Goal: Task Accomplishment & Management: Use online tool/utility

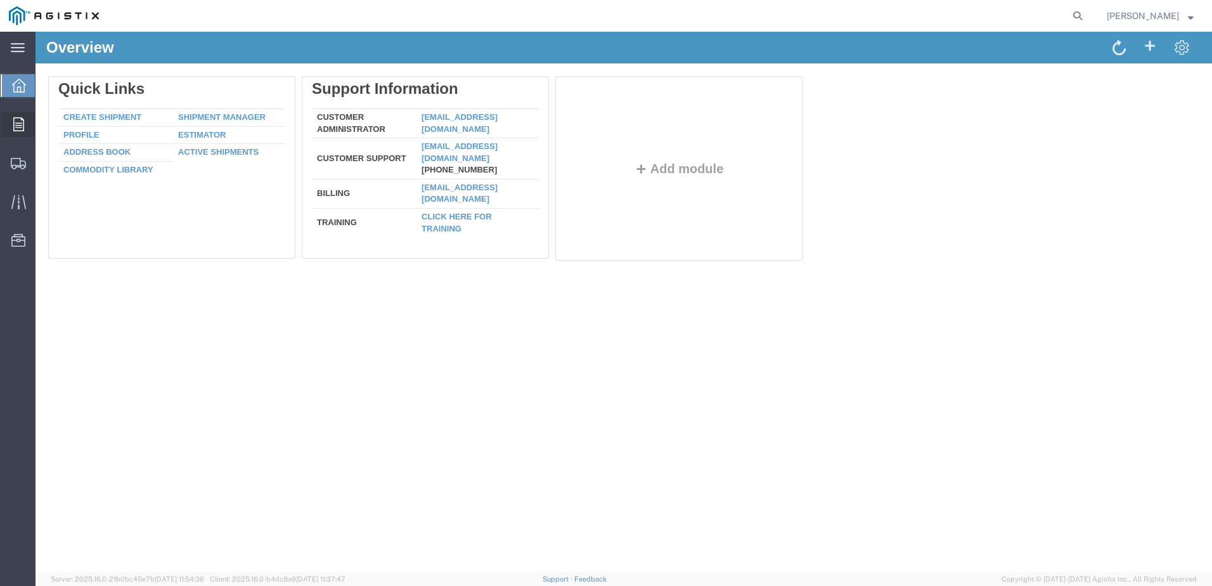
click at [27, 127] on div at bounding box center [19, 124] width 36 height 25
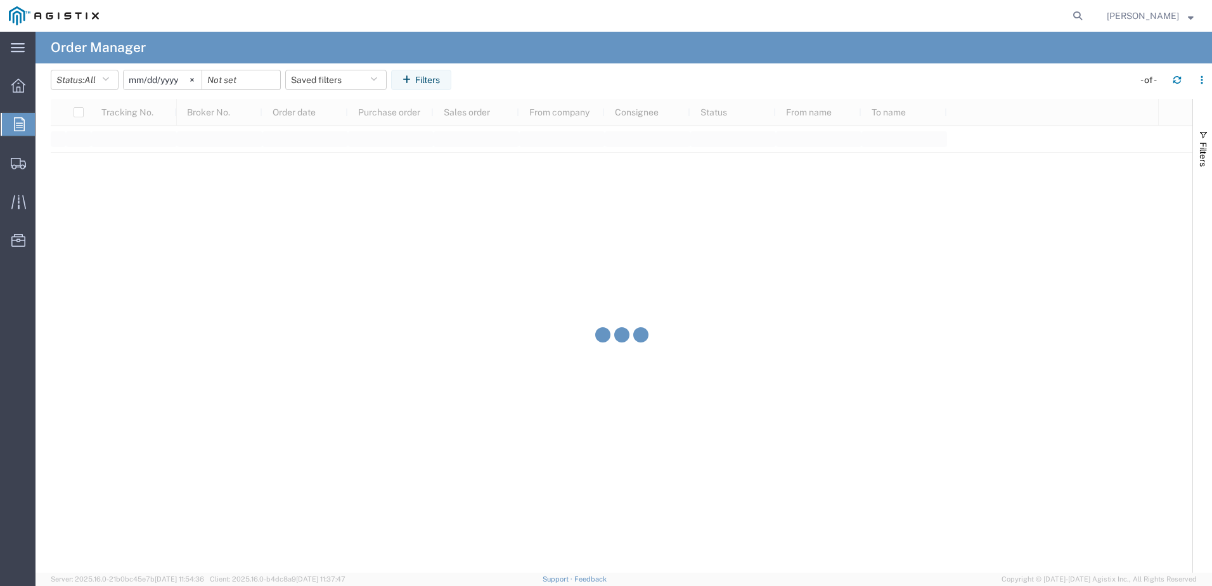
click at [20, 129] on icon at bounding box center [19, 124] width 11 height 14
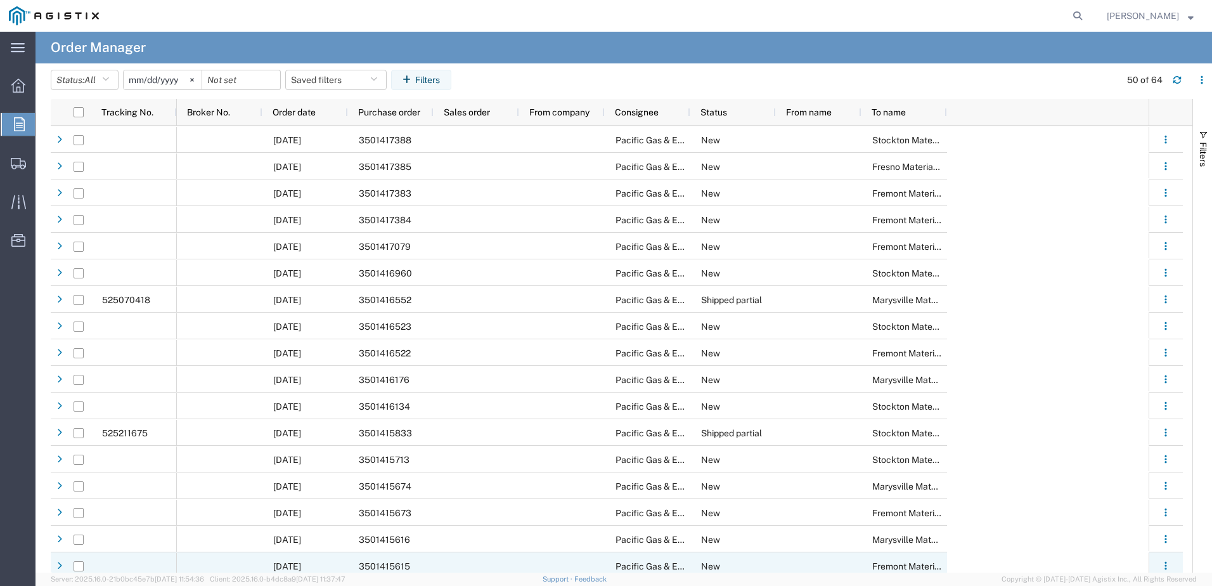
click at [412, 567] on div "3501415615" at bounding box center [391, 565] width 86 height 27
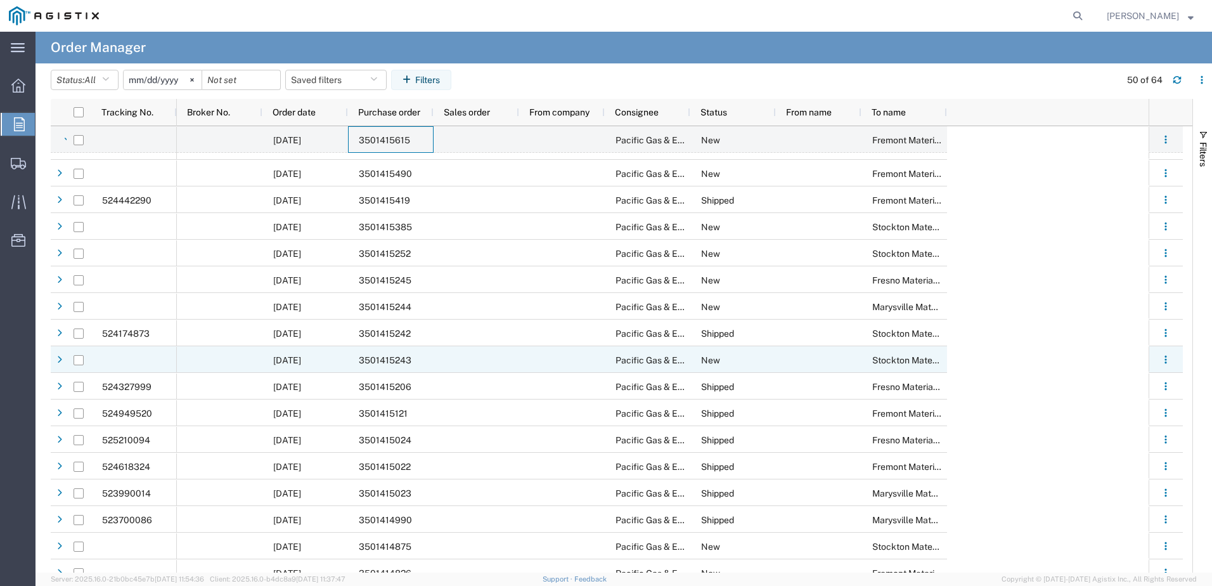
scroll to position [507, 0]
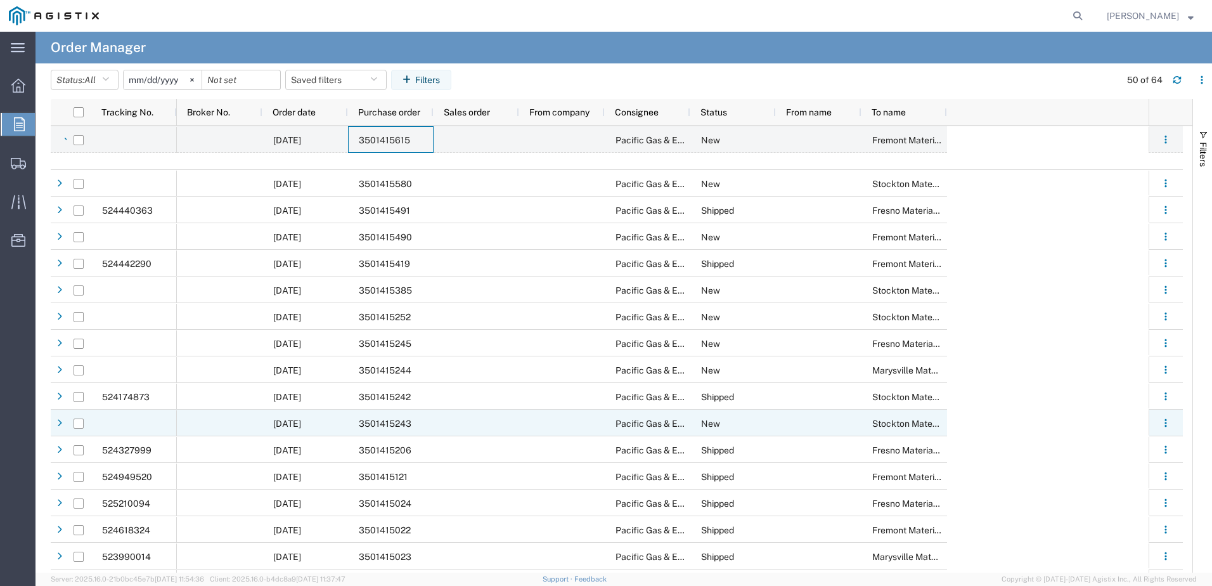
click at [420, 420] on div "3501415243" at bounding box center [391, 423] width 86 height 27
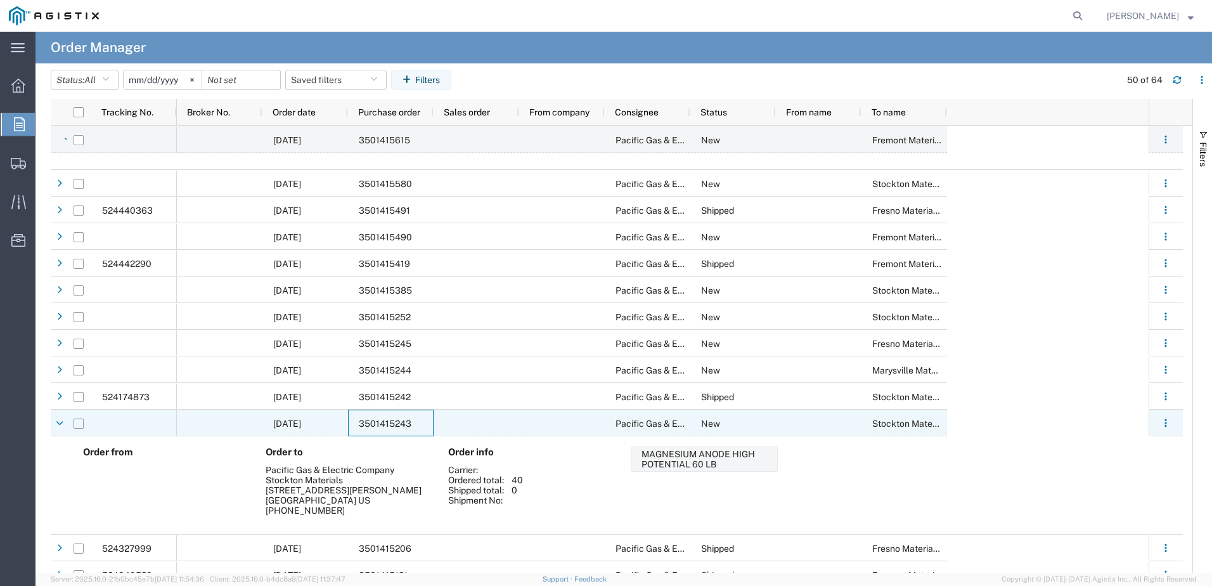
click at [78, 425] on input "Press Space to toggle row selection (unchecked)" at bounding box center [79, 424] width 10 height 10
checkbox input "true"
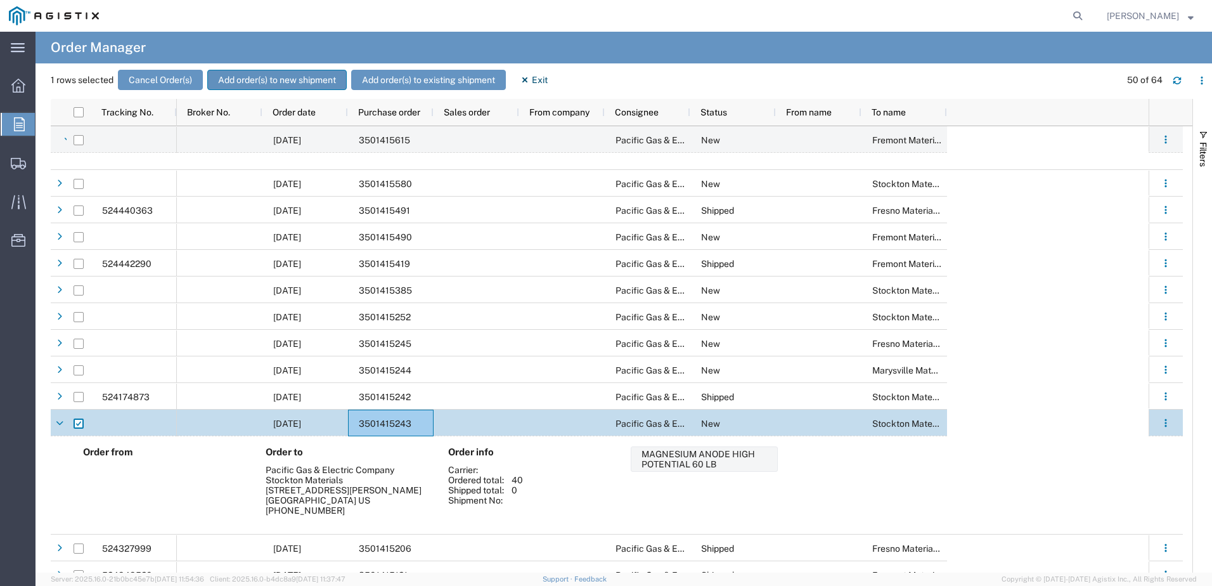
click at [277, 77] on button "Add order(s) to new shipment" at bounding box center [277, 80] width 140 height 20
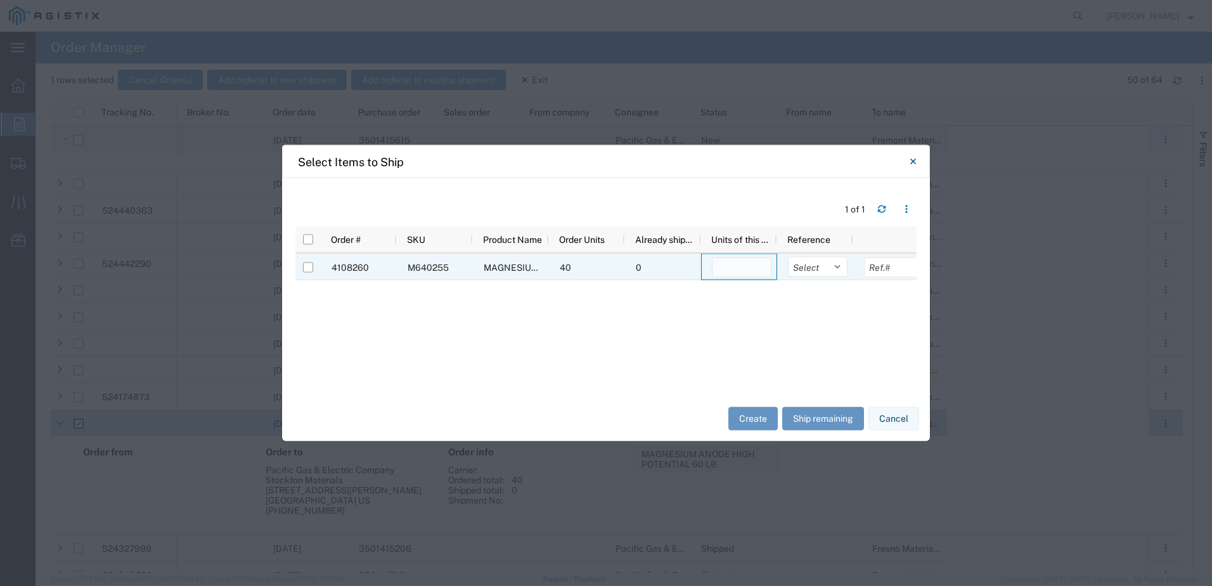
click at [755, 271] on input "number" at bounding box center [742, 267] width 60 height 20
type input "40"
click at [840, 268] on select "Select Purchase Order Delivery Number" at bounding box center [818, 267] width 60 height 20
select select "PURCHORD"
click at [788, 257] on select "Select Purchase Order Delivery Number" at bounding box center [818, 267] width 60 height 20
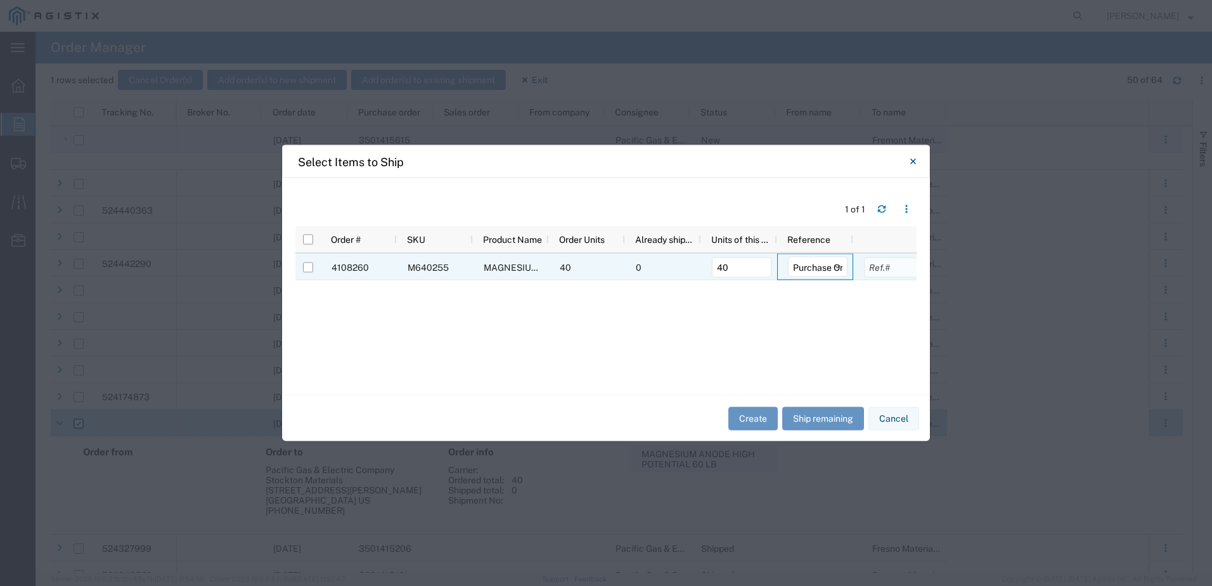
click at [886, 276] on input "text" at bounding box center [894, 267] width 60 height 20
type input "3501415243"
click at [305, 269] on input "Press Space to toggle row selection (unchecked)" at bounding box center [306, 268] width 10 height 10
checkbox input "true"
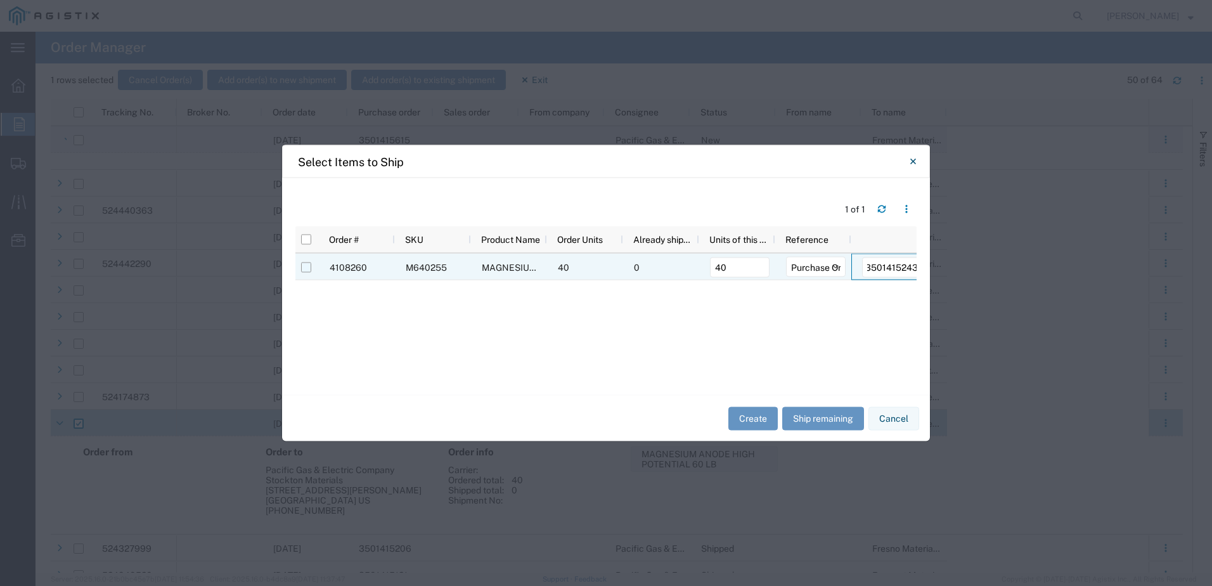
scroll to position [0, 0]
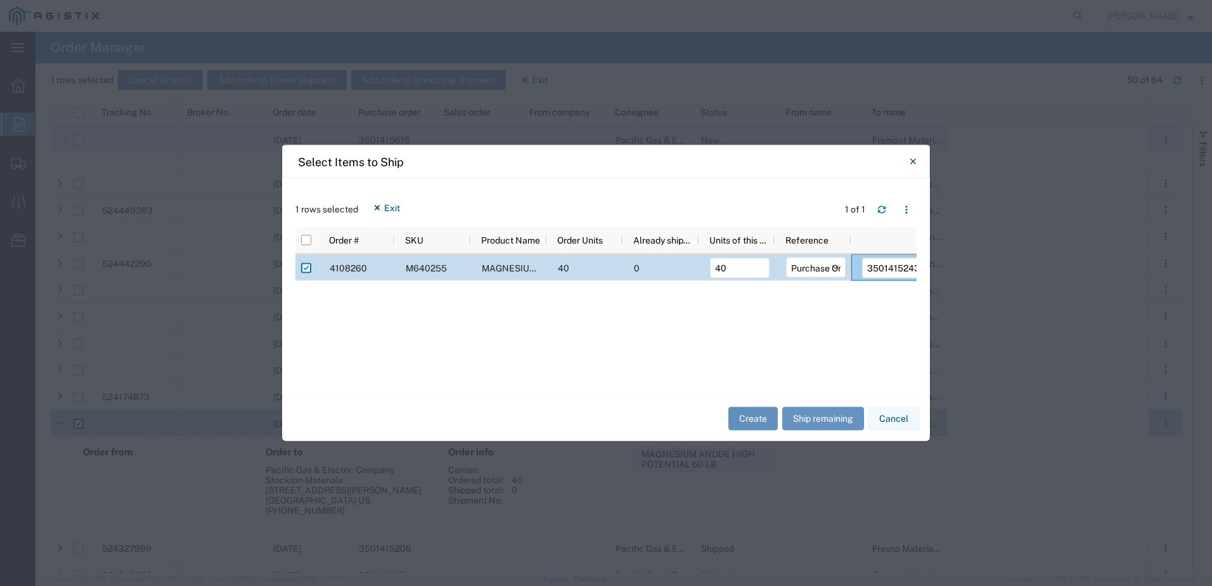
click at [762, 415] on button "Create" at bounding box center [753, 417] width 49 height 23
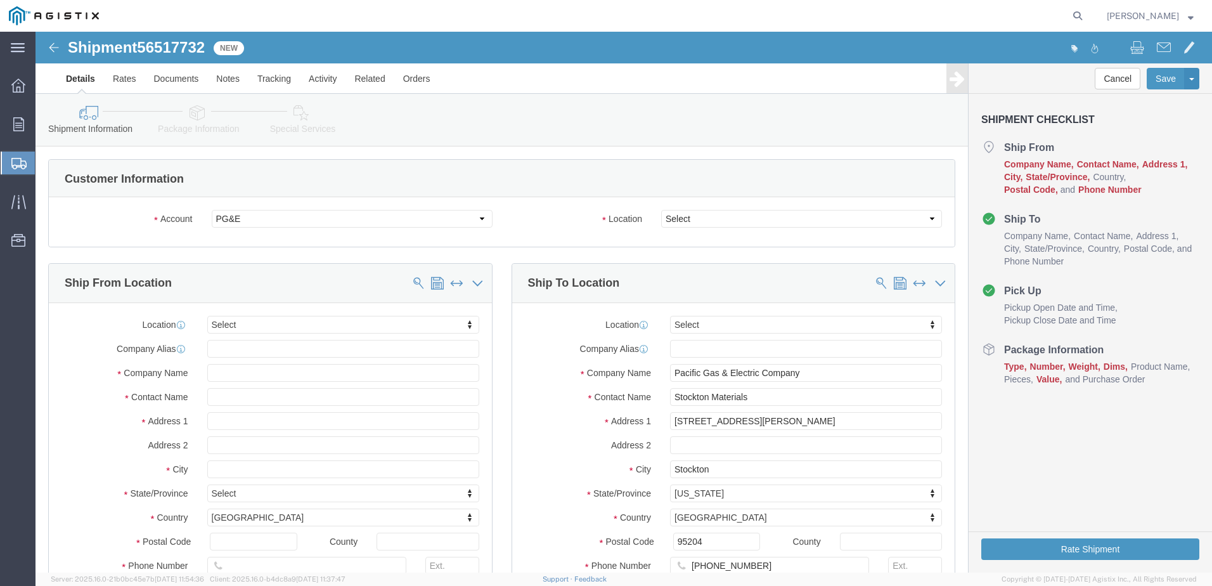
select select
click select "Select All Others Fremont DC Fresno DC Wheatland DC"
select select "23082"
click select "Select All Others Fremont DC Fresno DC Wheatland DC"
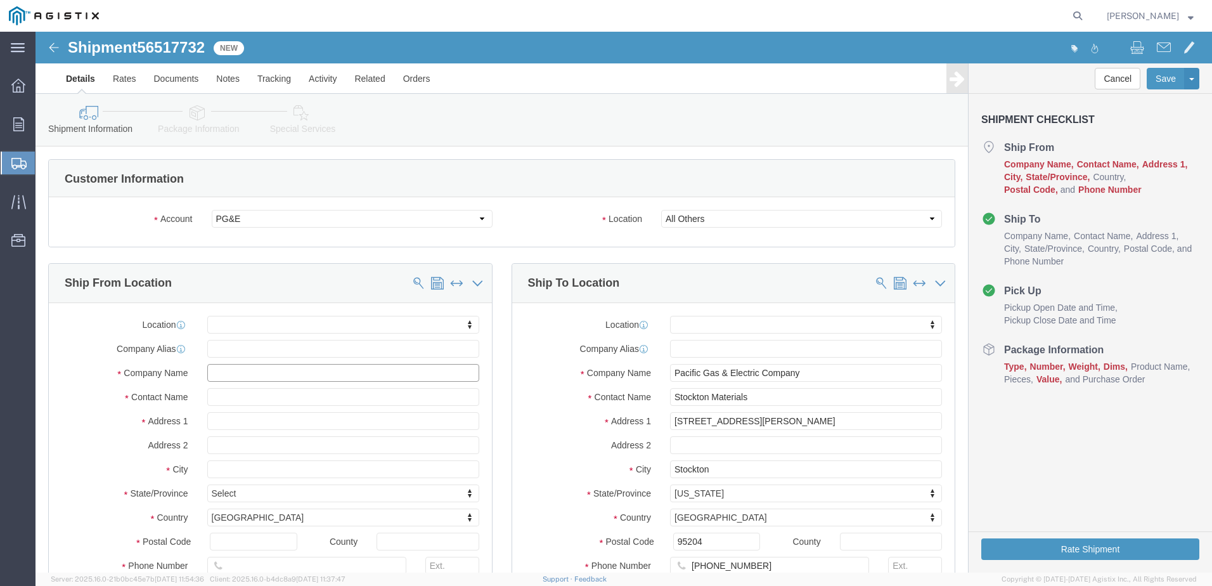
click input "text"
type input "farwes"
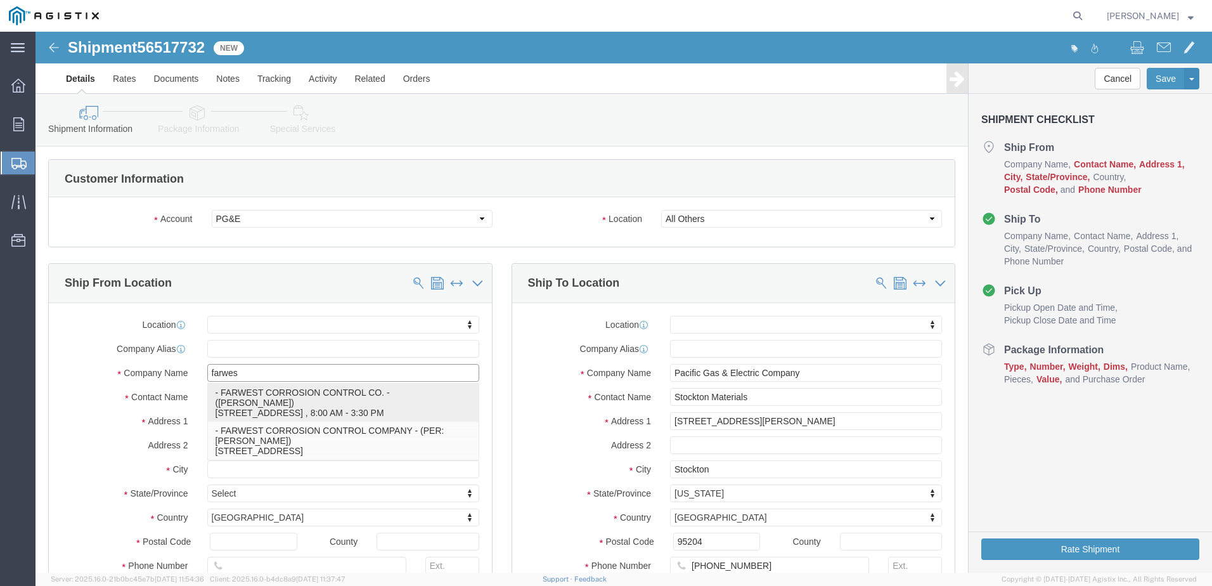
click p "- FARWEST CORROSION CONTROL CO. - (Daniel Bernal) 12029 REGENTVIEW AVENUE, DOWN…"
select select
type input "12029 REGENTVIEW AVENUE"
type input "90241"
type input "310 532-9524"
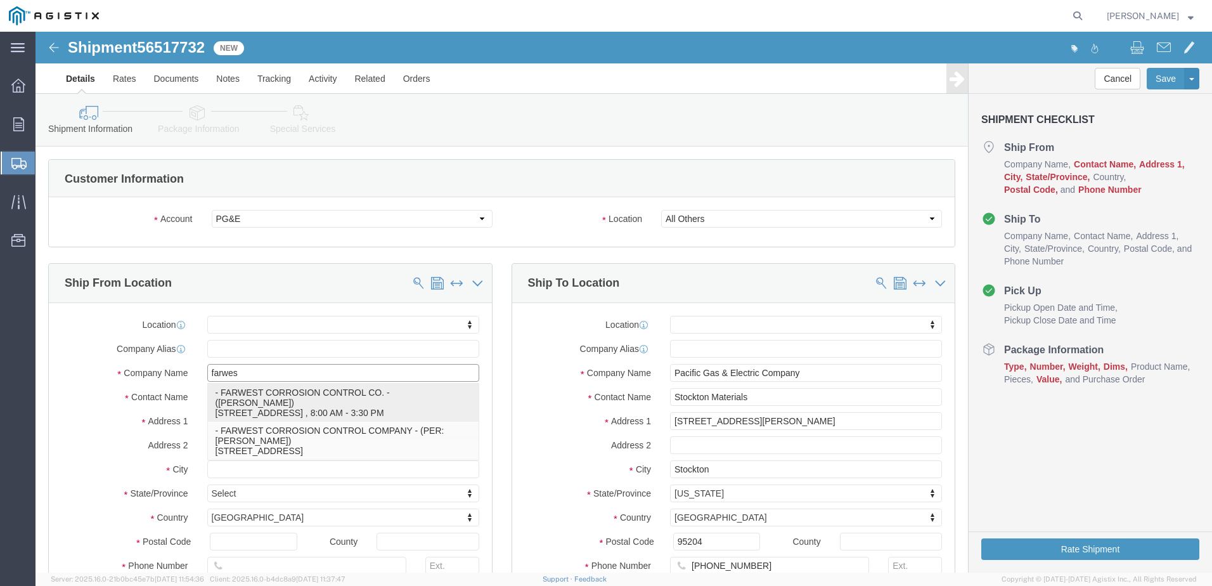
type input "dbernal@farwestcorrosion.com"
checkbox input "true"
type input "FARWEST CORROSION CONTROL CO."
type input "Daniel Bernal"
type input "[PERSON_NAME]"
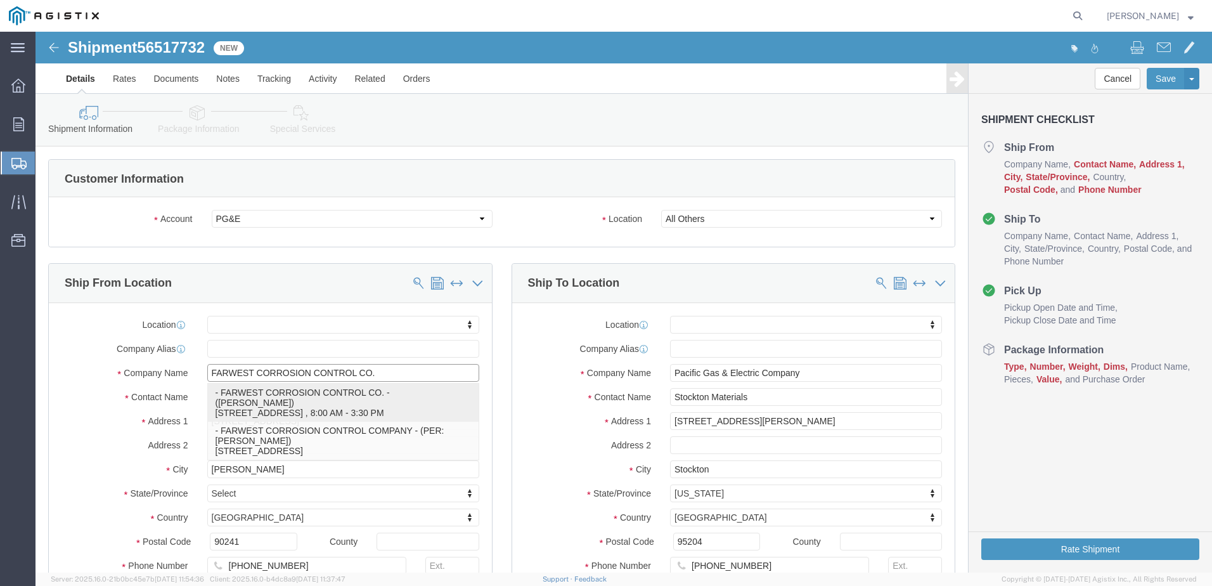
select select "CA"
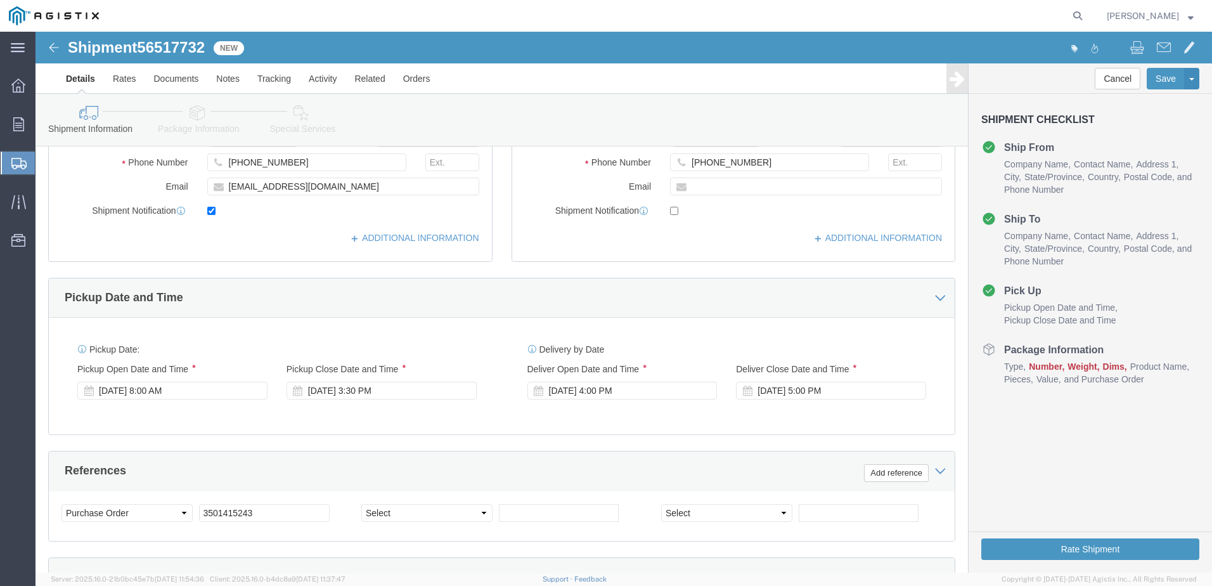
scroll to position [444, 0]
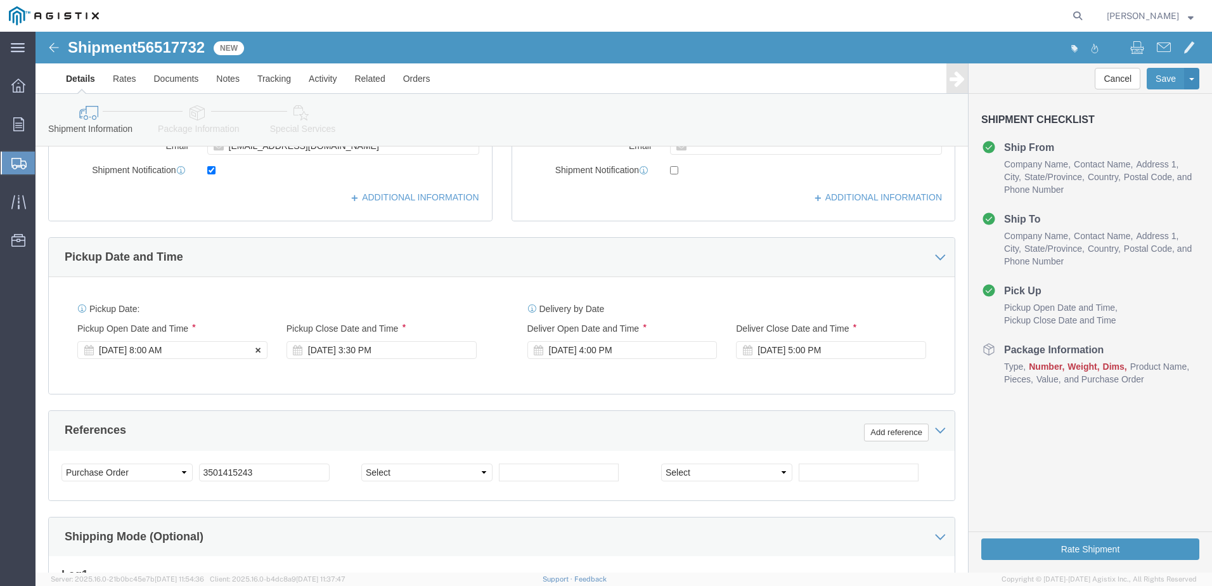
type input "FARWEST CORROSION CONTROL CO."
click div "Aug 15 2025 8:00 AM"
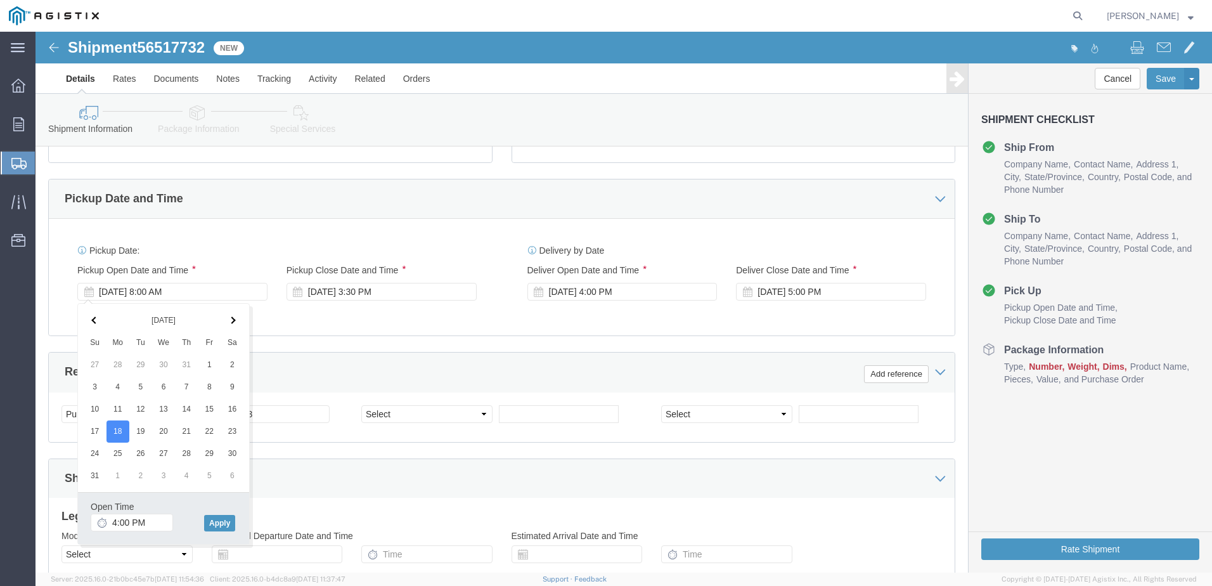
scroll to position [524, 0]
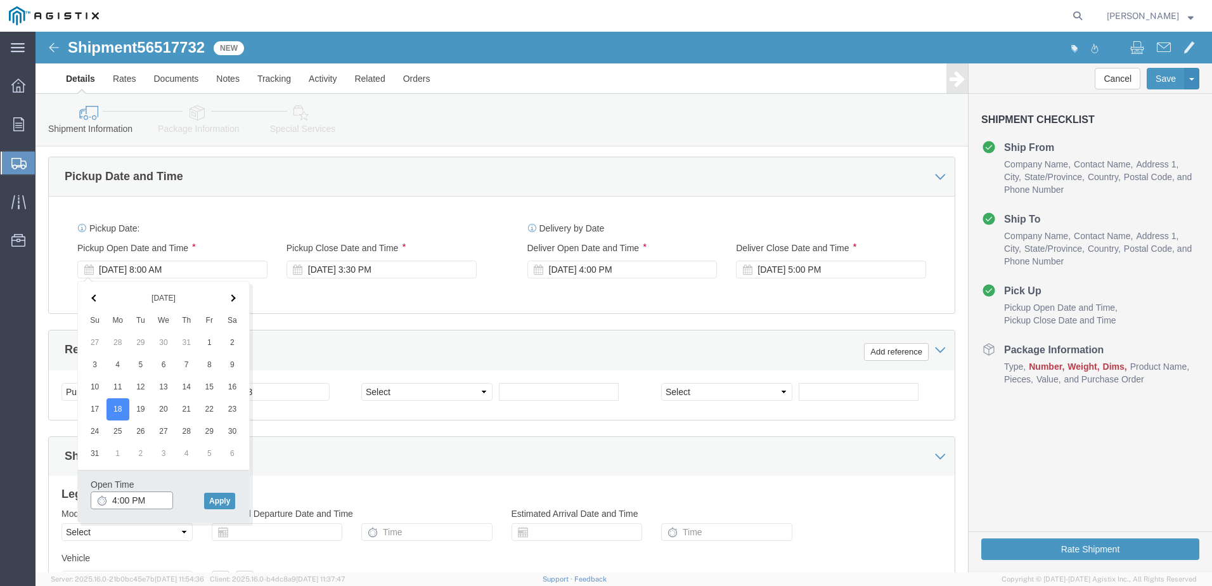
click input "4:00 PM"
click input "7:00 PM"
type input "7:00 AM"
click button "Apply"
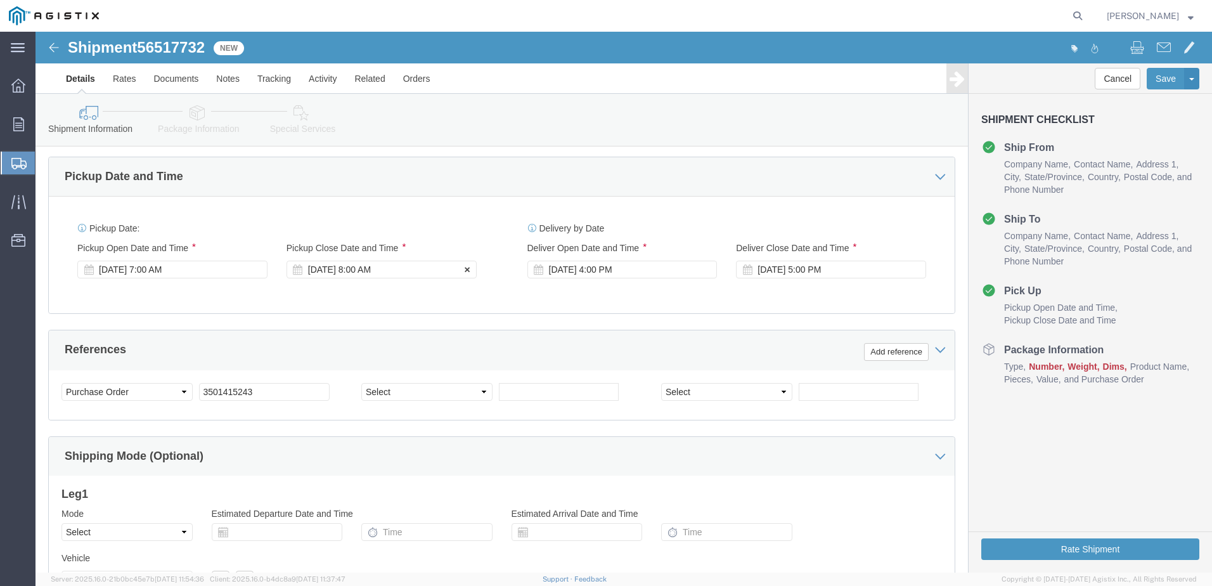
click div "[DATE] 8:00 AM"
type input "3:30 PM"
click button "Apply"
click div "Aug 18 2025 4:00 PM"
click input "4:00 PM"
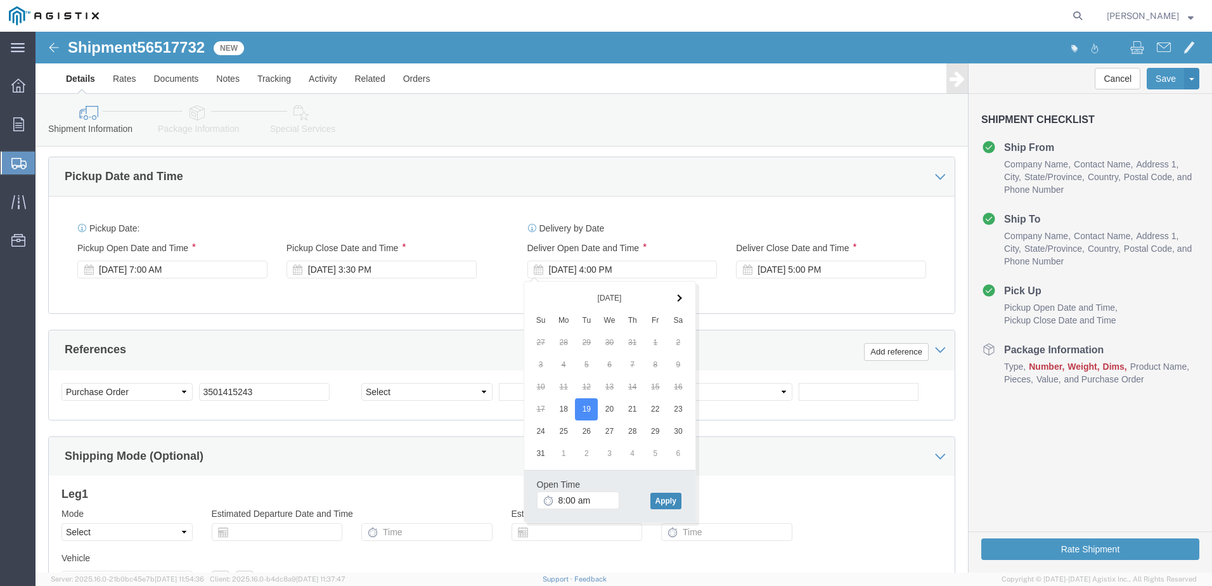
type input "8:00 AM"
click button "Apply"
click div "Aug 19 2025 9:00 AM"
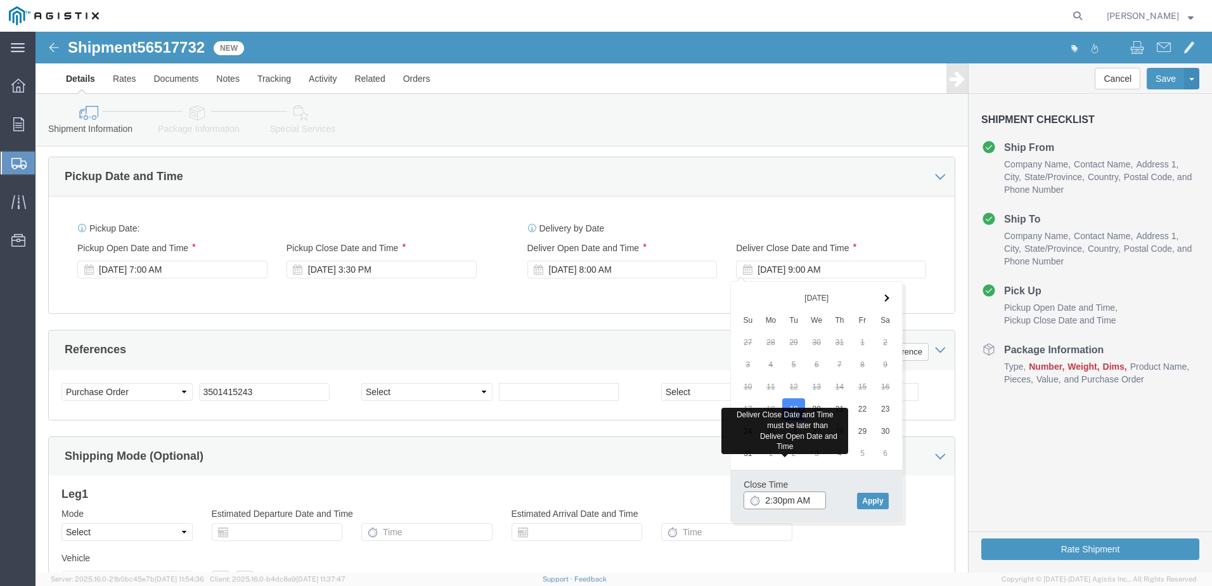
click input "2:30pm AM"
type input "2:30 AM"
click button "Apply"
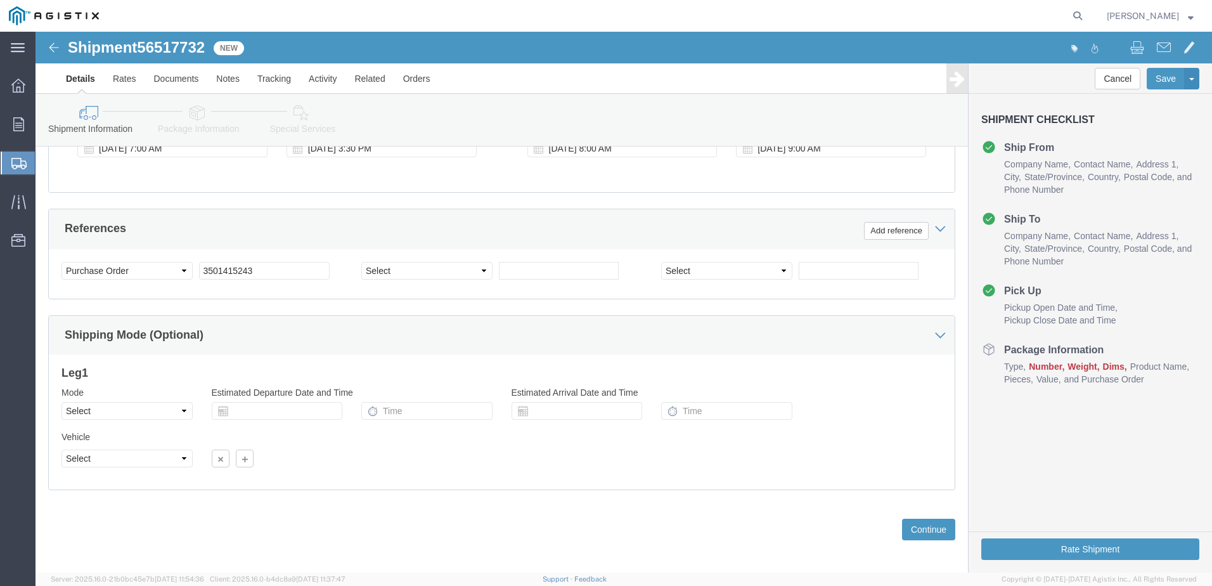
scroll to position [651, 0]
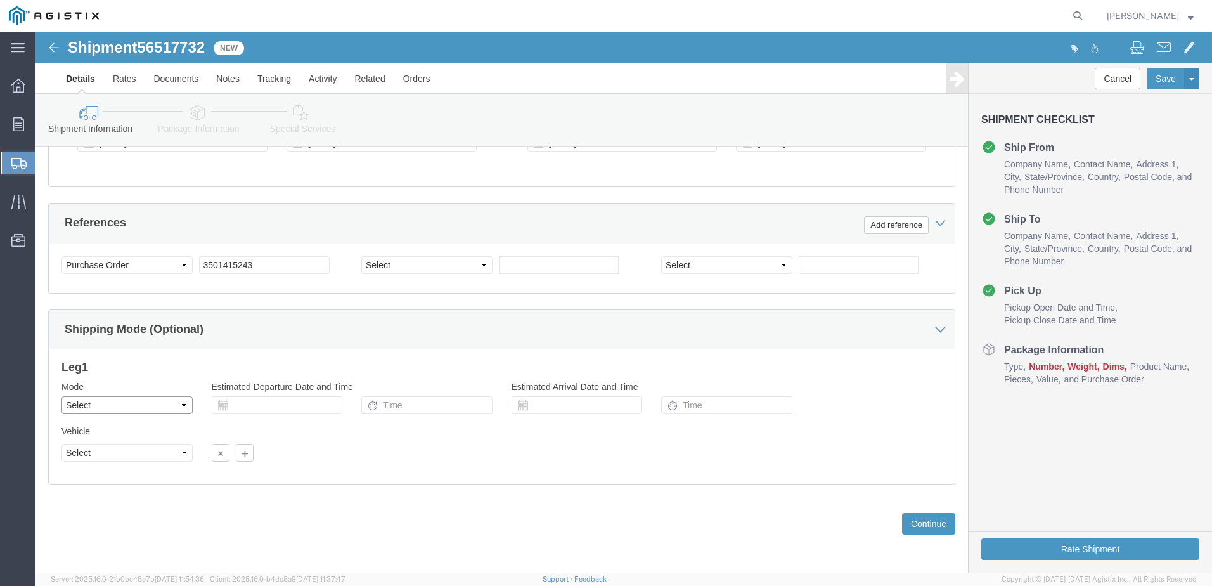
click select "Select Air Less than Truckload Multi-Leg Ocean Freight Rail Small Parcel Truckl…"
select select "LTL"
click select "Select Air Less than Truckload Multi-Leg Ocean Freight Rail Small Parcel Truckl…"
click select "Select Straight Truck"
select select "STTR"
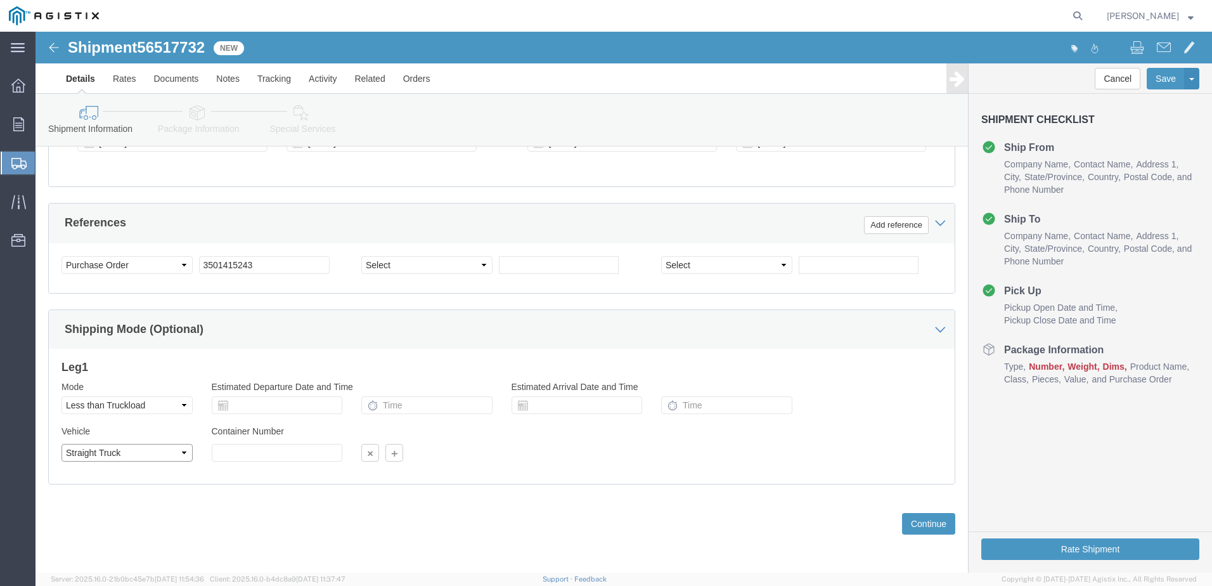
click select "Select Straight Truck"
click button "Continue"
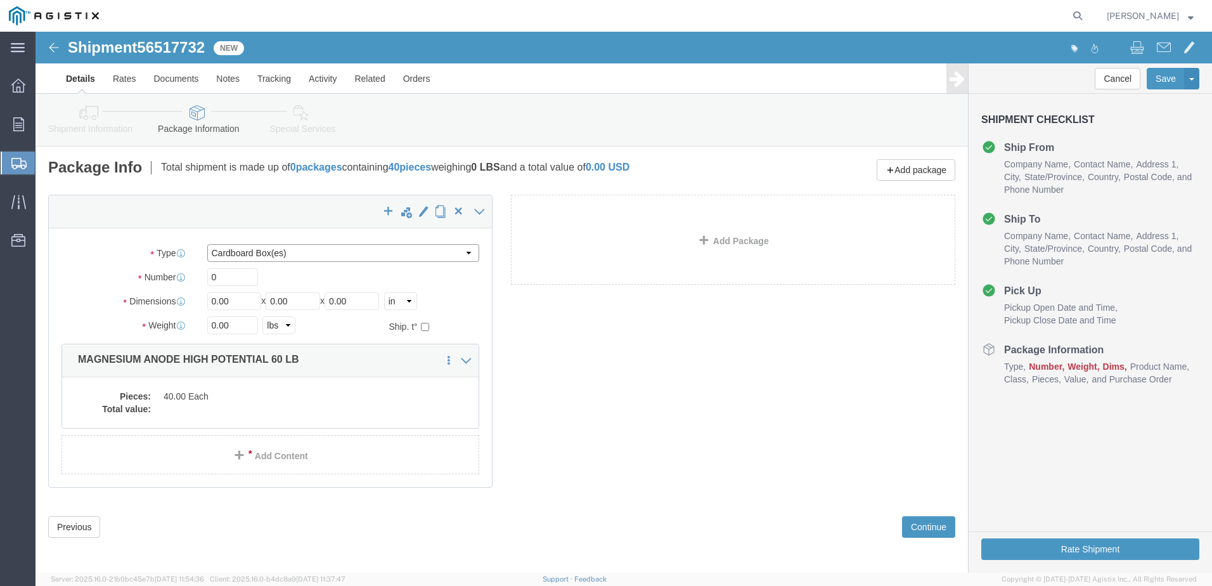
click select "Select Bulk Bundle(s) Cardboard Box(es) Carton(s) Crate(s) Drum(s) (Fiberboard)…"
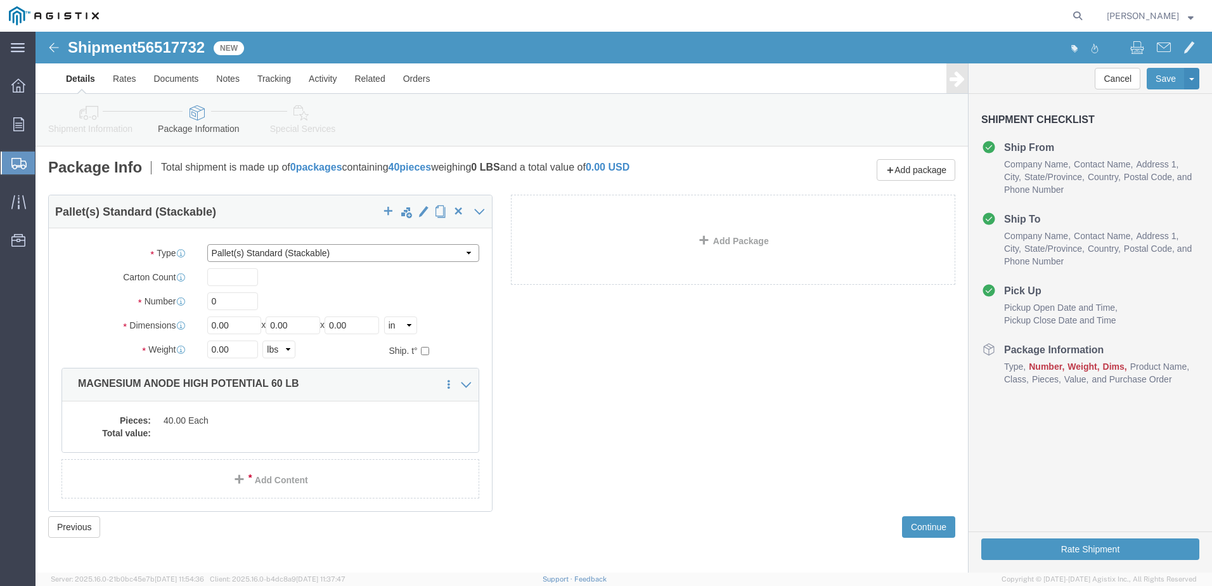
click select "Select Bulk Bundle(s) Cardboard Box(es) Carton(s) Crate(s) Drum(s) (Fiberboard)…"
select select "PONS"
click select "Select Bulk Bundle(s) Cardboard Box(es) Carton(s) Crate(s) Drum(s) (Fiberboard)…"
drag, startPoint x: 199, startPoint y: 273, endPoint x: 151, endPoint y: 271, distance: 48.2
click div "Number 0"
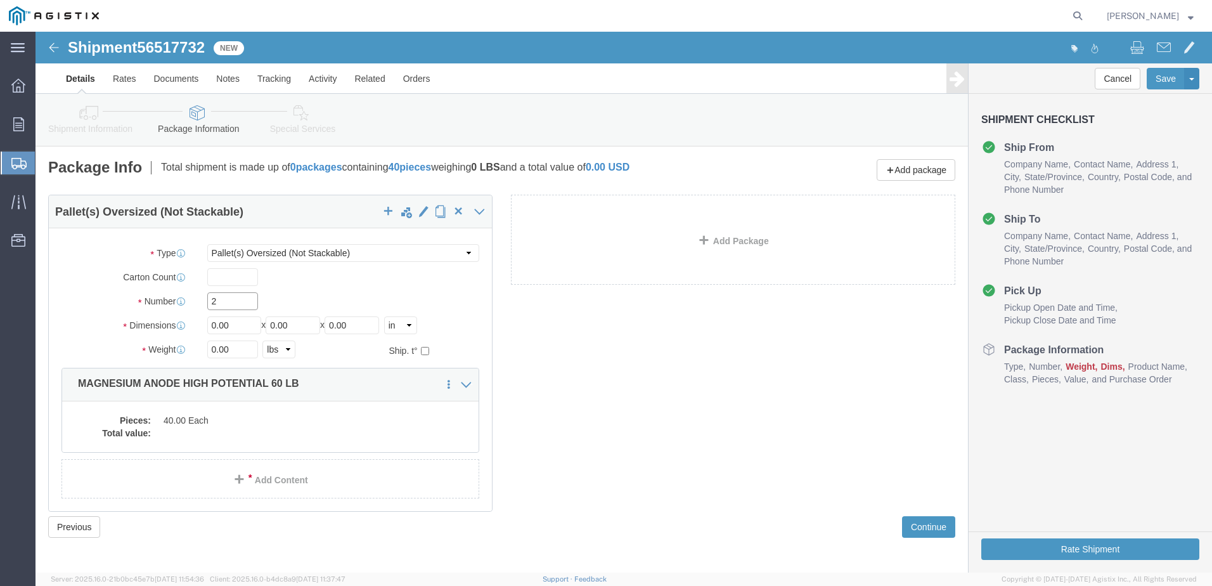
type input "2"
drag, startPoint x: 202, startPoint y: 294, endPoint x: 82, endPoint y: 321, distance: 122.8
click div "Package Type Select Bulk Bundle(s) Cardboard Box(es) Carton(s) Crate(s) Drum(s)…"
type input "73"
type input "37"
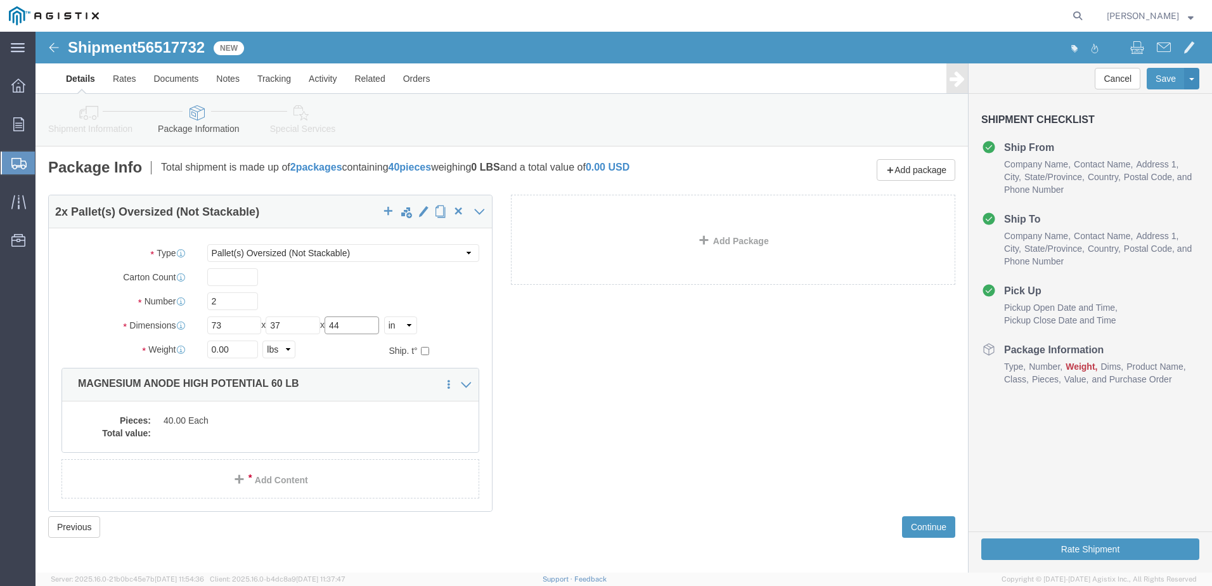
type input "44"
click div "Weight 0.00 Select kgs lbs Ship. t°"
click input "0.00"
type input "0"
type input "5"
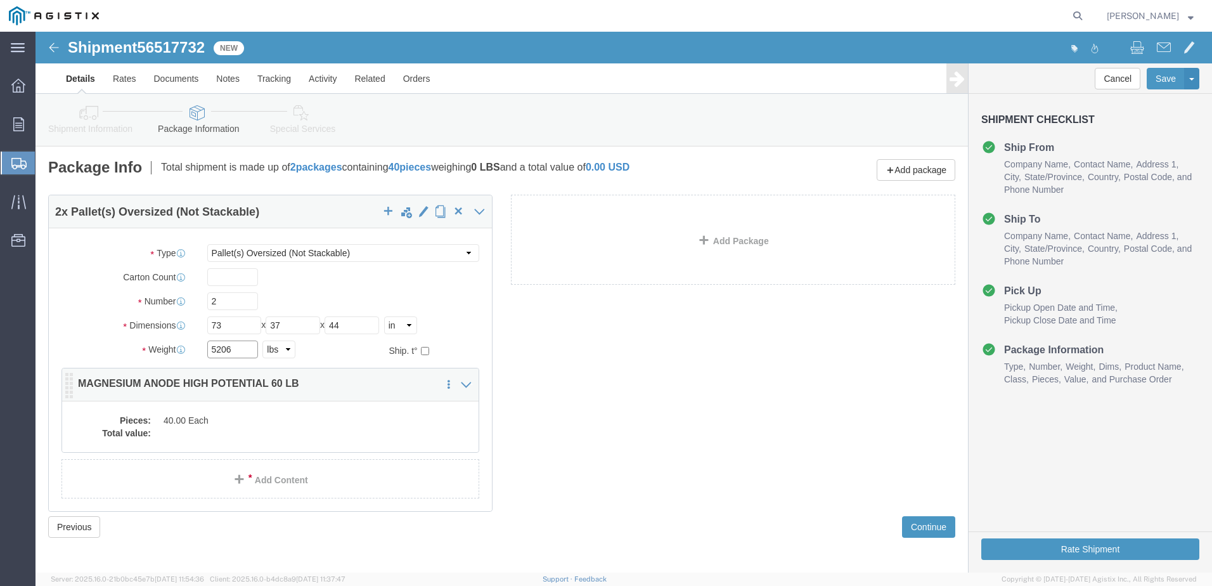
type input "5206"
click dd "40.00 Each"
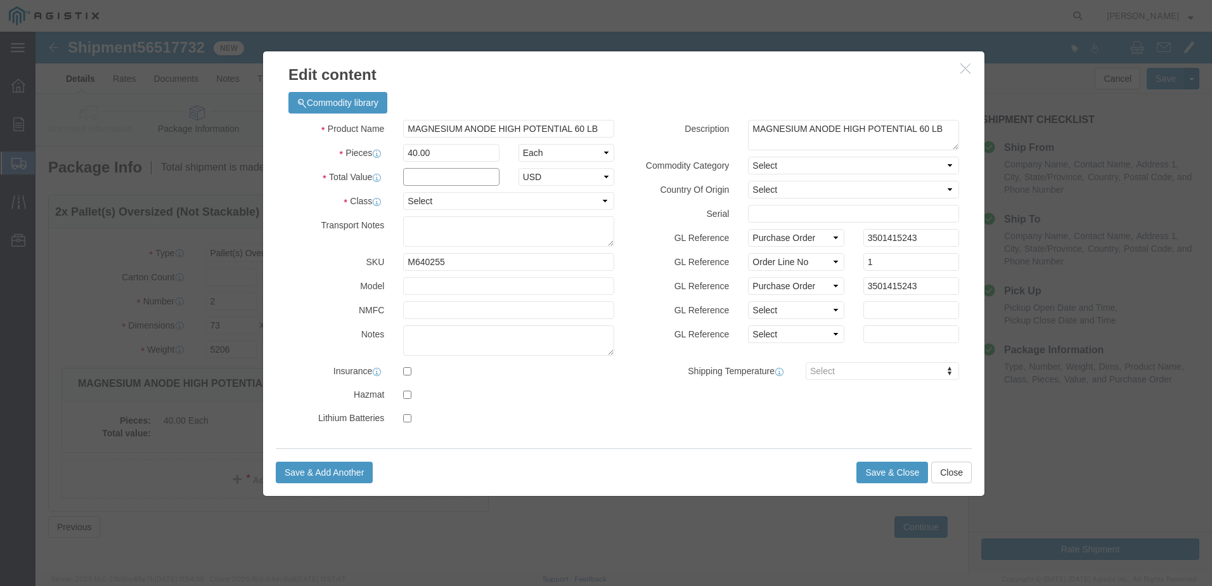
click input "text"
type input "26,600.00"
click select "Select 50 55 60 65 70 85 92.5 100 125 175 250 300 400"
select select "60"
click select "Select 50 55 60 65 70 85 92.5 100 125 175 250 300 400"
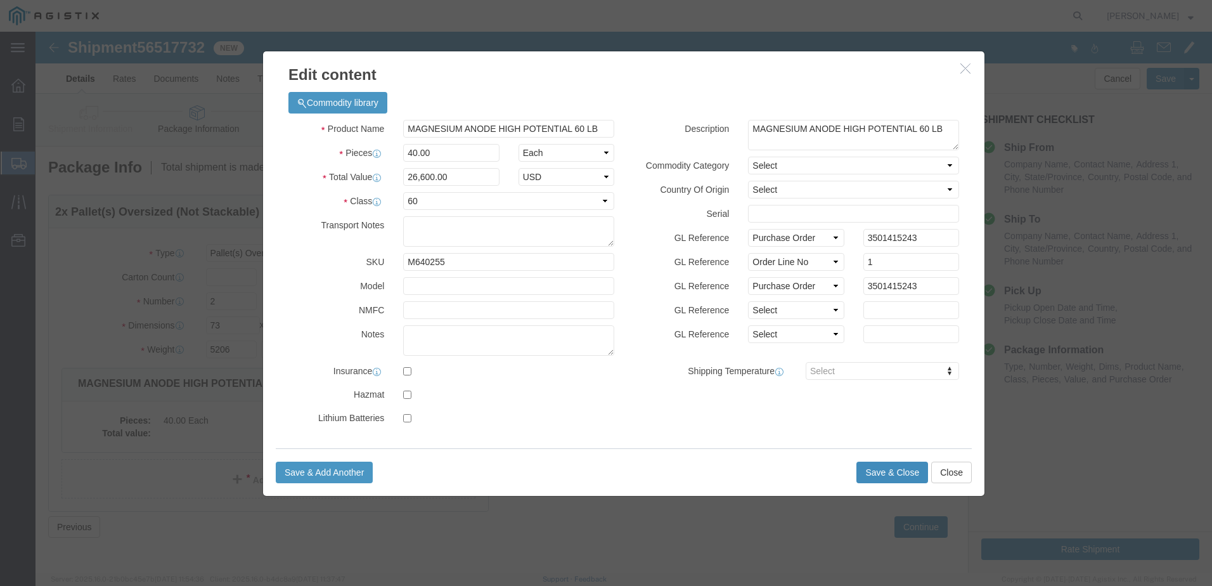
click button "Save & Close"
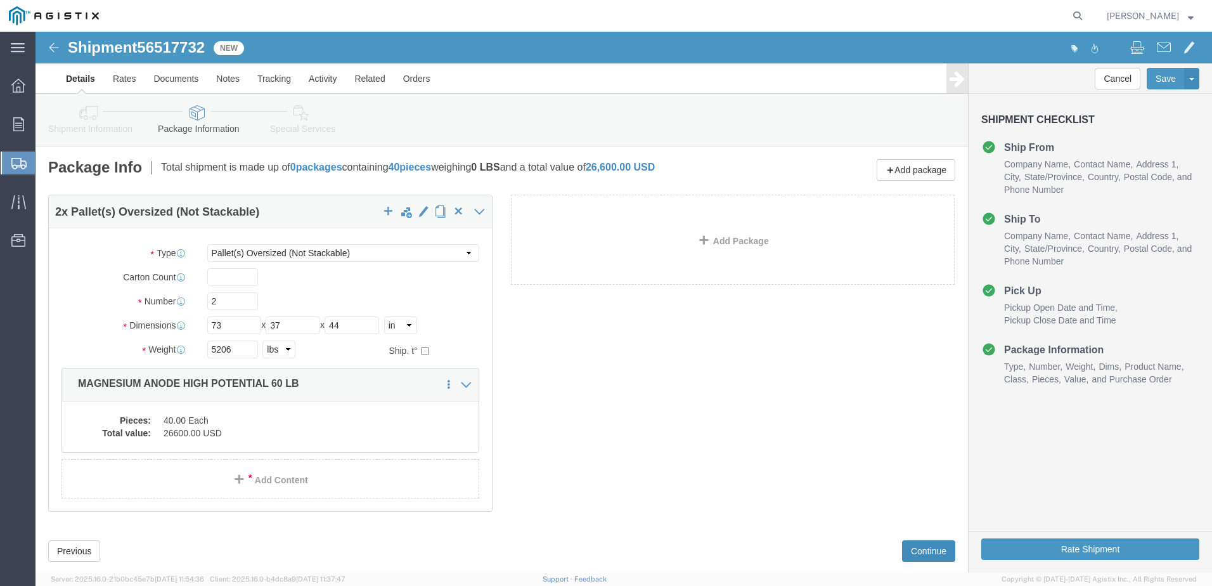
click button "Continue"
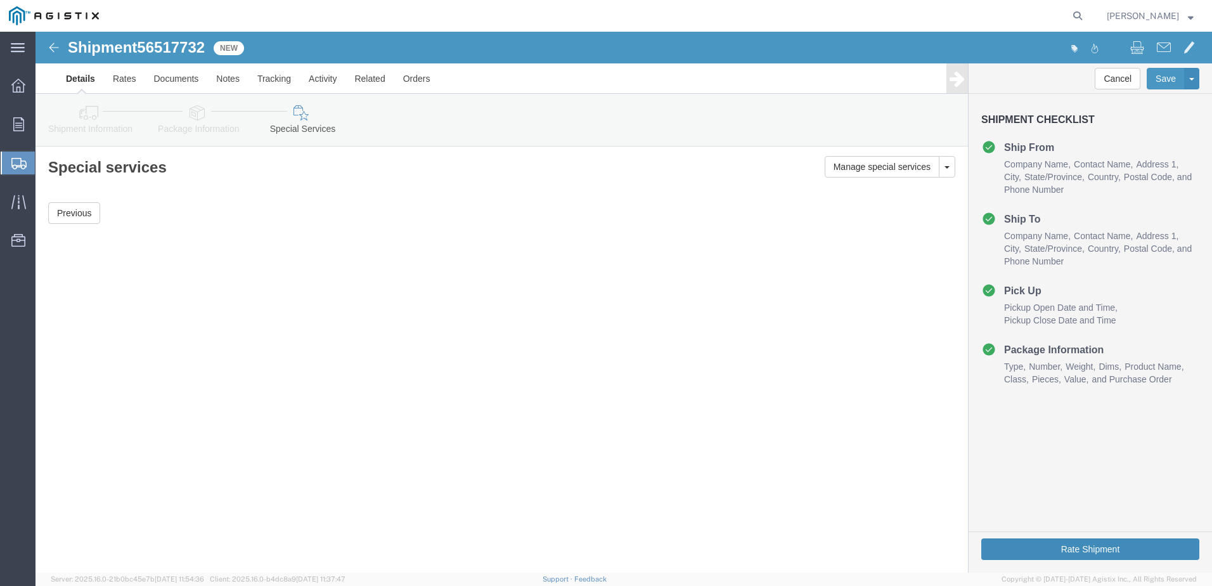
click button "Rate Shipment"
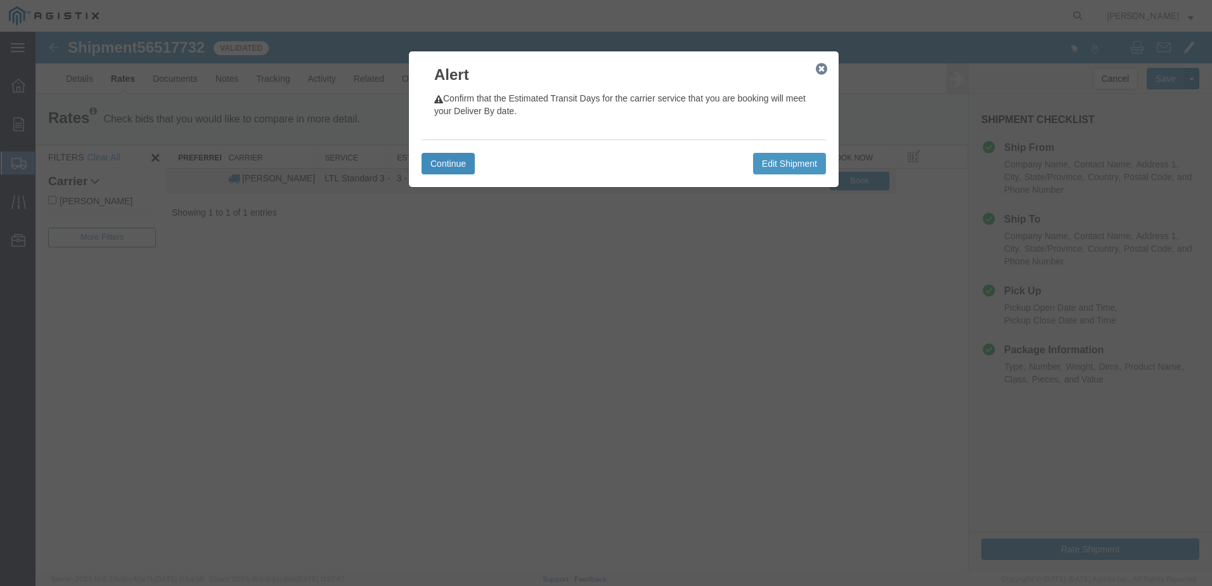
click at [446, 168] on button "Continue" at bounding box center [448, 164] width 53 height 22
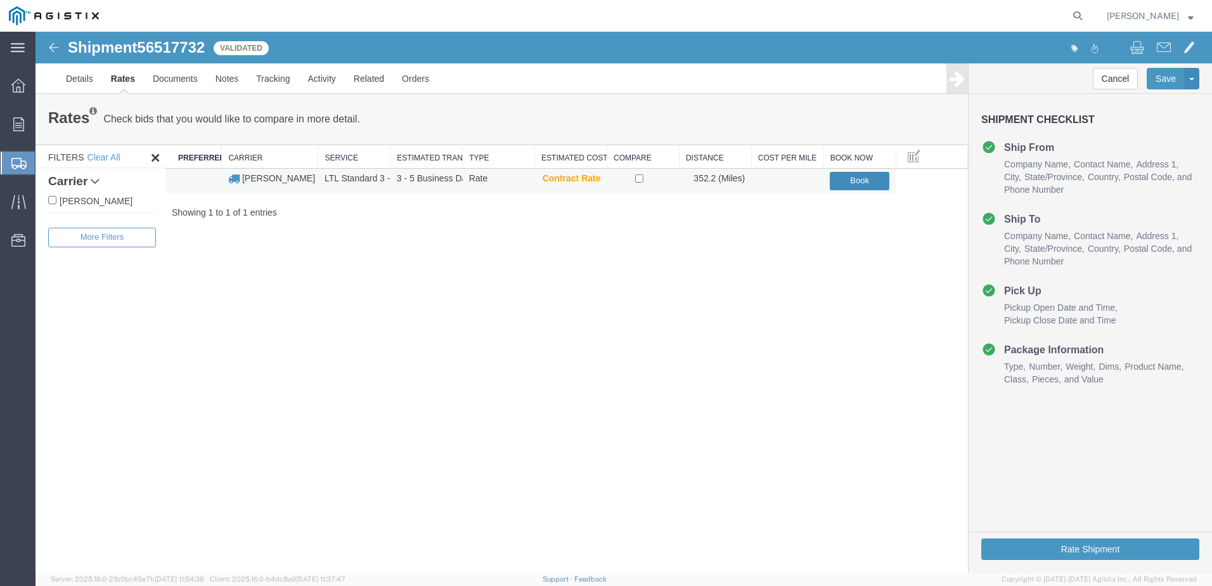
click at [855, 175] on button "Book" at bounding box center [860, 181] width 60 height 18
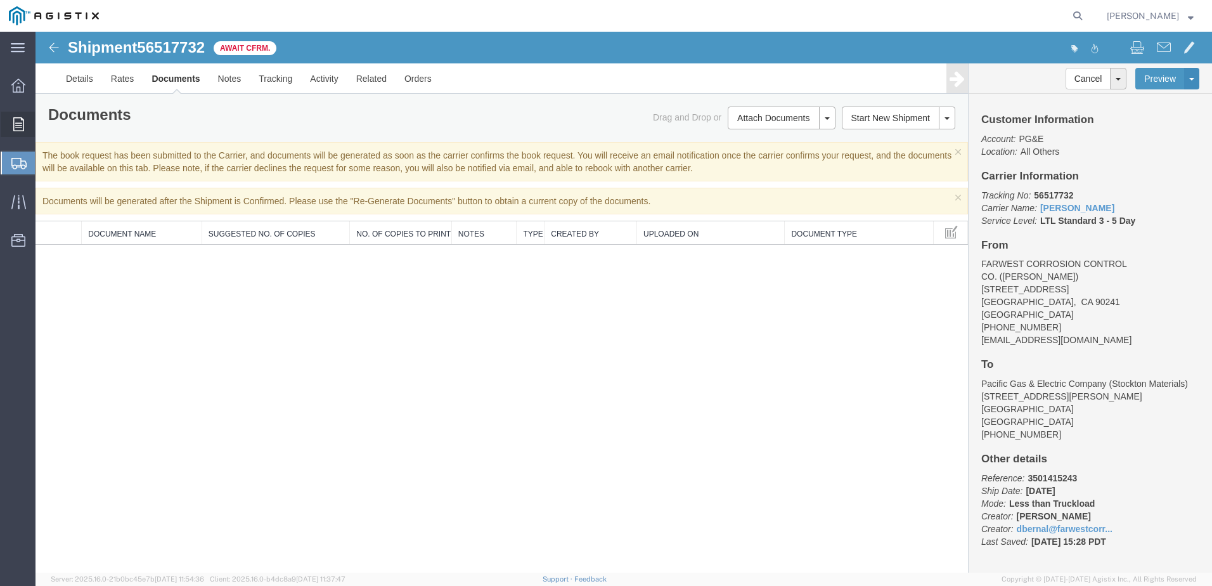
click at [13, 129] on icon at bounding box center [18, 124] width 11 height 14
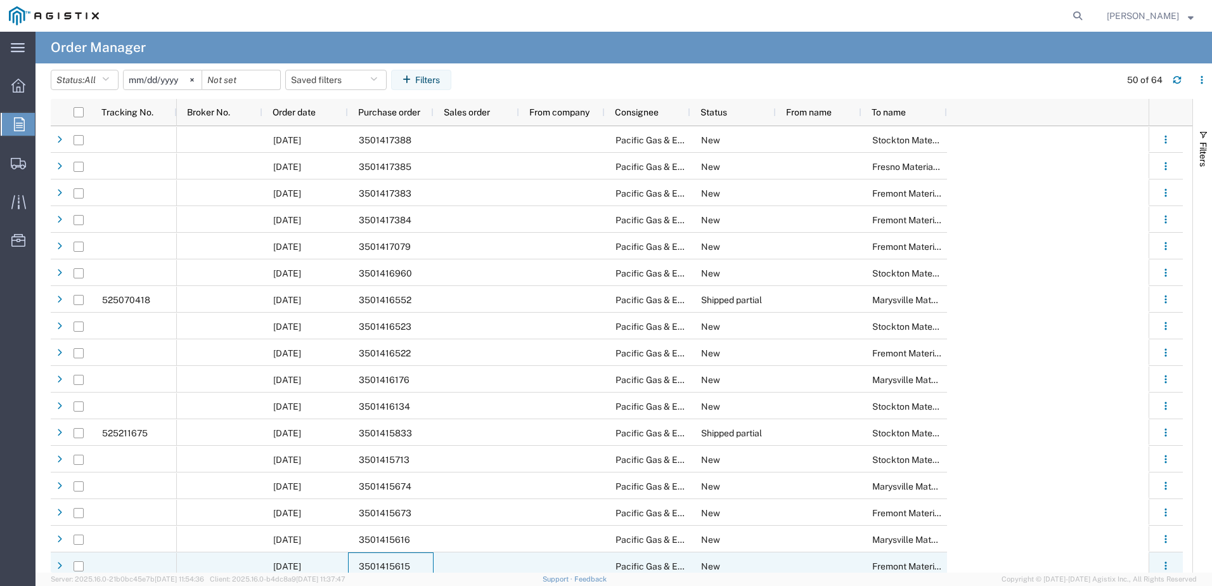
click at [375, 562] on span "3501415615" at bounding box center [384, 566] width 51 height 10
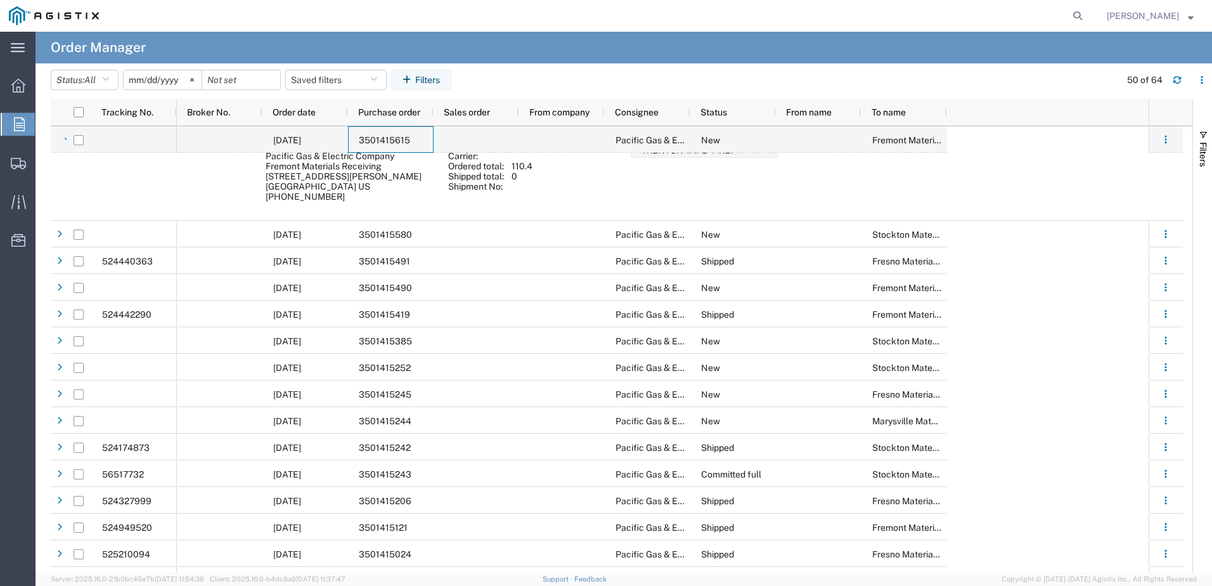
scroll to position [507, 0]
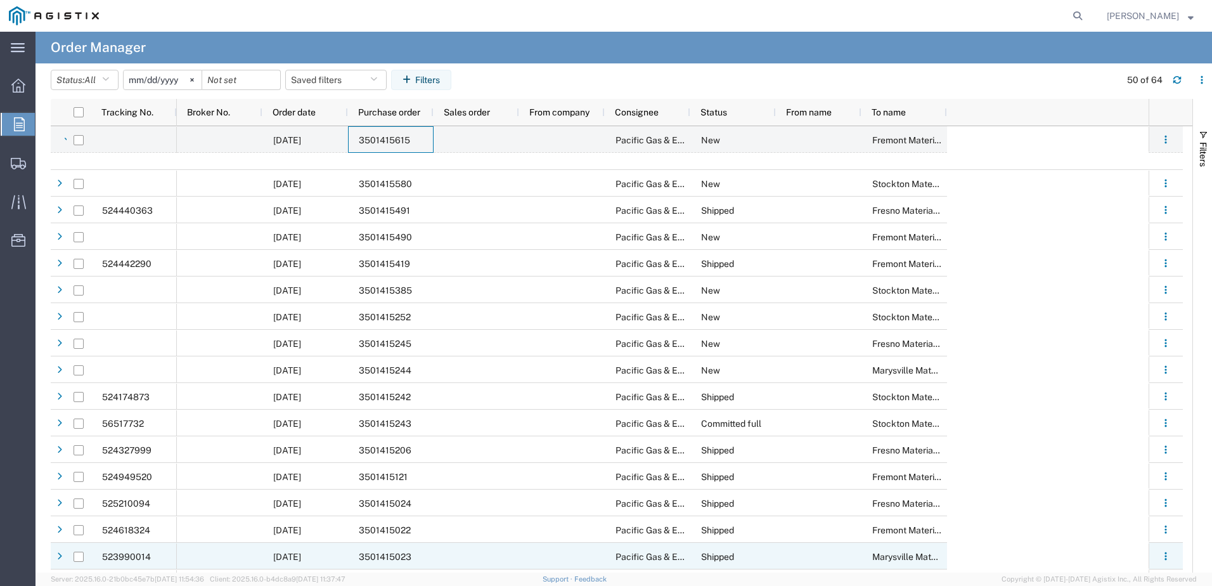
click at [373, 554] on span "3501415023" at bounding box center [385, 557] width 53 height 10
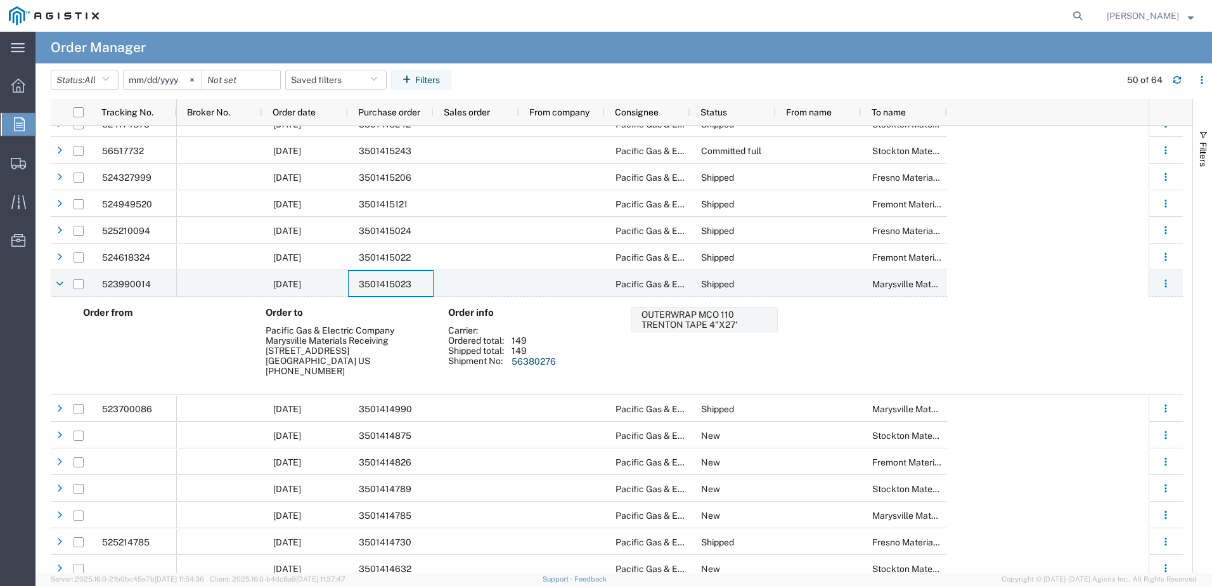
scroll to position [824, 0]
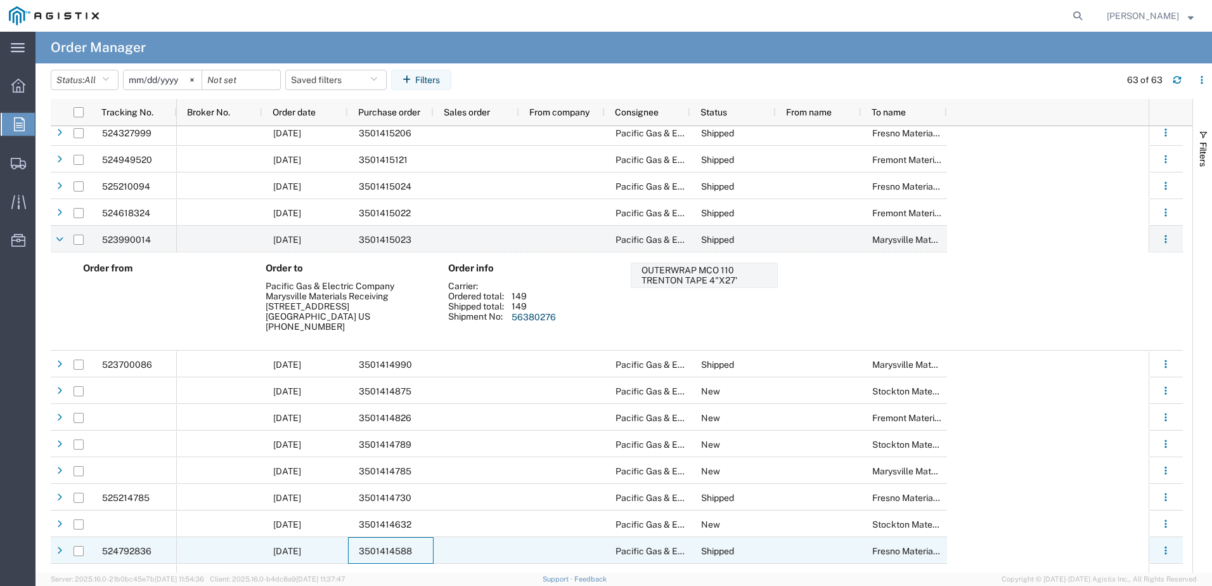
click at [375, 550] on span "3501414588" at bounding box center [385, 551] width 53 height 10
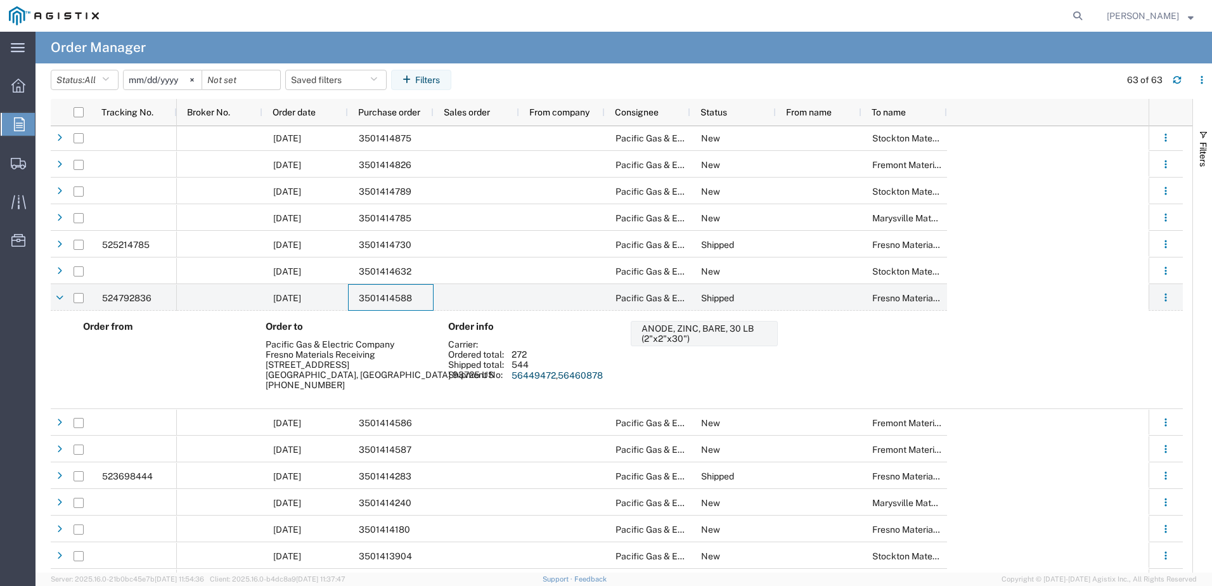
scroll to position [1178, 0]
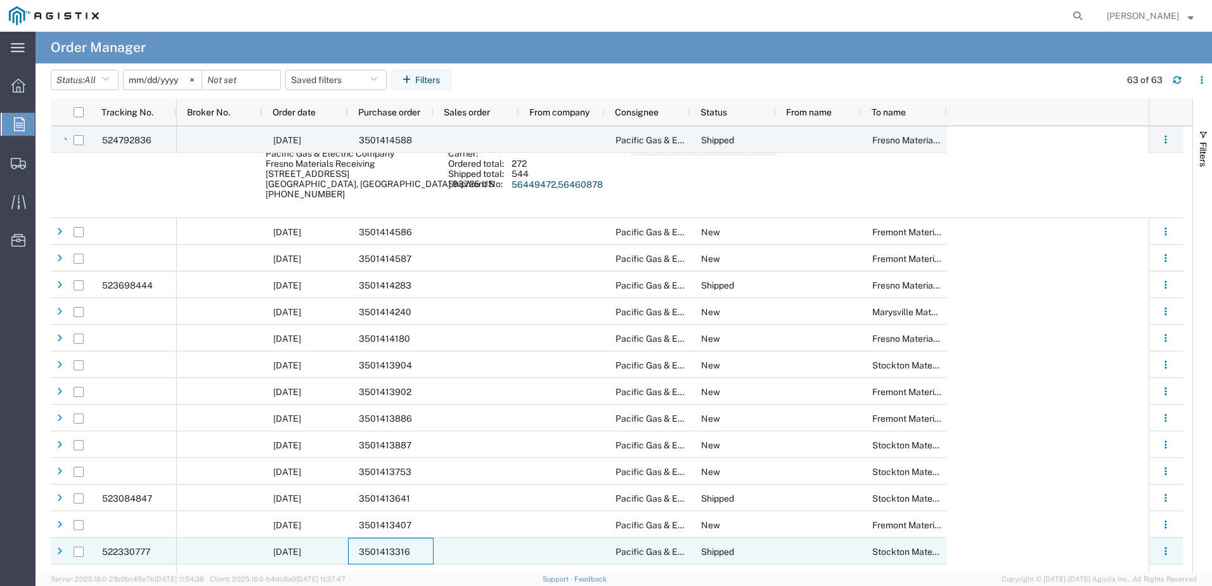
click at [364, 550] on span "3501413316" at bounding box center [384, 552] width 51 height 10
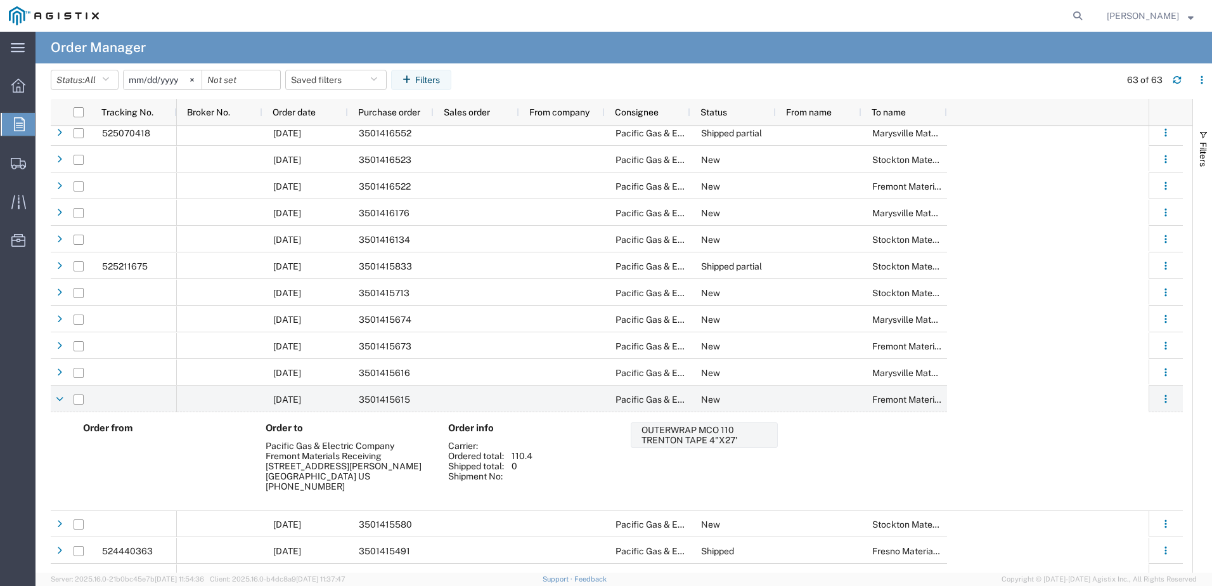
scroll to position [0, 0]
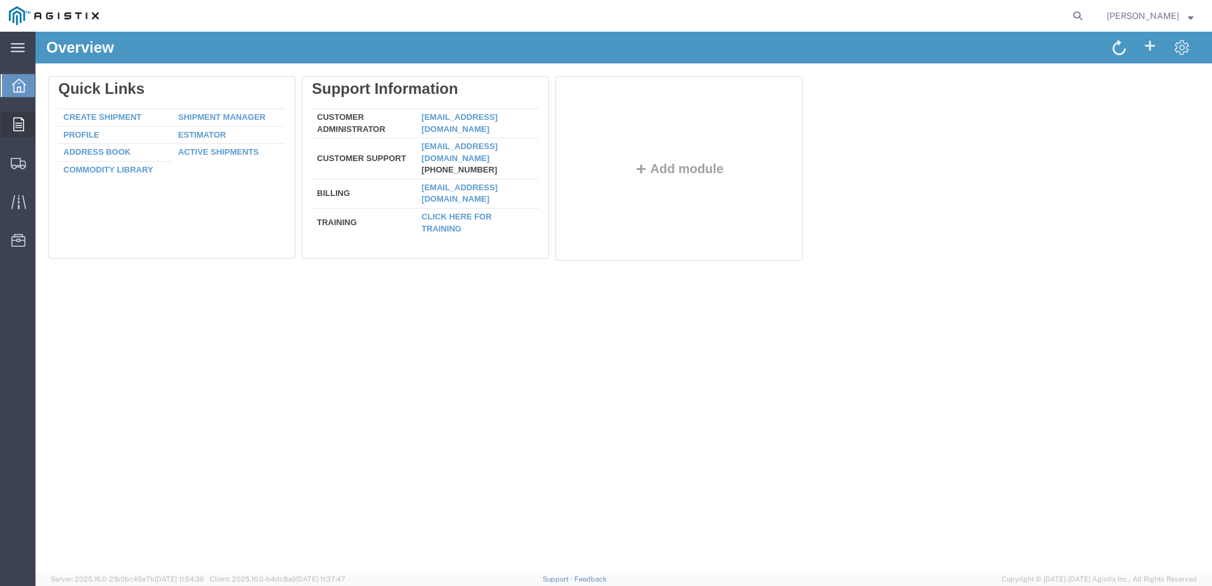
click at [22, 125] on icon at bounding box center [18, 124] width 11 height 14
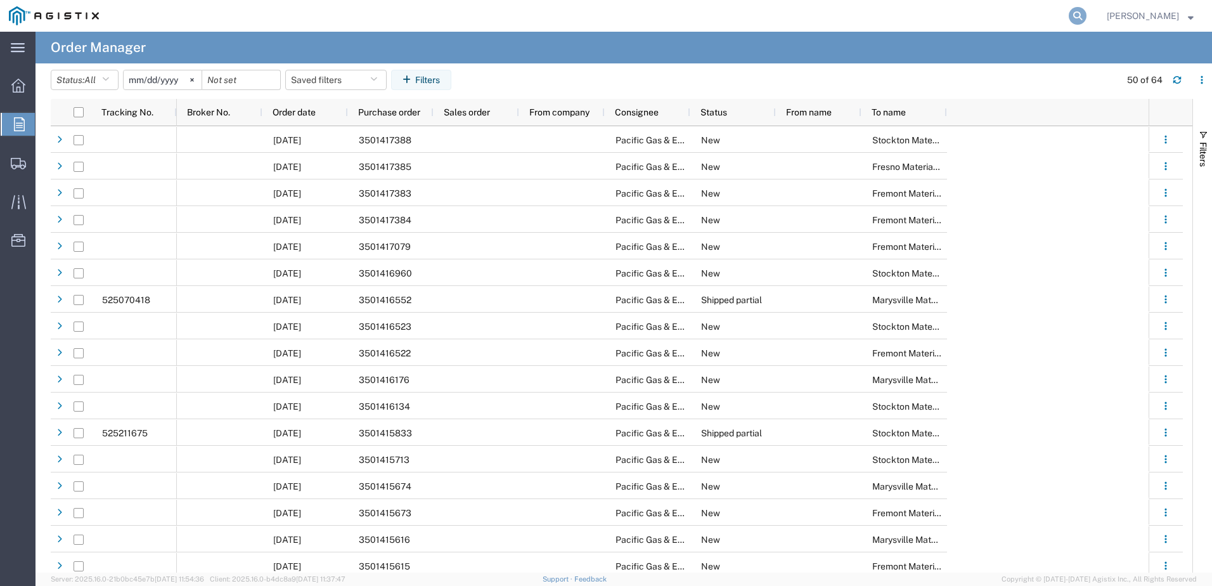
click at [1079, 14] on icon at bounding box center [1078, 16] width 18 height 18
click at [973, 21] on input "search" at bounding box center [877, 16] width 386 height 30
type input "2701231051"
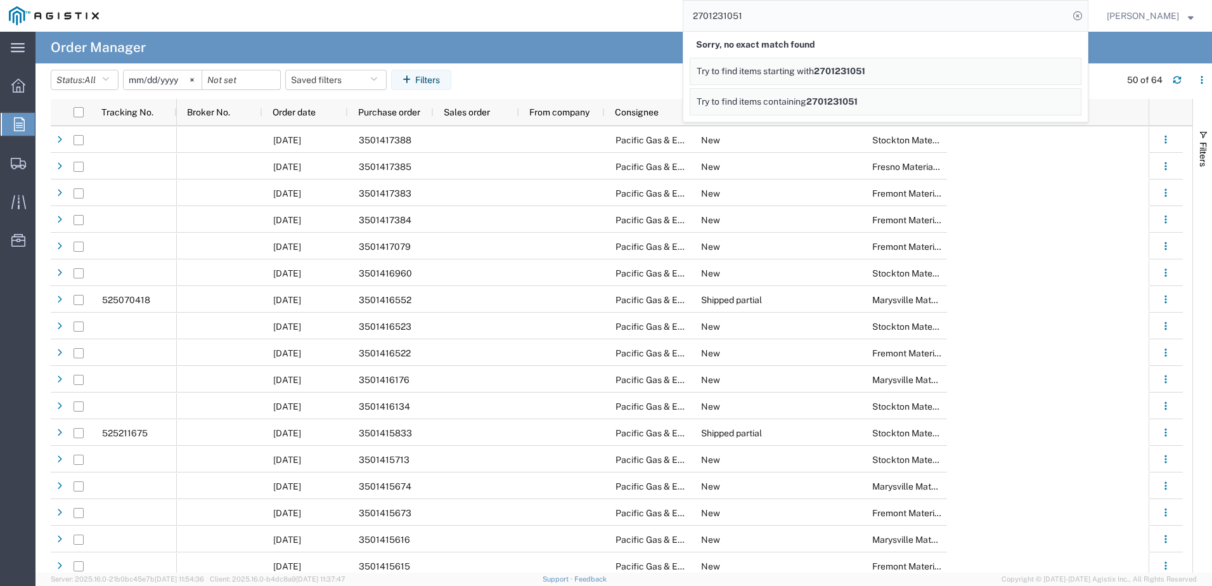
click at [862, 72] on span "2701231051" at bounding box center [839, 71] width 51 height 10
click at [1082, 15] on icon at bounding box center [1078, 16] width 18 height 18
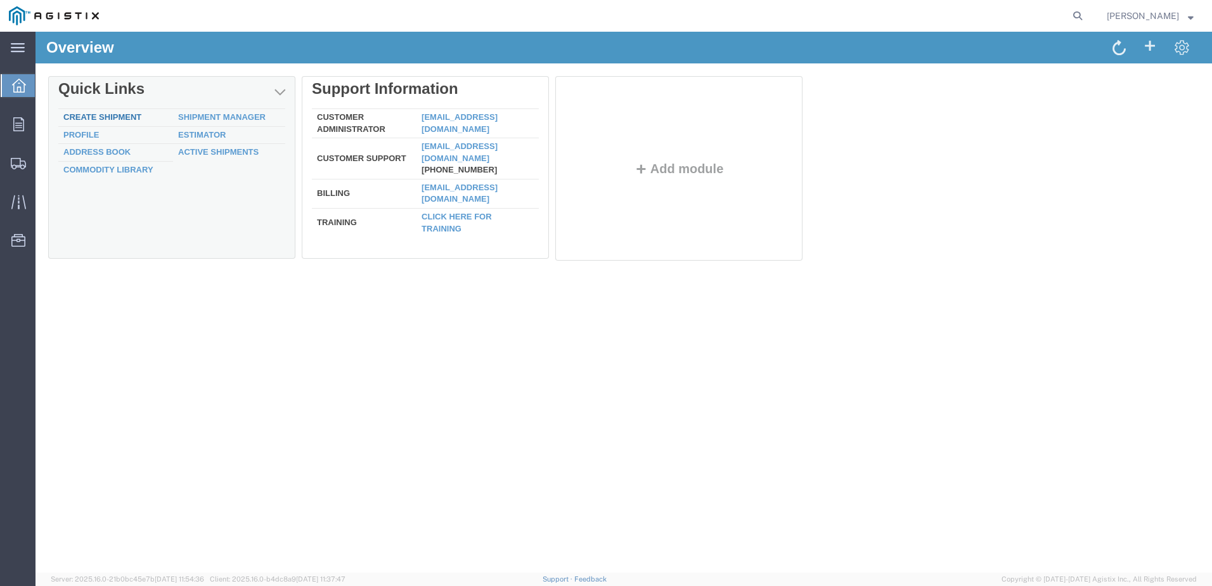
click at [77, 114] on link "Create Shipment" at bounding box center [102, 117] width 78 height 10
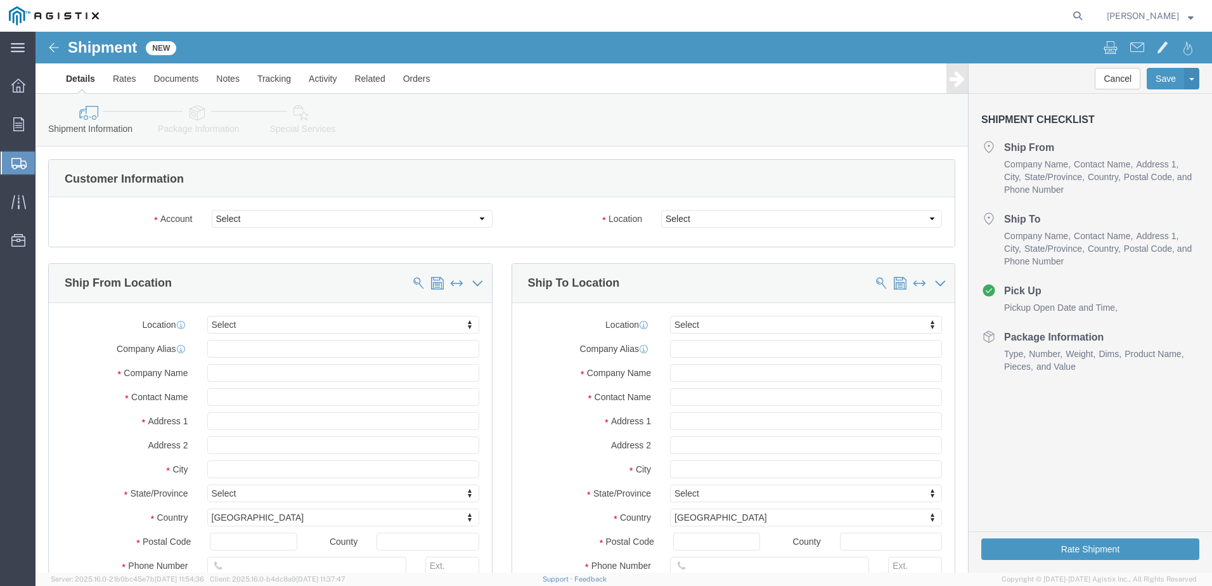
select select
click select "Select"
click input "text"
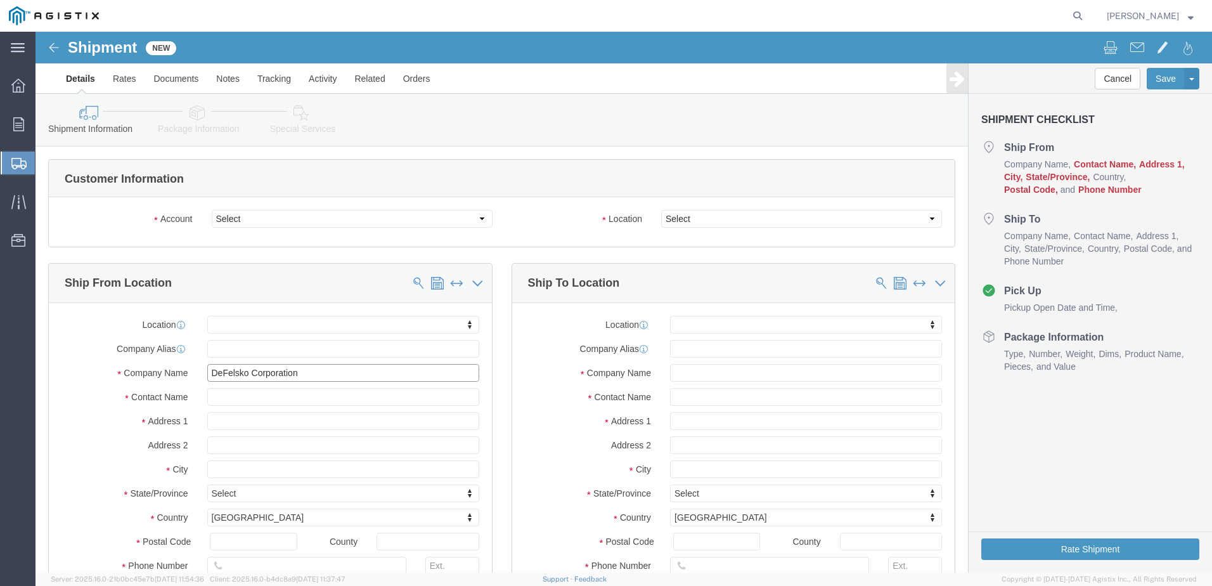
type input "DeFelsko Corporation"
type input "[PERSON_NAME]"
type input "[STREET_ADDRESS][PERSON_NAME]"
select select
type input "Ogdensburg"
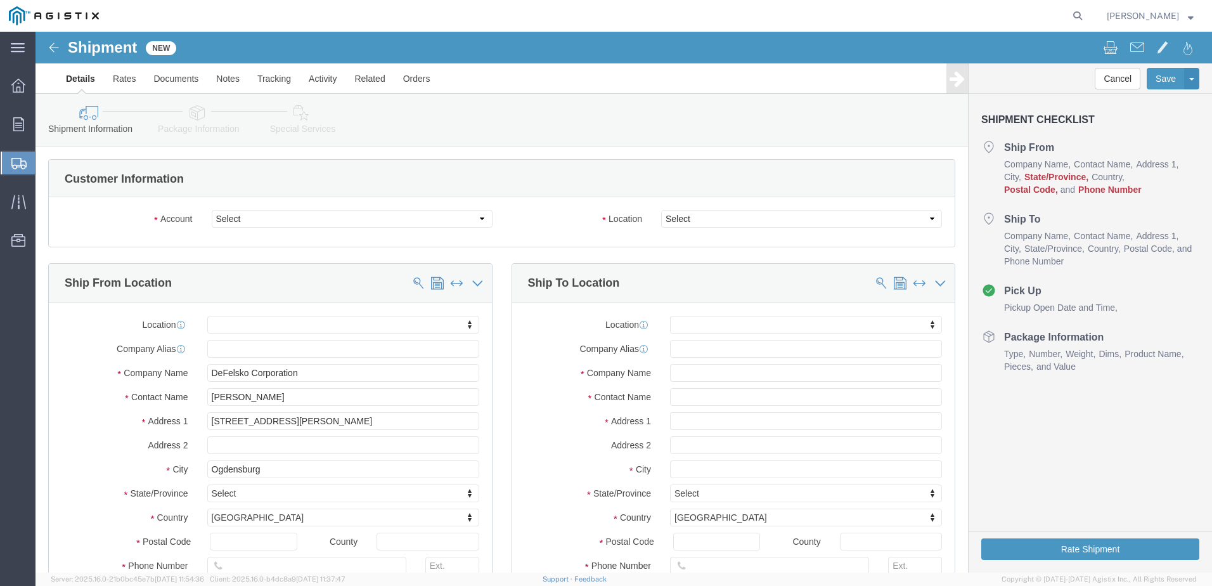
select select
type input "n"
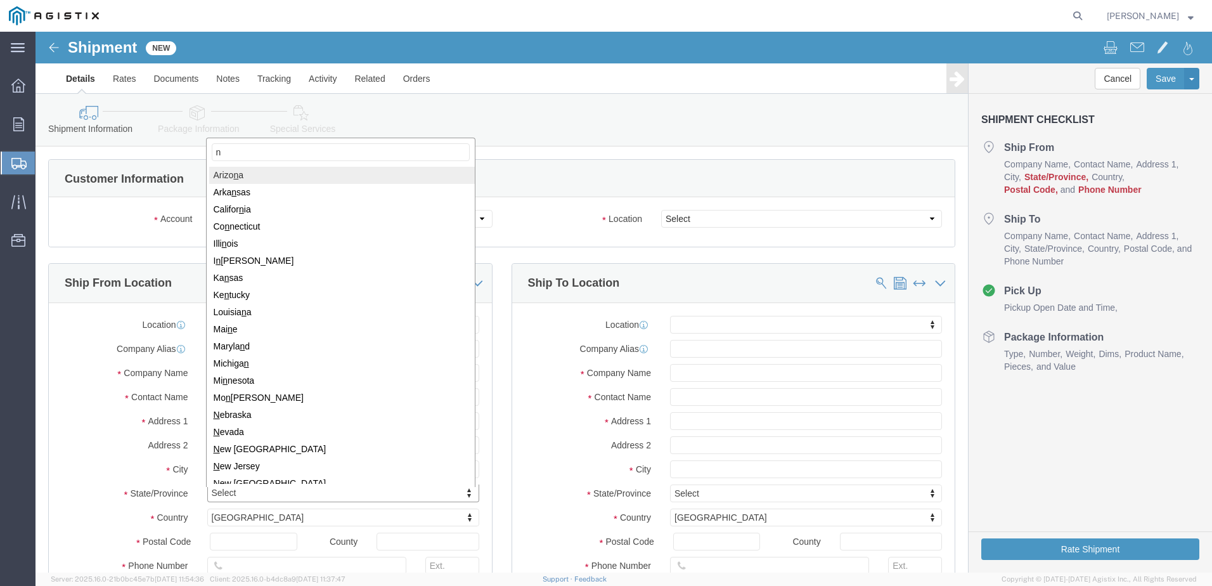
type input "ny"
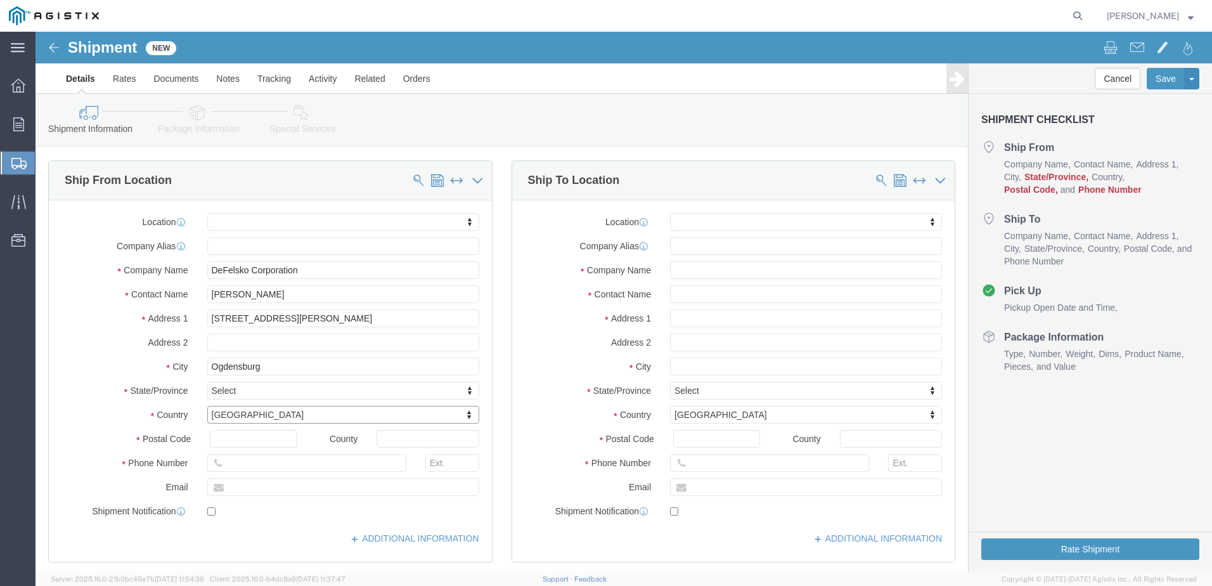
scroll to position [127, 0]
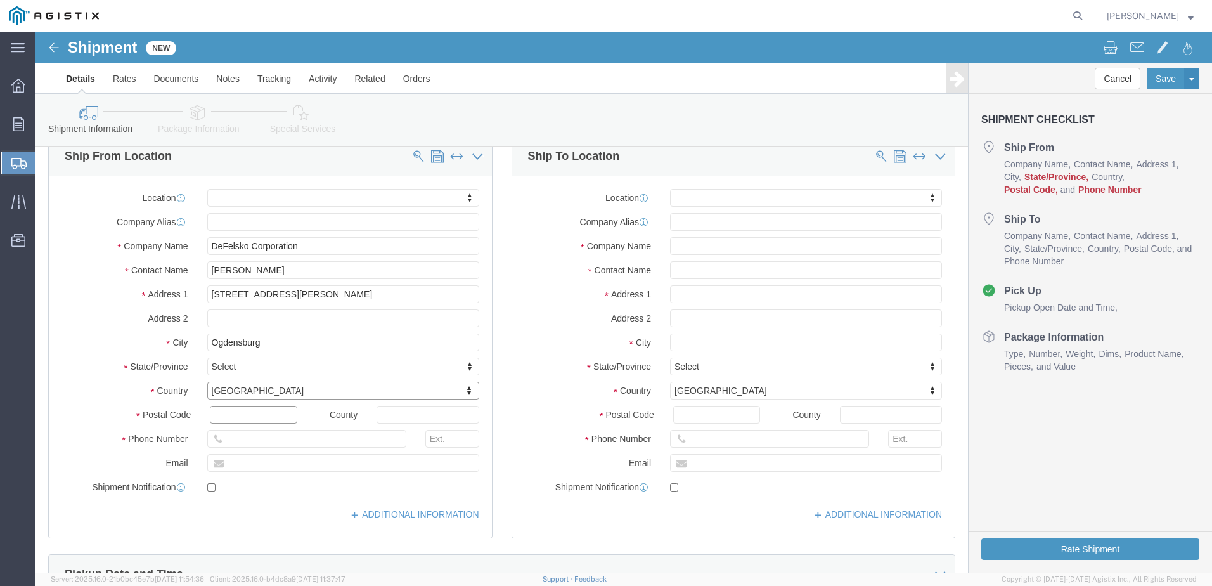
click input "text"
type input "13669"
select select
click input "text"
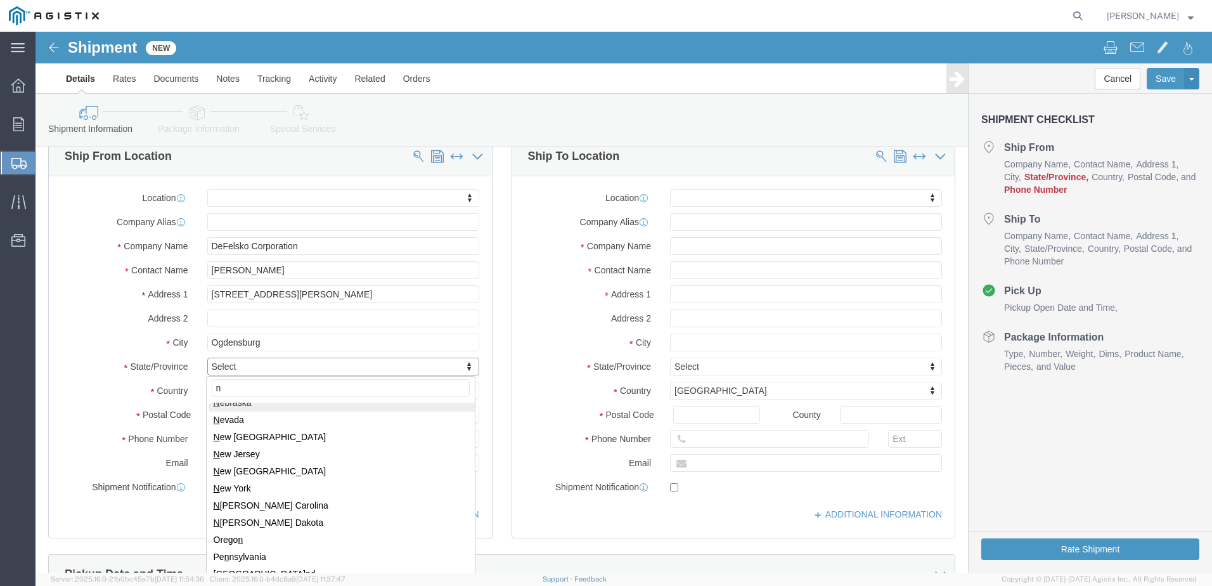
scroll to position [240, 0]
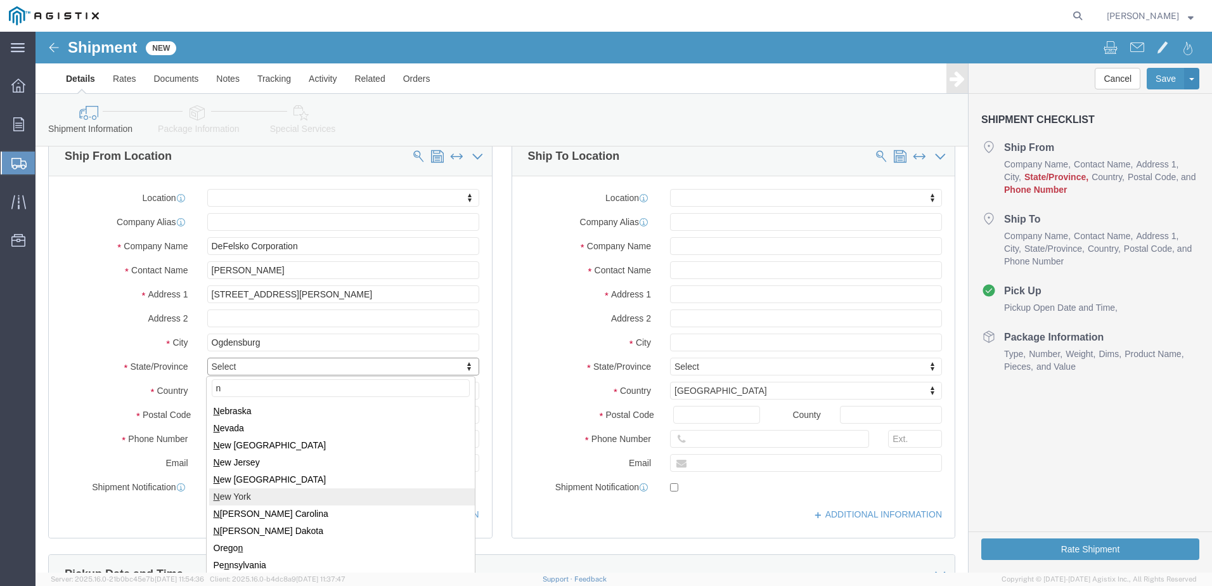
type input "n"
select select
select select "NY"
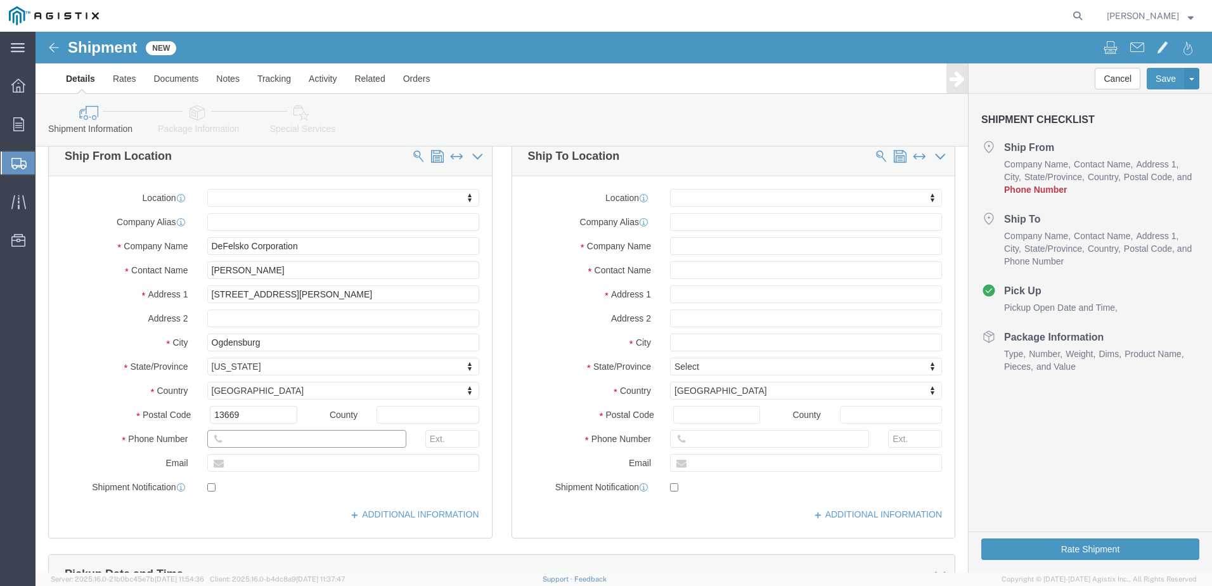
click input "text"
type input "[PHONE_NUMBER]"
click input "text"
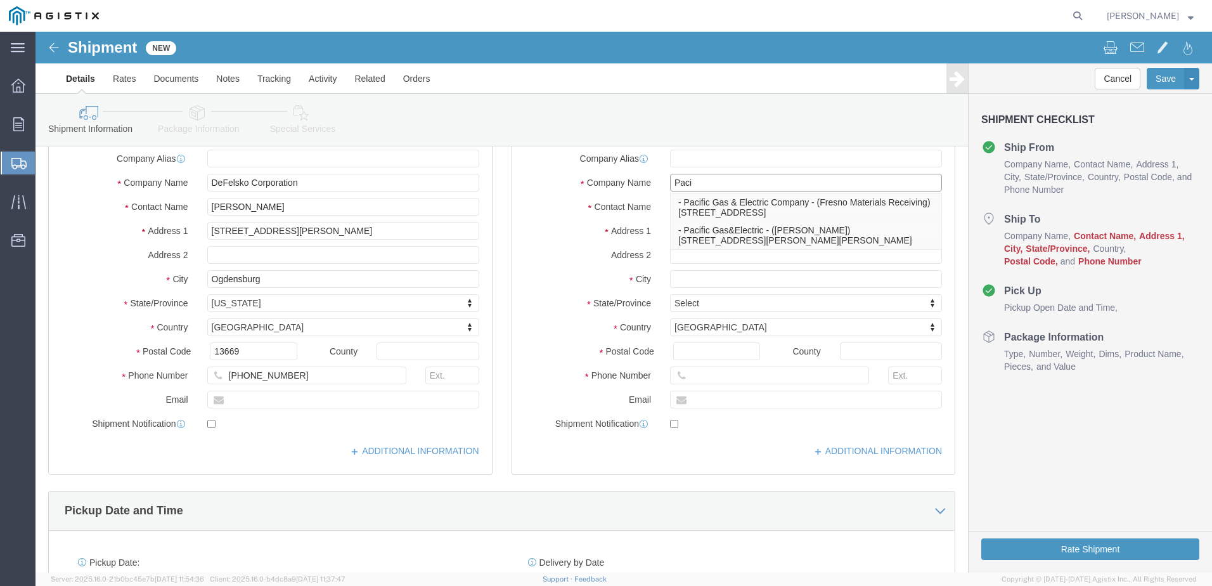
scroll to position [0, 0]
type input "Pacific Gas & Electric"
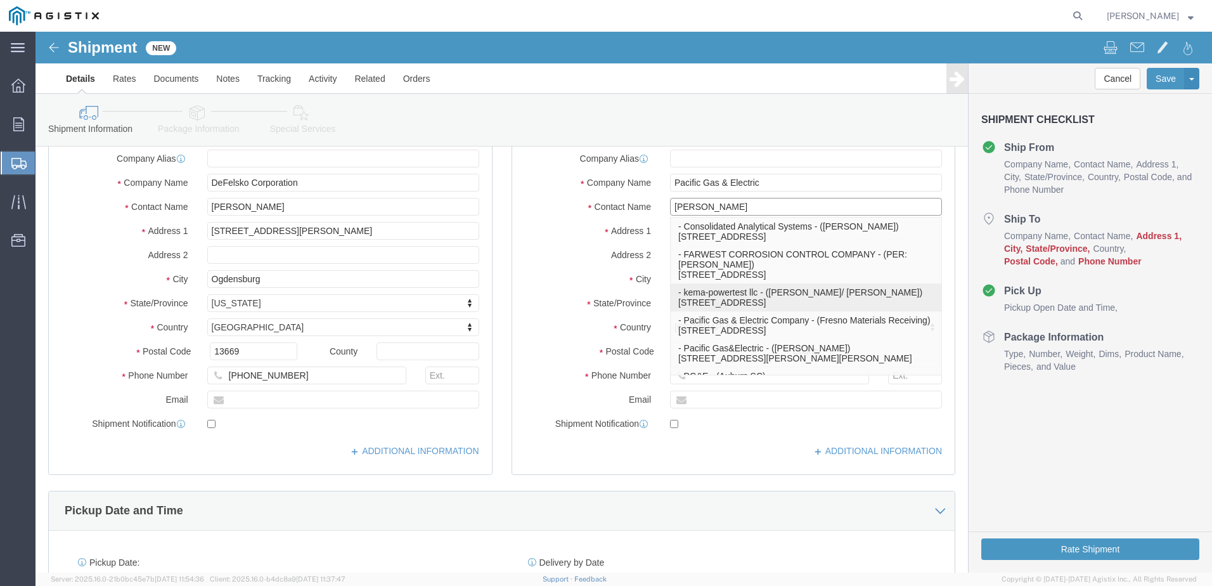
type input "[PERSON_NAME]"
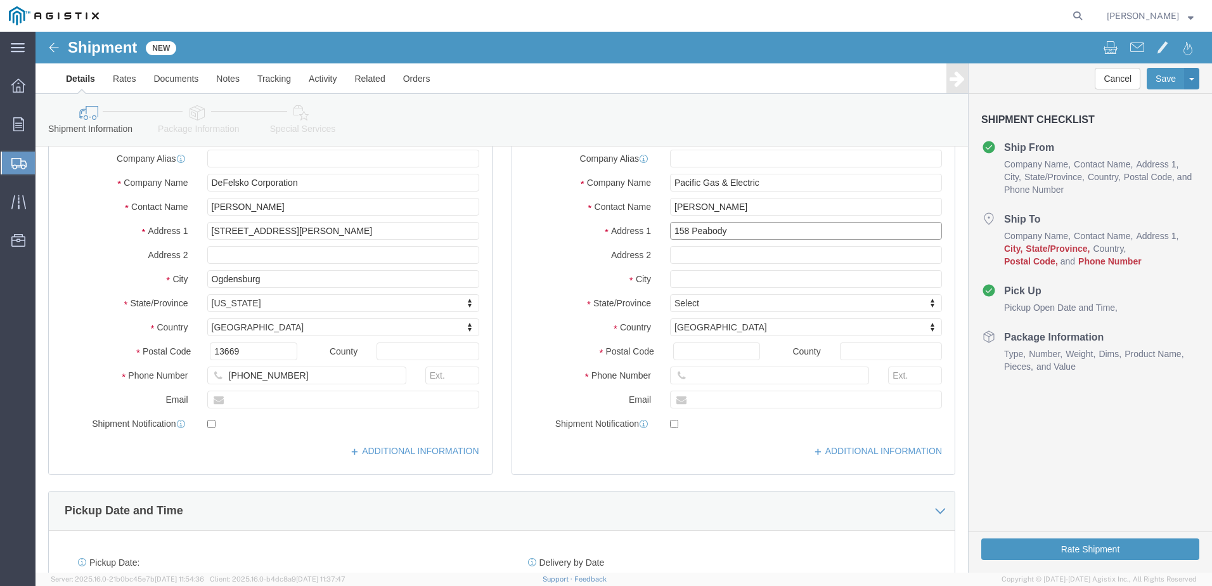
type input "158 Peabody"
select select
type input "[GEOGRAPHIC_DATA]"
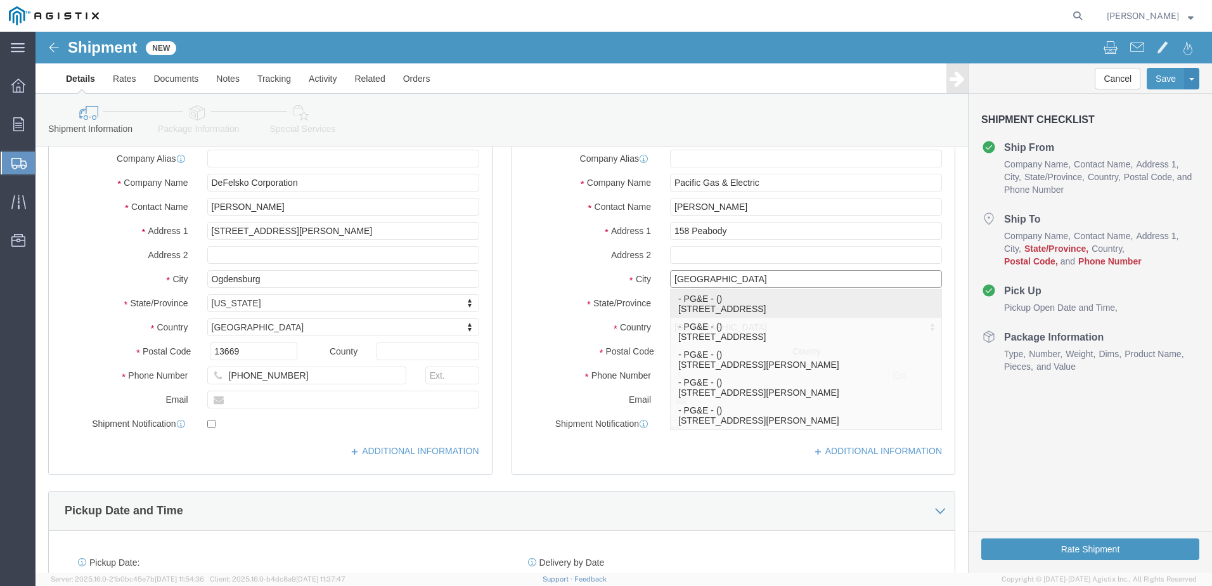
click p "- PG&E - () [STREET_ADDRESS]"
select select
type input "PG&E"
type input "[STREET_ADDRESS]"
type input "[GEOGRAPHIC_DATA]"
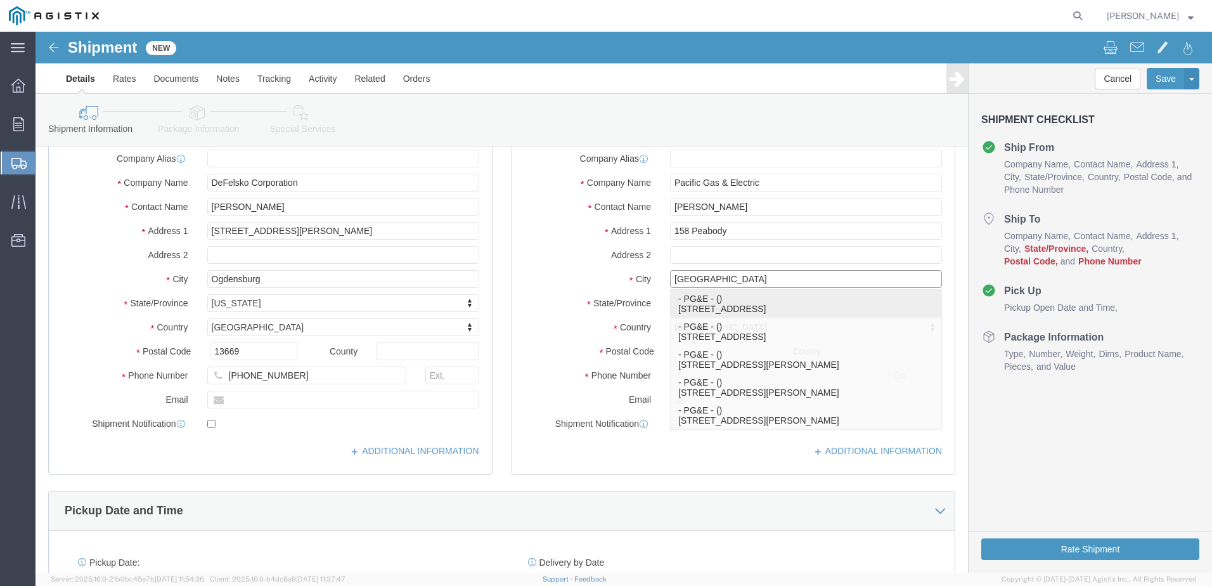
type input "95687-4729"
select select "CA"
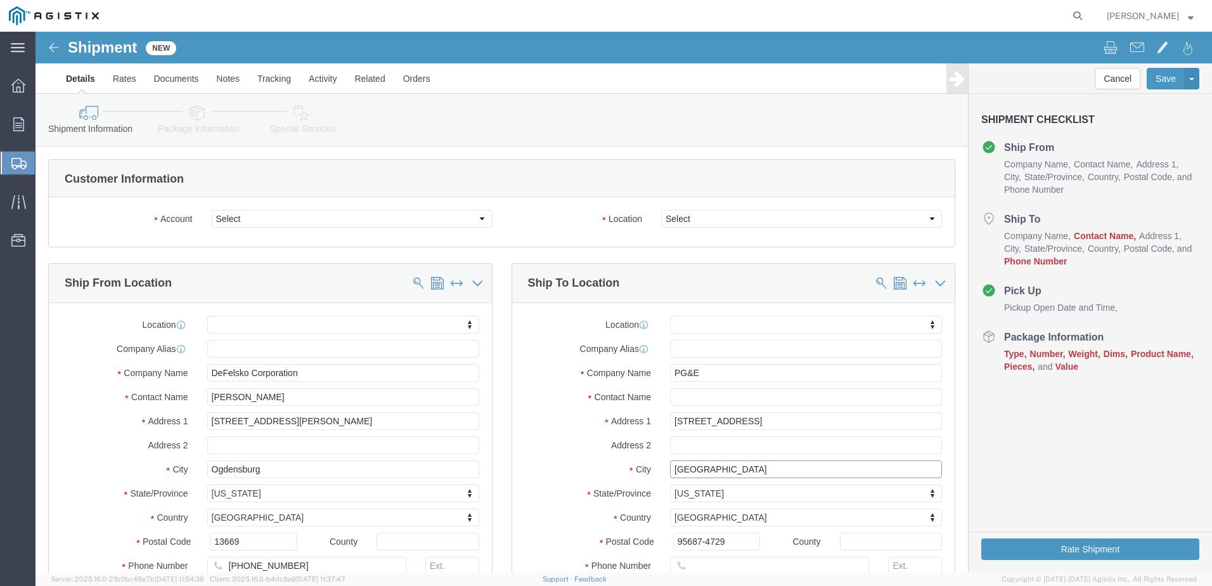
scroll to position [127, 0]
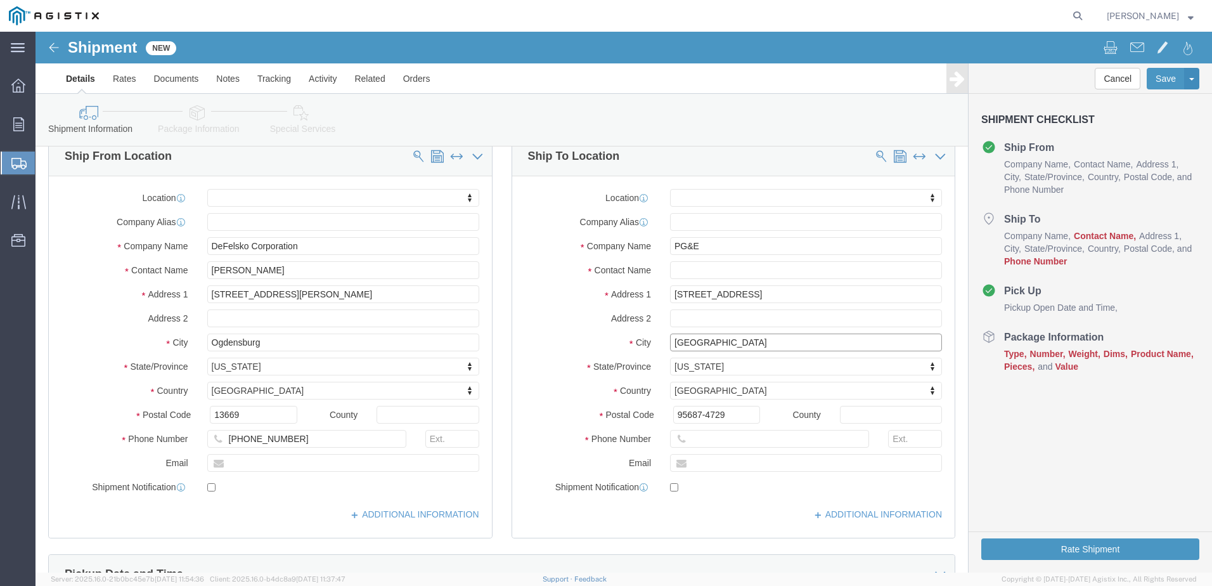
type input "[GEOGRAPHIC_DATA]"
select select
click input "text"
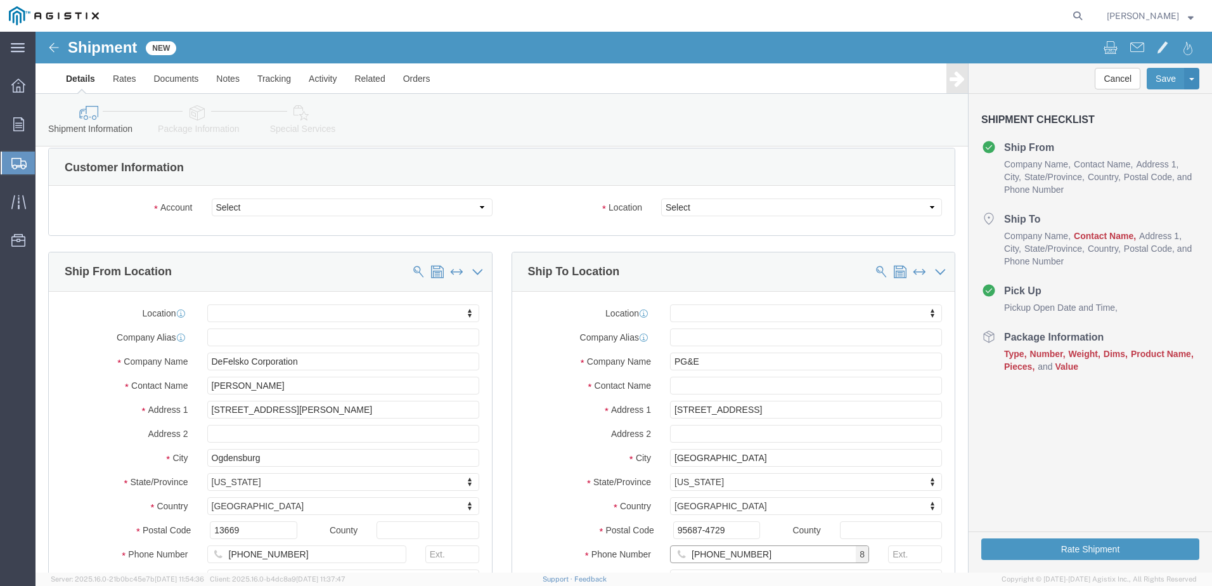
scroll to position [0, 0]
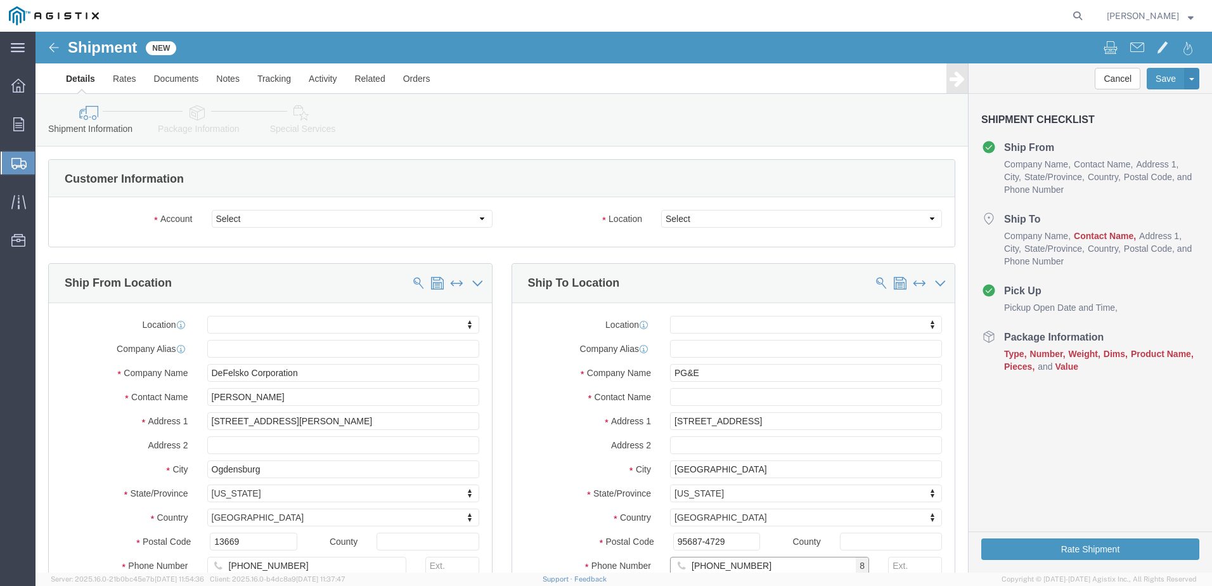
type input "[PHONE_NUMBER]"
click select "Select"
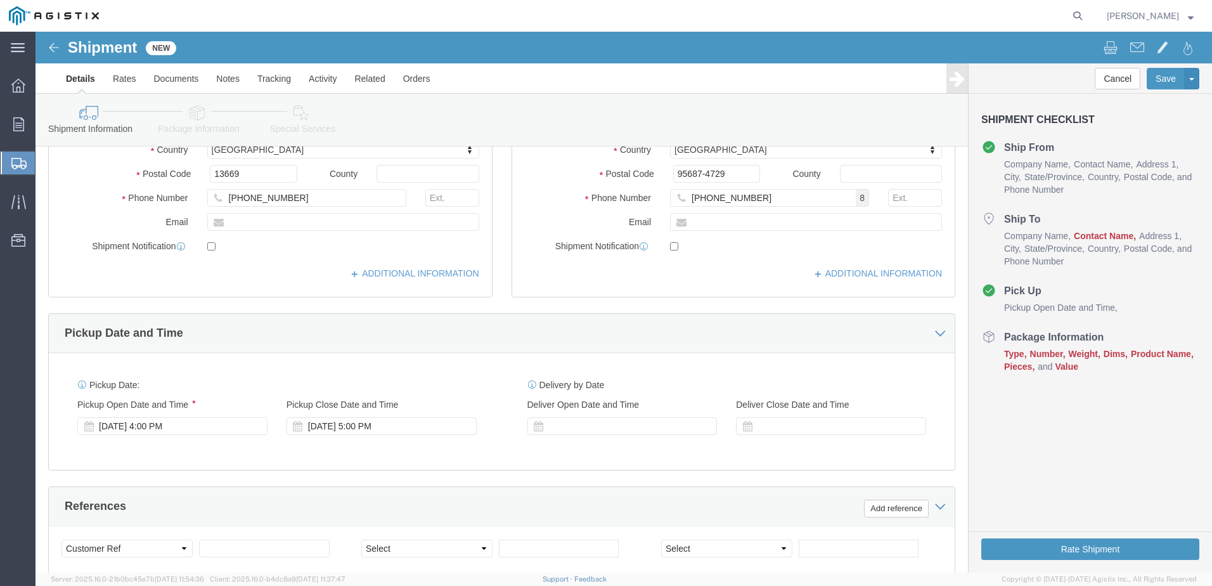
scroll to position [380, 0]
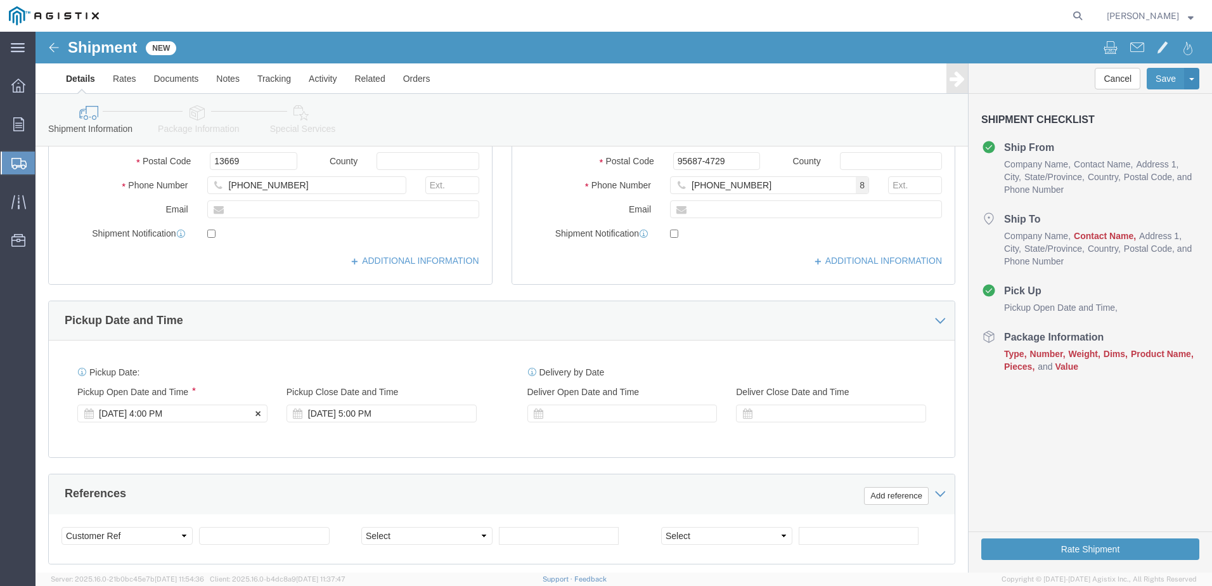
click div "[DATE] 4:00 PM"
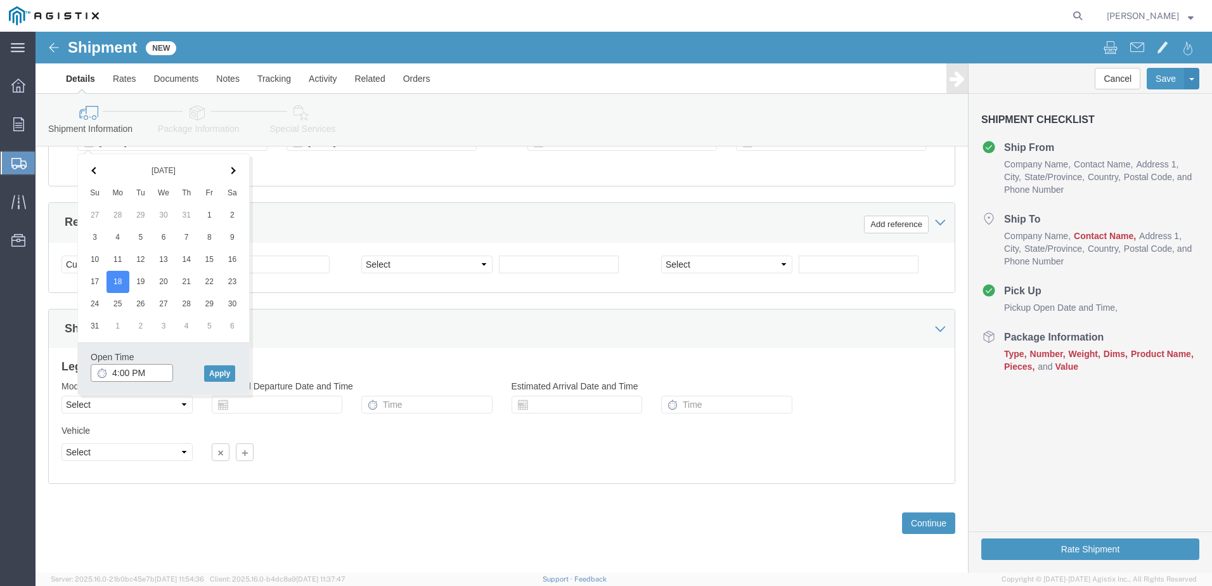
click input "4:00 PM"
click input "8:00 PM"
type input "8:00 AM"
click button "Apply"
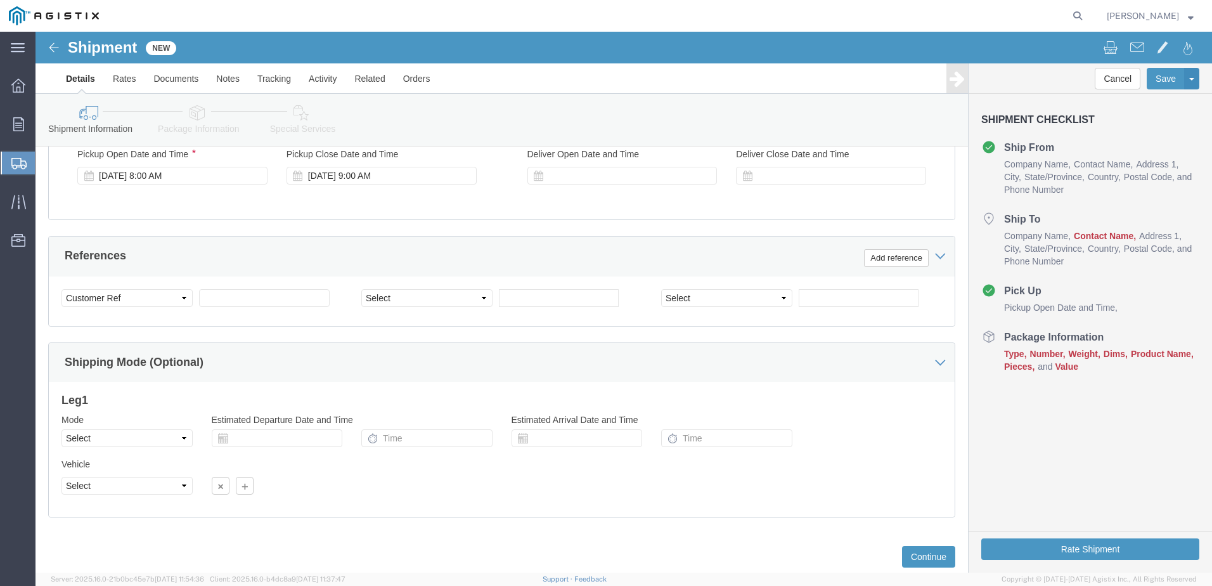
scroll to position [588, 0]
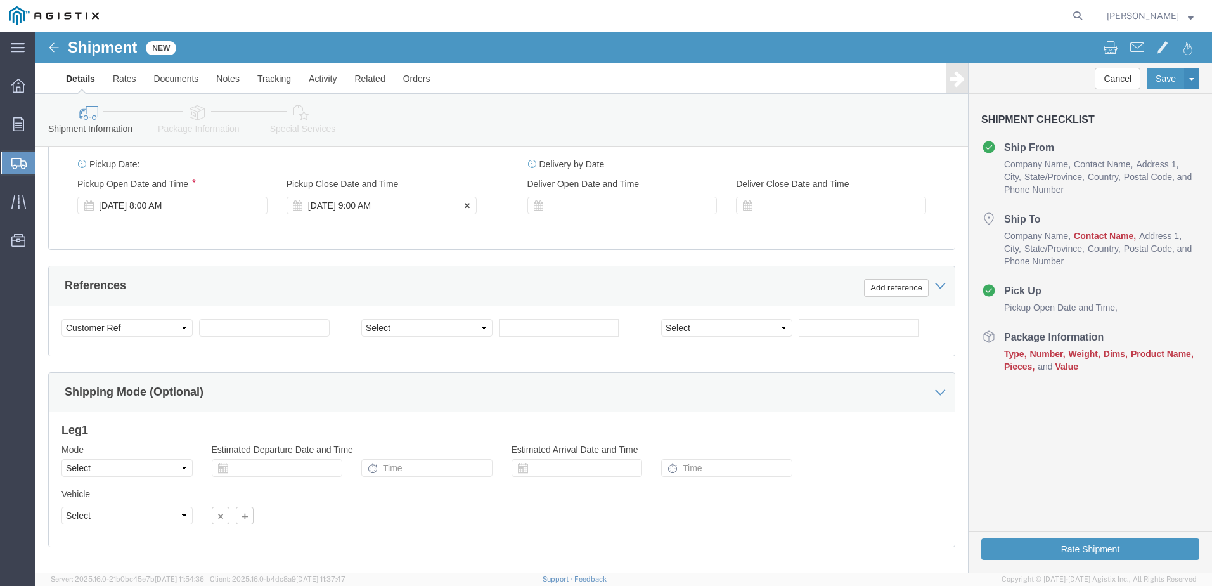
click div "[DATE] 9:00 AM"
click button "Apply"
click div "[DATE] 3:30 PM"
type input "4:00 PM"
click div
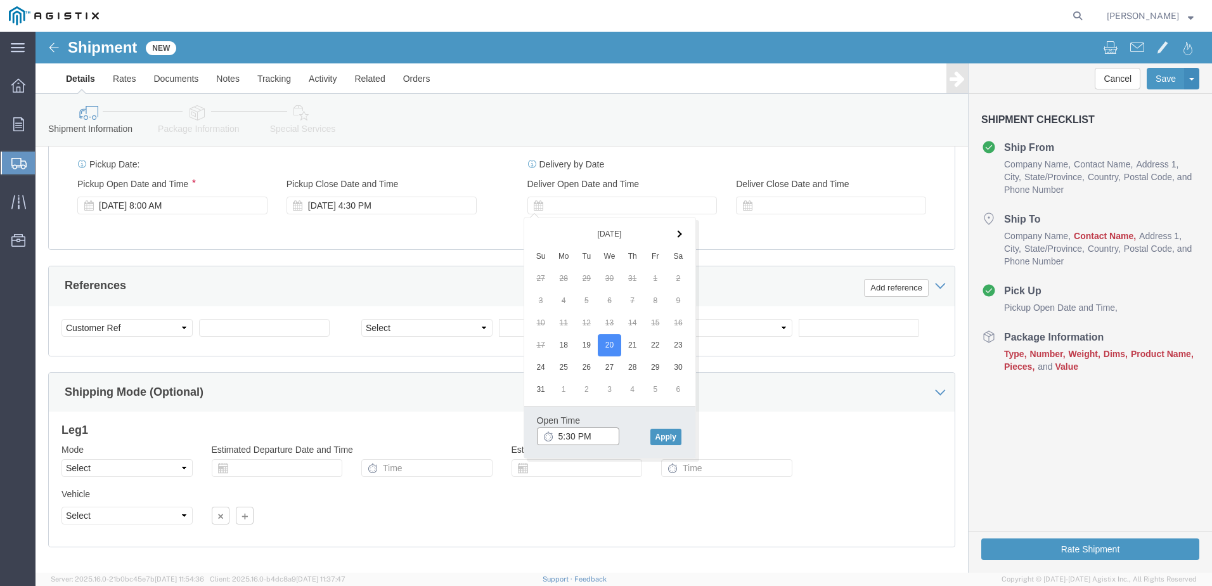
click input "5:30 PM"
click input "8:30 PM"
type input "8:30 AM"
click button "Apply"
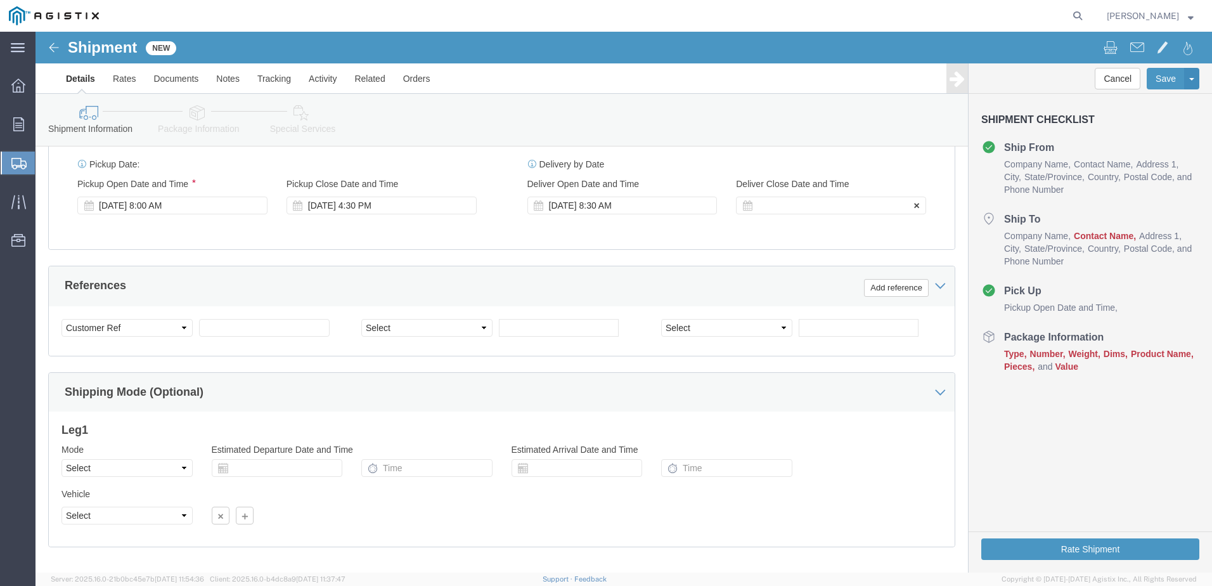
click div
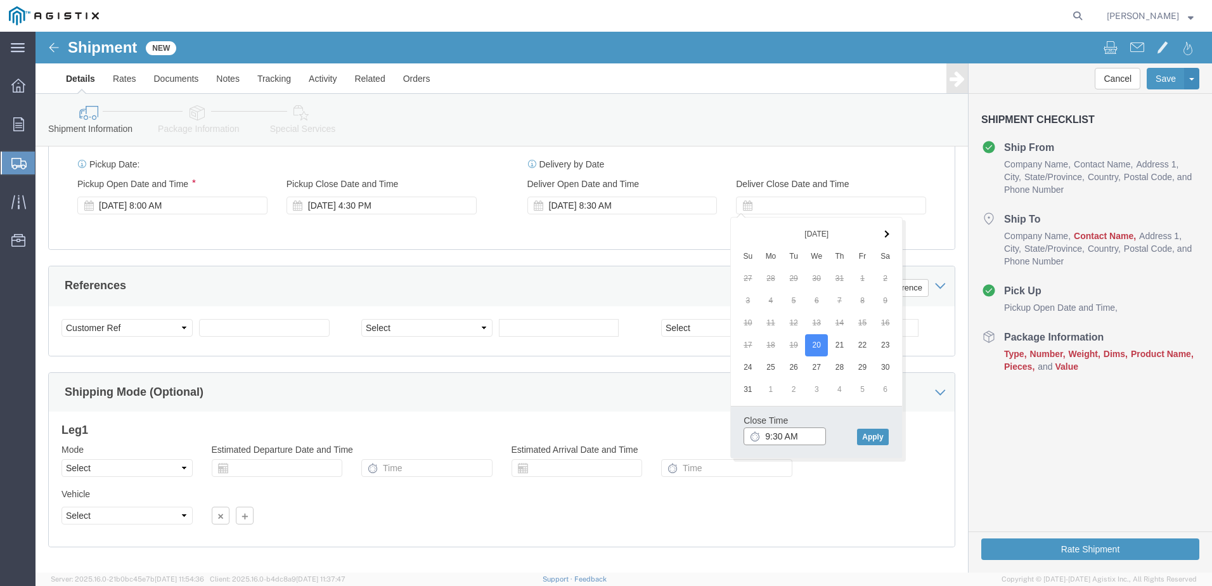
click input "9:30 AM"
click input "3:30 AM"
type input "3:30 PM"
click button "Apply"
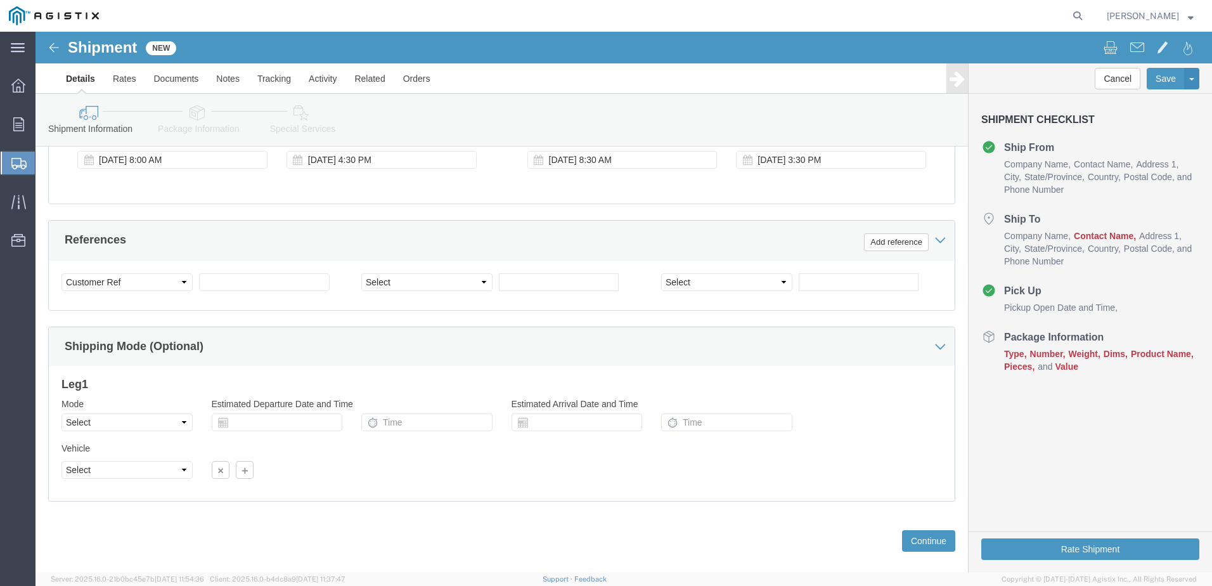
scroll to position [652, 0]
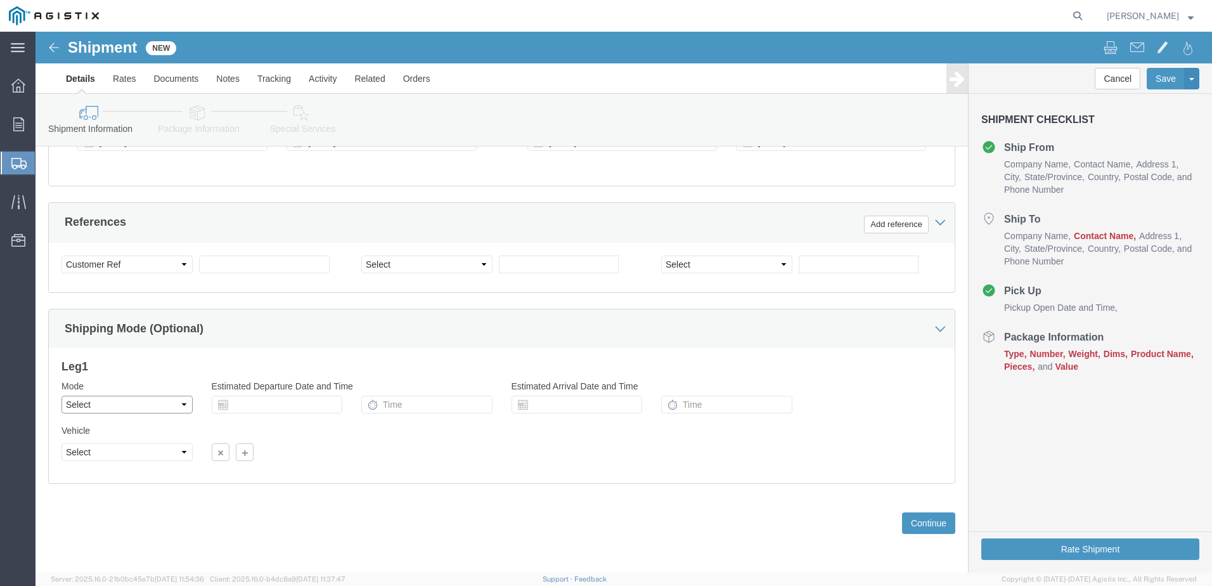
click select "Select Air Less than Truckload Multi-Leg Ocean Freight Rail Small Parcel Truckl…"
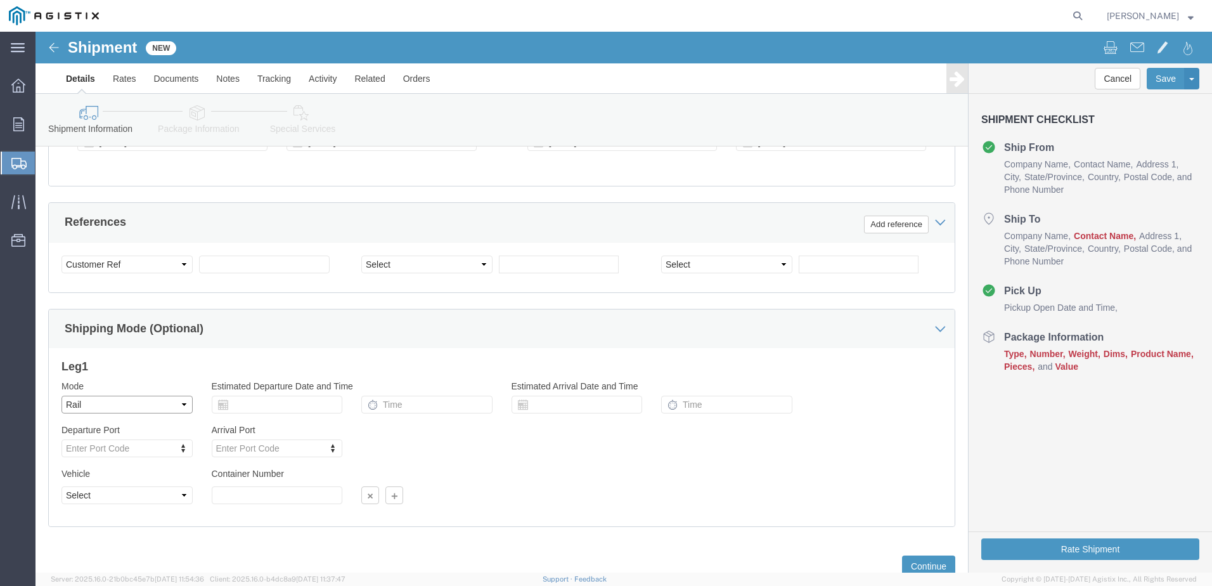
select select "SMAL"
click select "Select Air Less than Truckload Multi-Leg Ocean Freight Rail Small Parcel Truckl…"
click button "Continue"
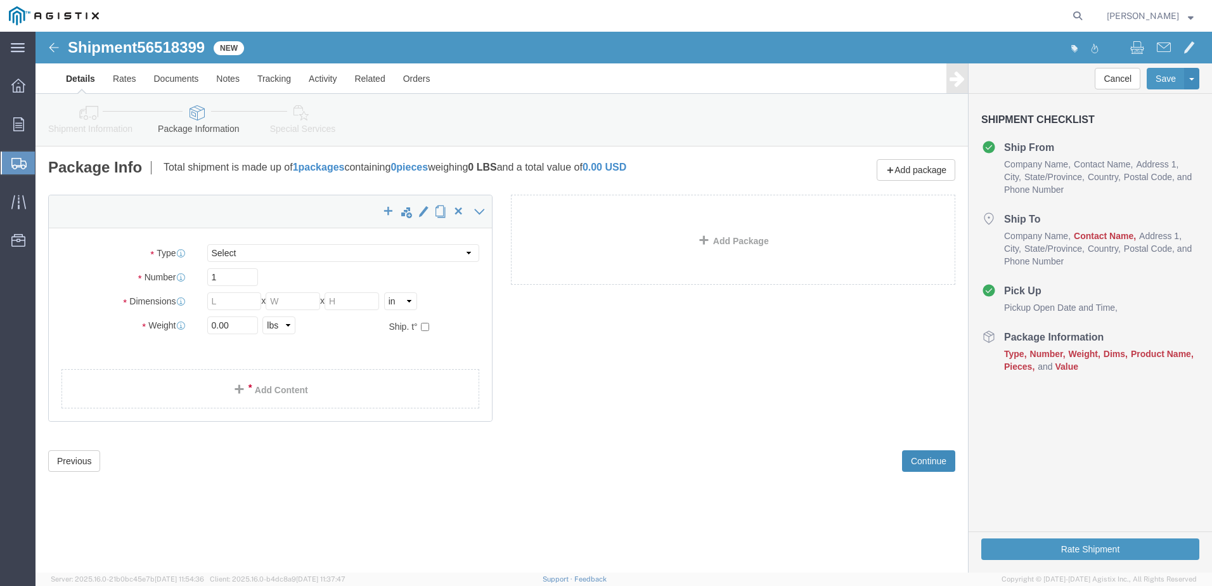
select select "YRPK"
click input "text"
type input "20"
type input "15"
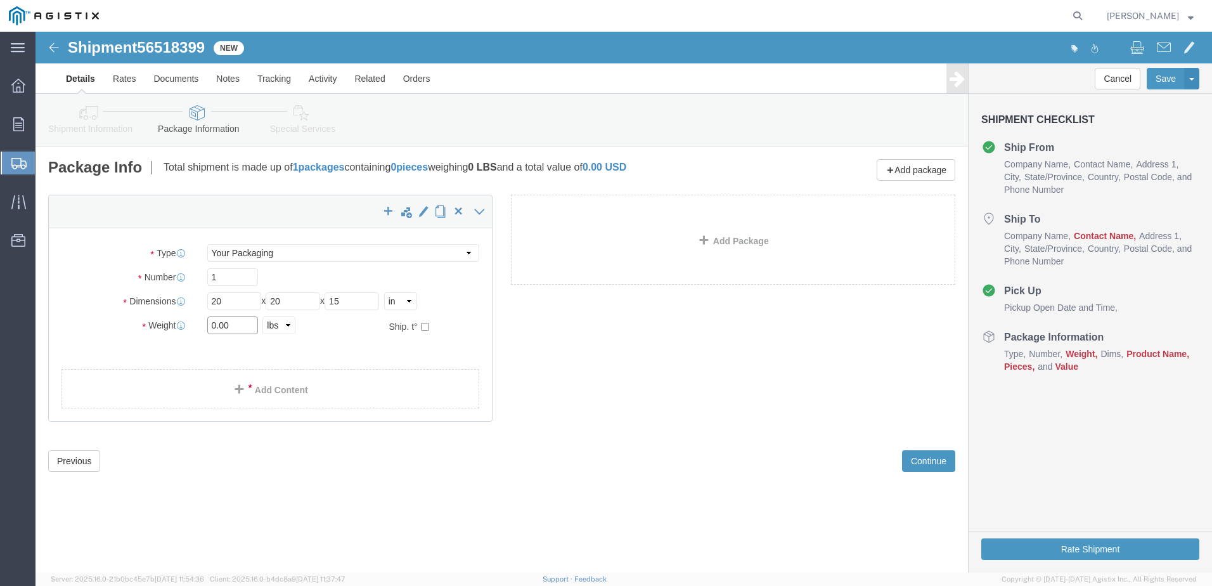
click input "0.00"
drag, startPoint x: 203, startPoint y: 291, endPoint x: 139, endPoint y: 289, distance: 64.1
click div "Weight 0.00 Select kgs lbs Ship. t°"
type input "34"
click div "x Package Type Select Envelope Large Box Medium Box PAK Rack Small Box Tube You…"
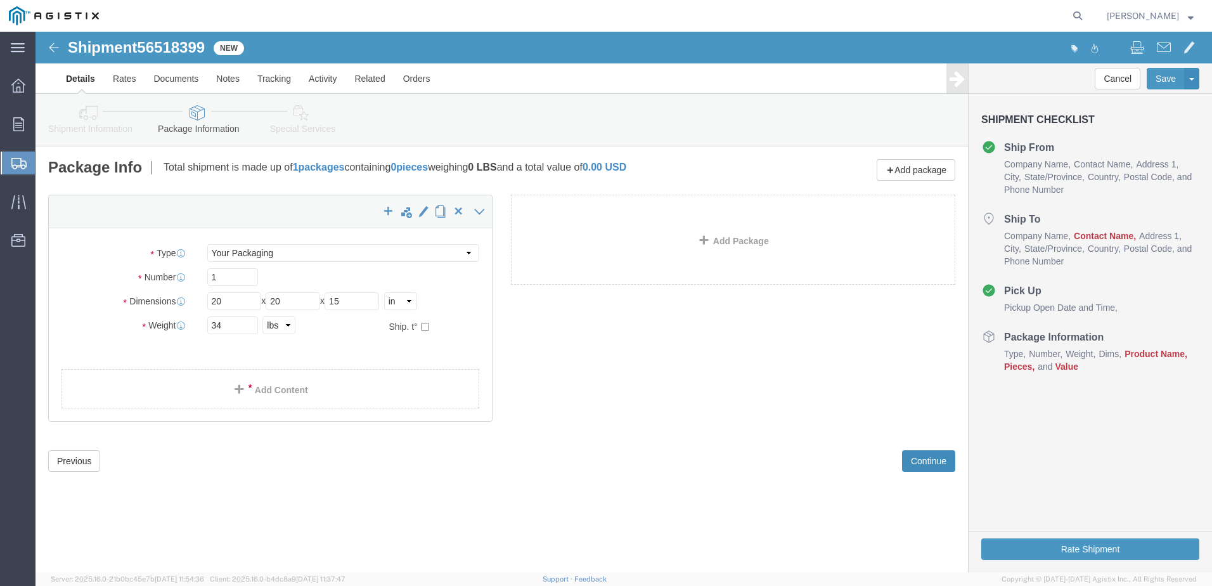
click button "Continue"
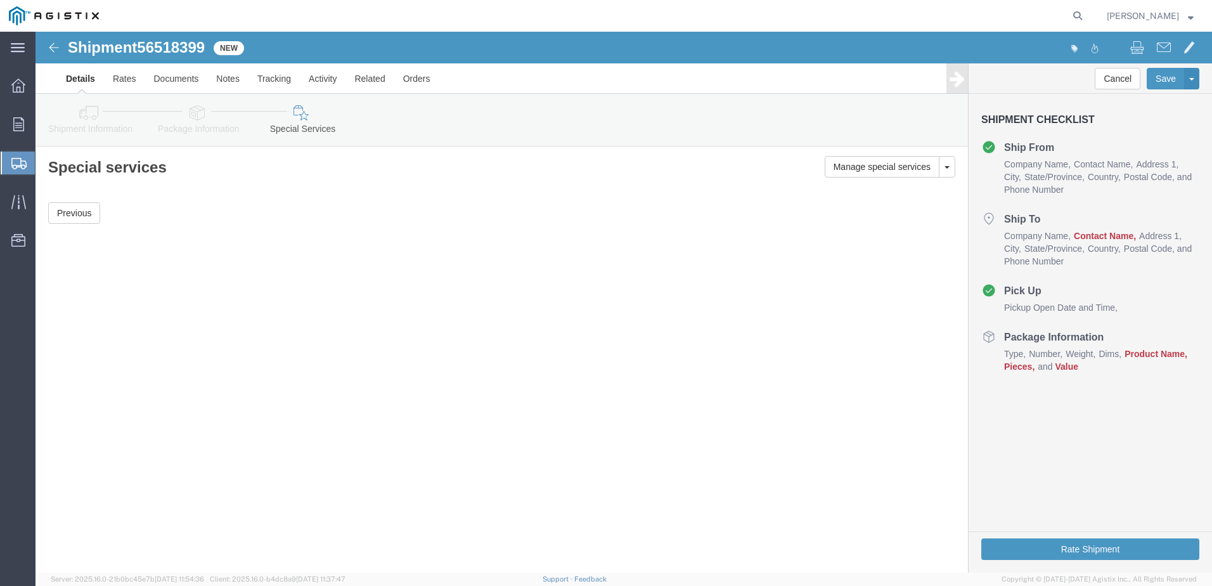
click icon
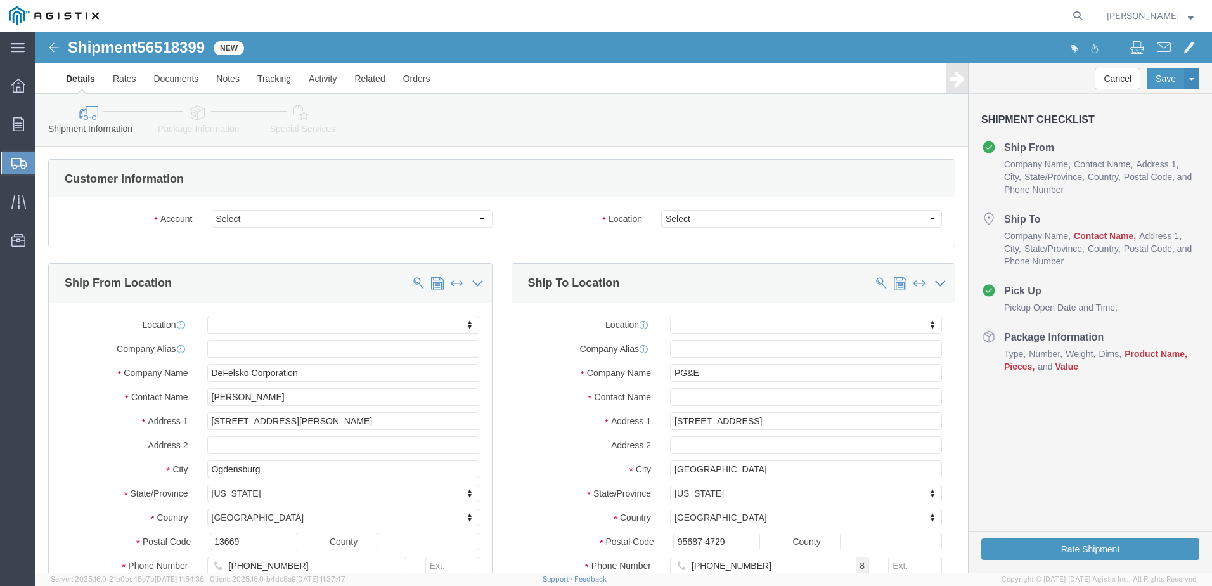
click icon
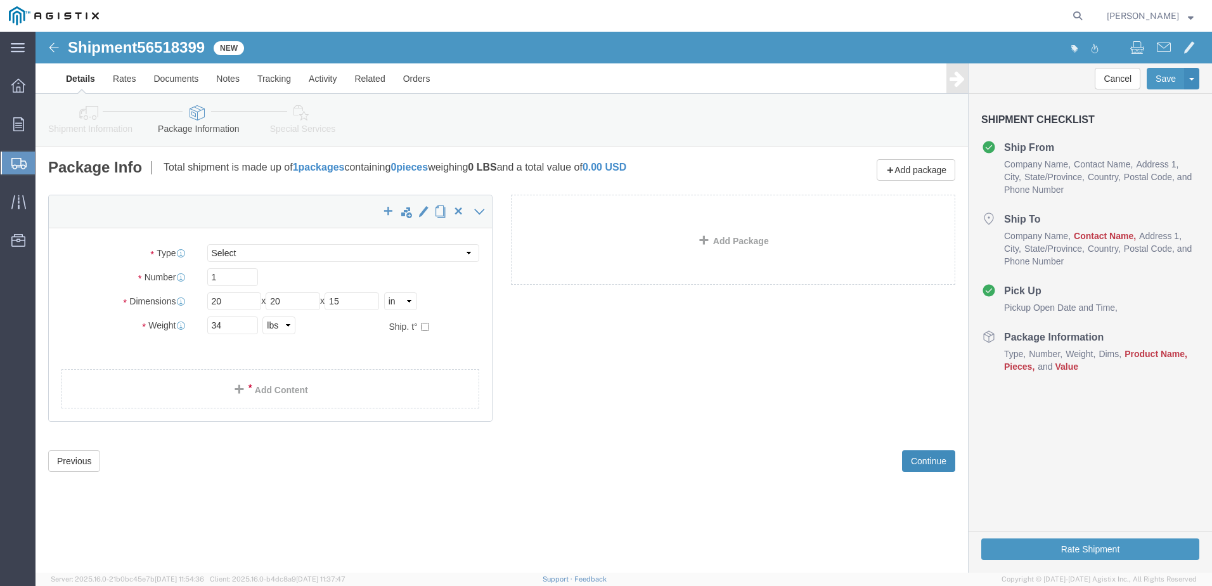
click button "Continue"
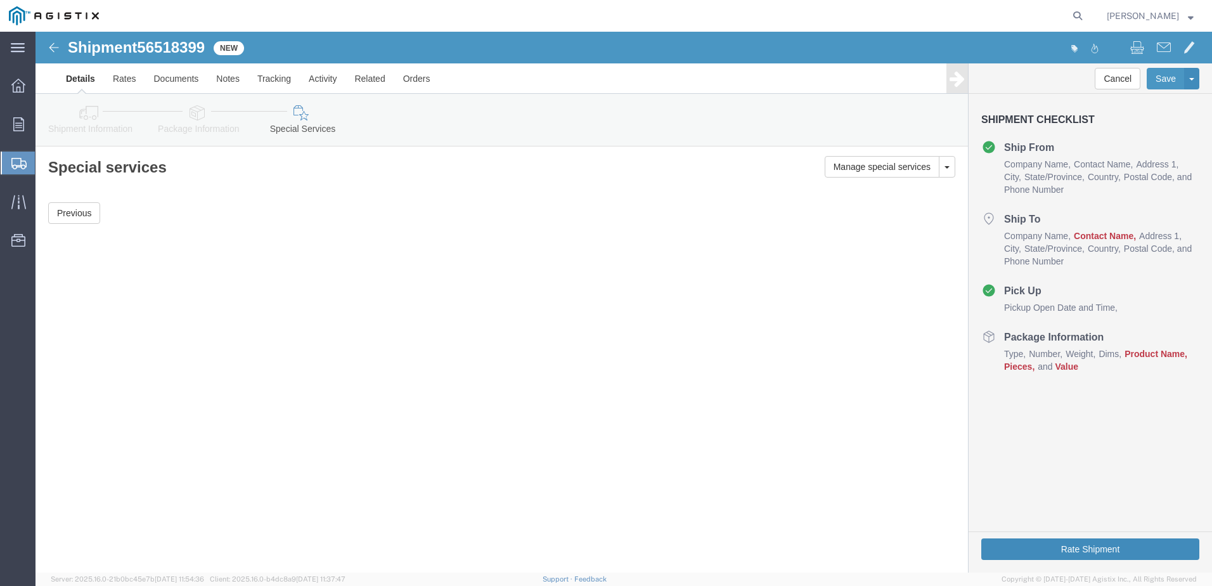
click button "Rate Shipment"
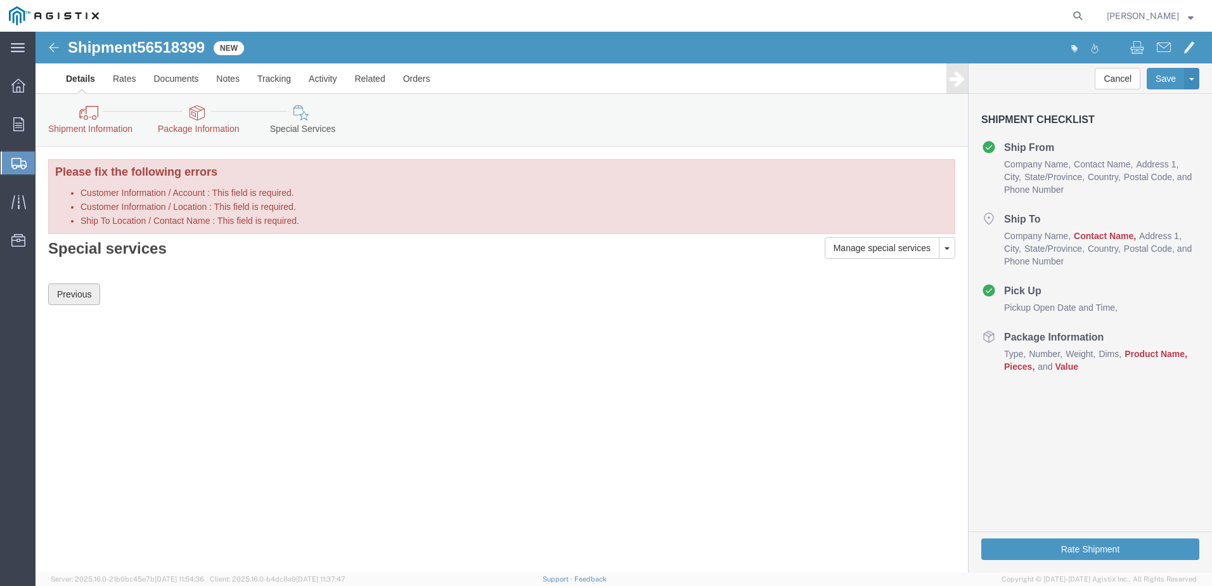
click button "Previous"
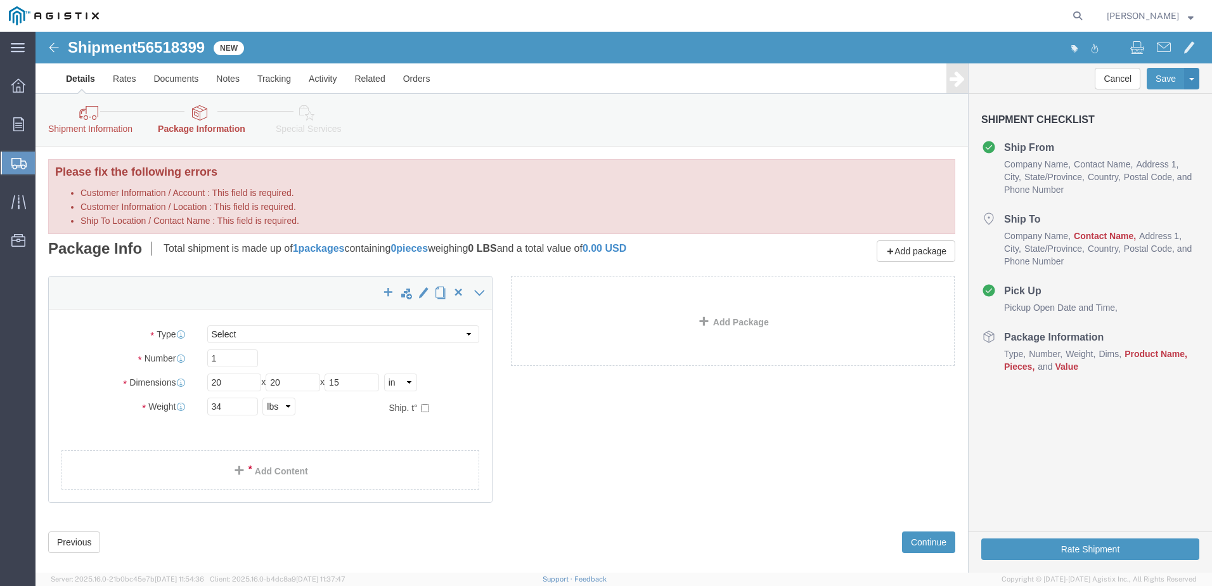
click icon
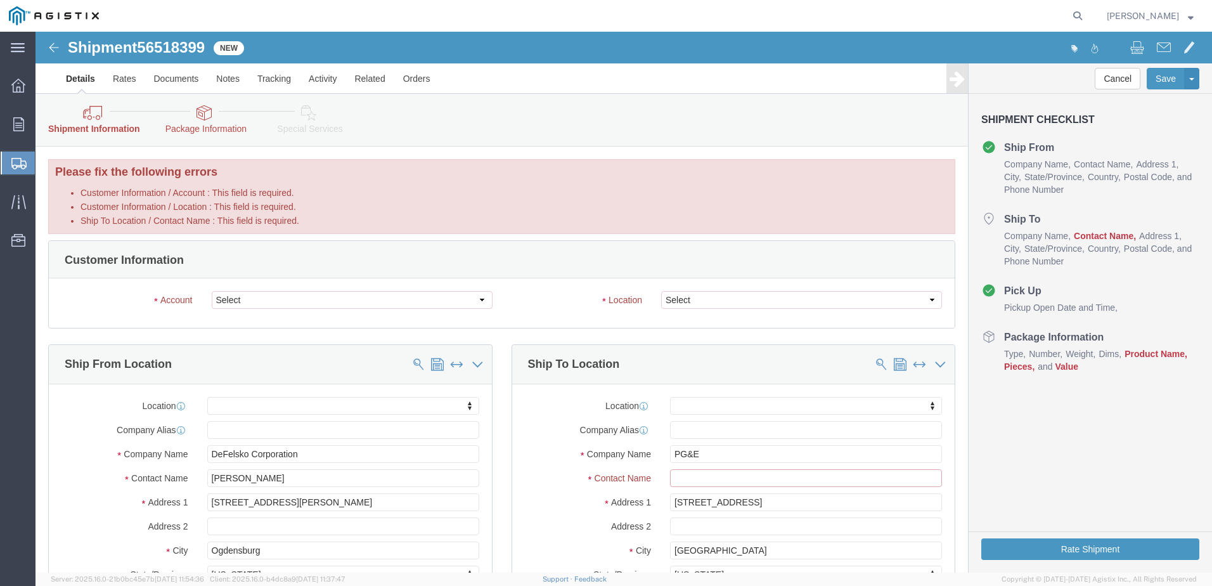
click input "Ship To Location / Contact Name : This field is required."
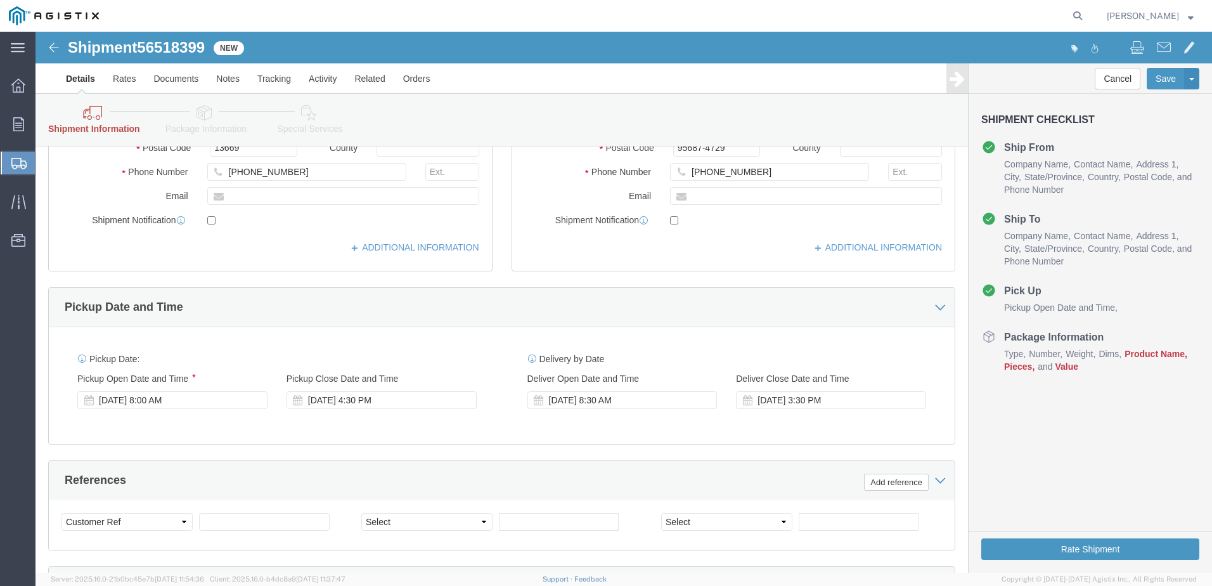
scroll to position [507, 0]
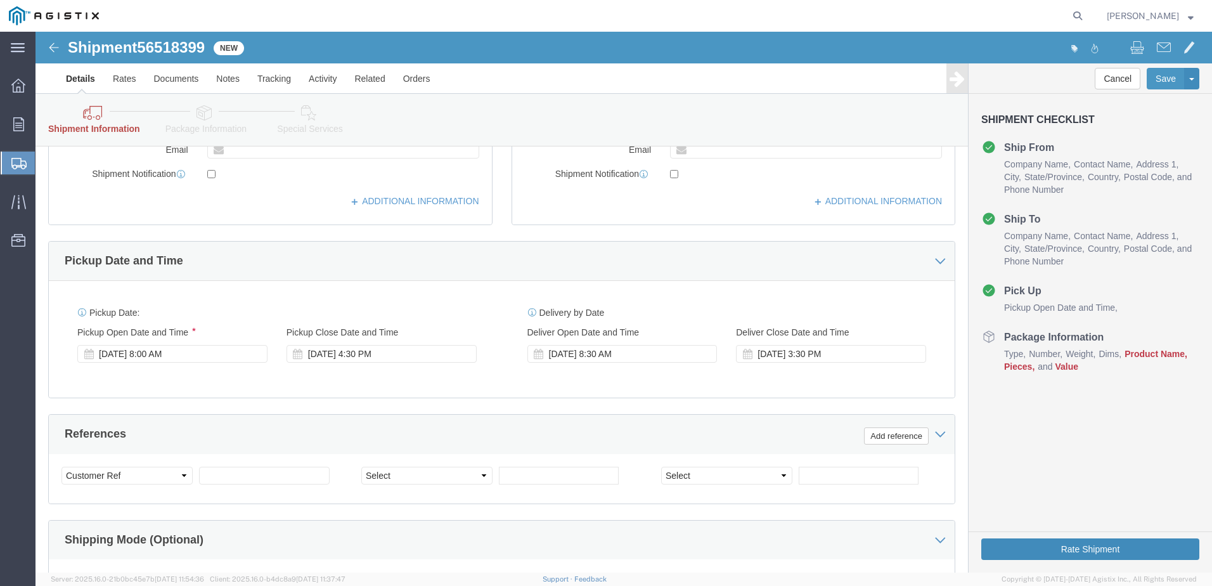
type input "[PERSON_NAME]"
click button "Rate Shipment"
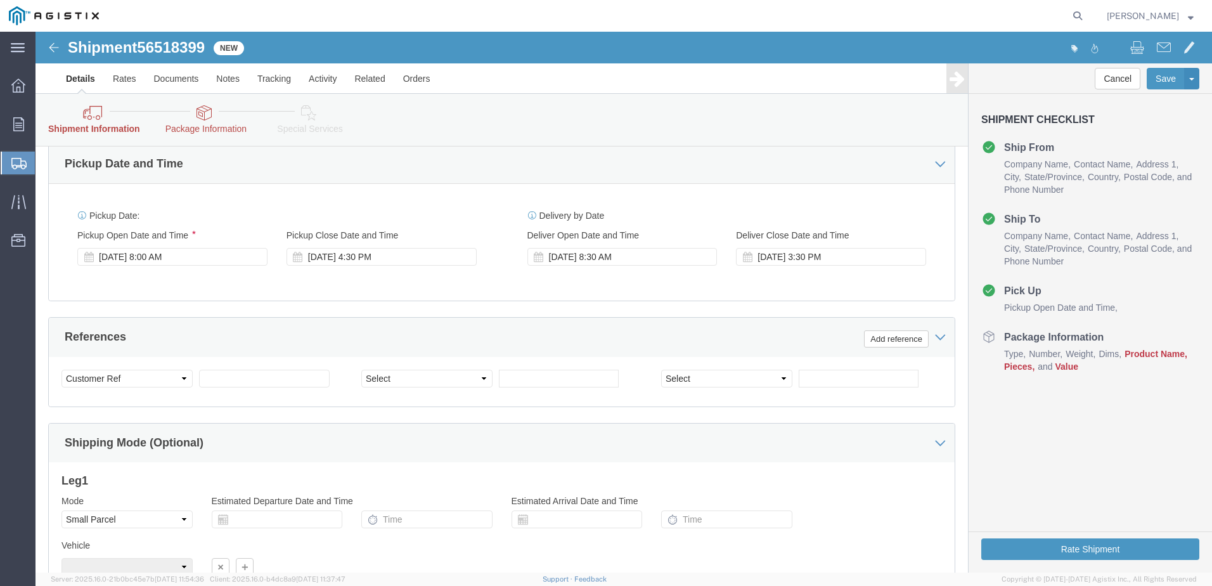
scroll to position [719, 0]
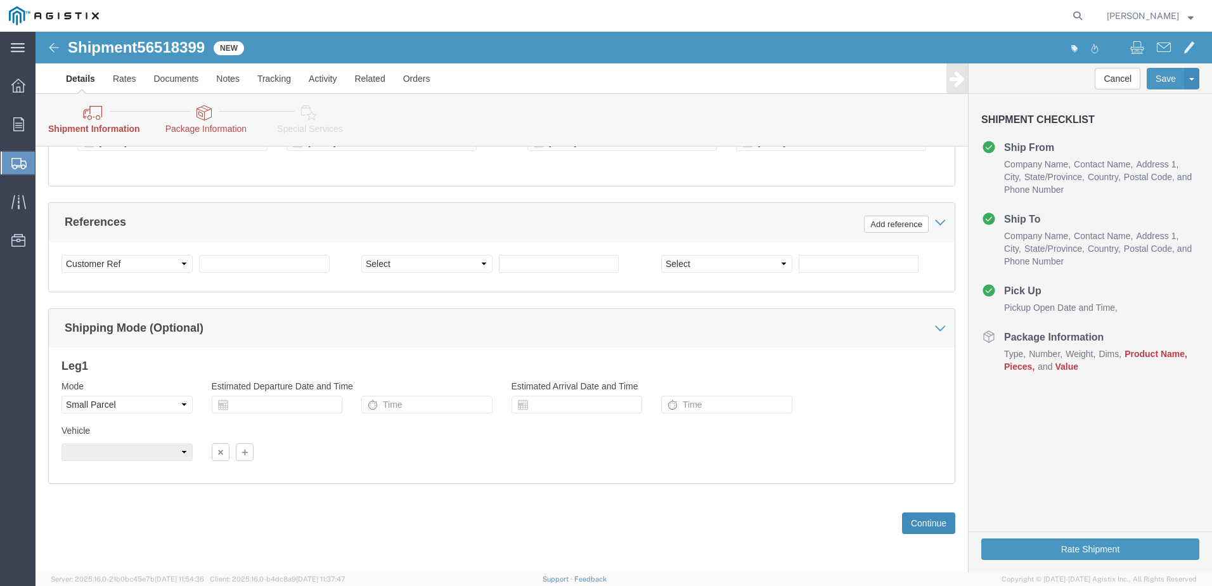
click button "Continue"
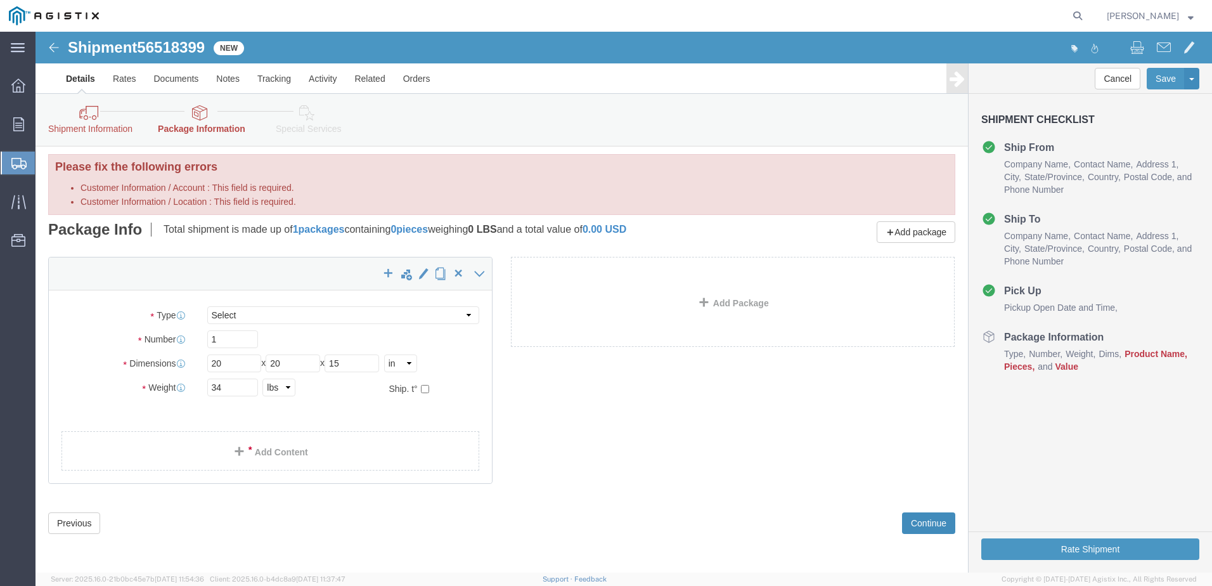
scroll to position [5, 0]
click link "Add Content"
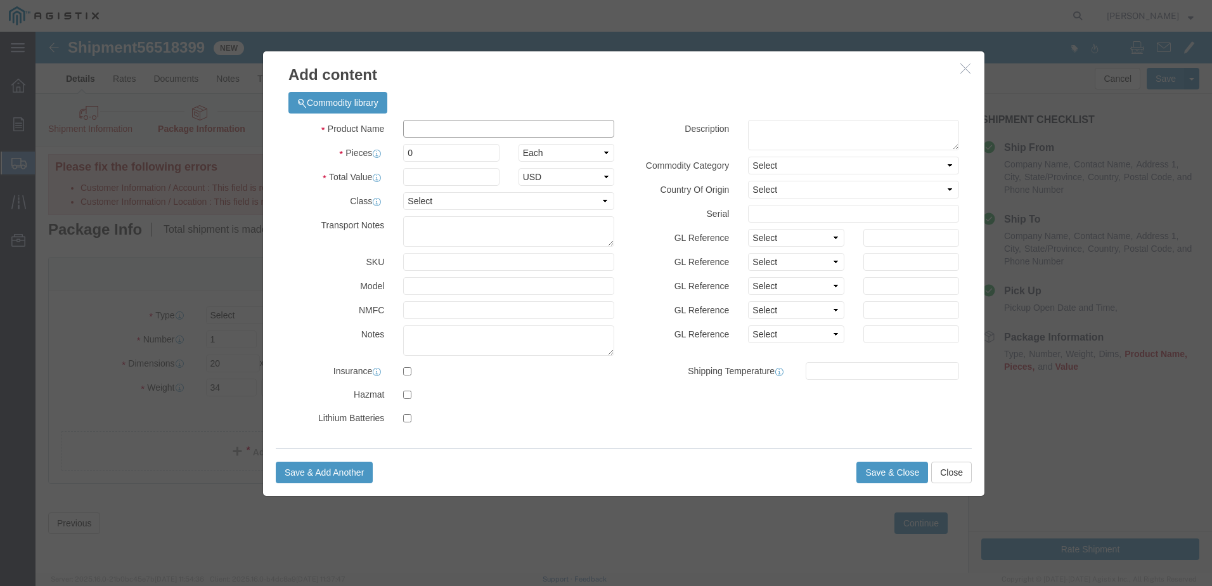
click input "text"
click input "0"
type input "1"
click input "text"
type input "17760"
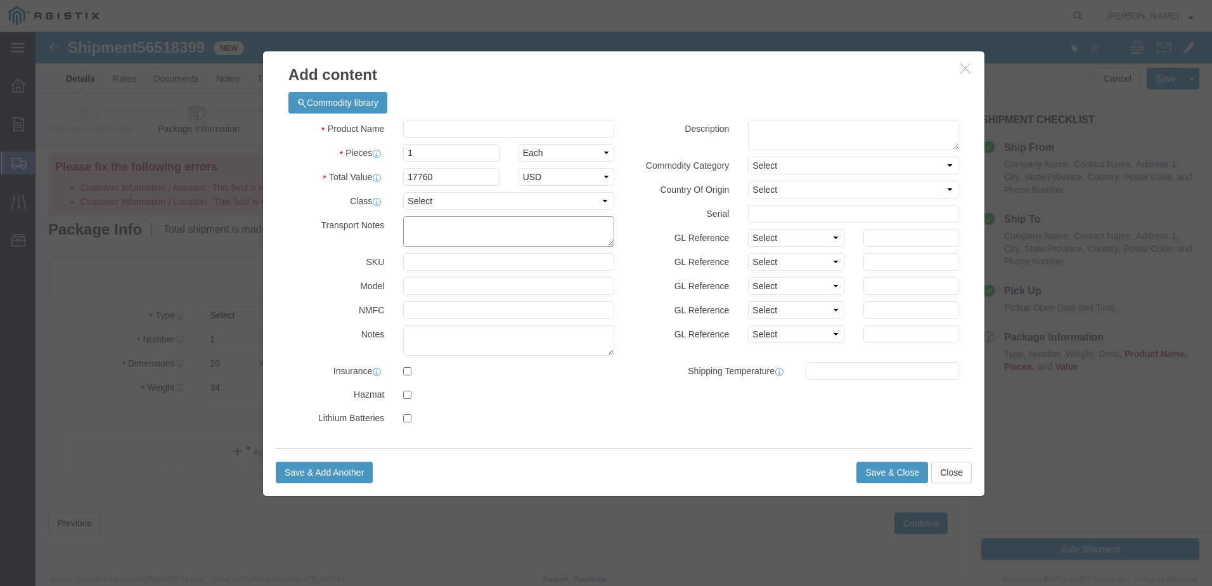
click textarea
type textarea "TESTING EQUIPMENT"
click select "Select 50 55 60 65 70 85 92.5 100 125 175 250 300 400"
select select "70"
click select "Select 50 55 60 65 70 85 92.5 100 125 175 250 300 400"
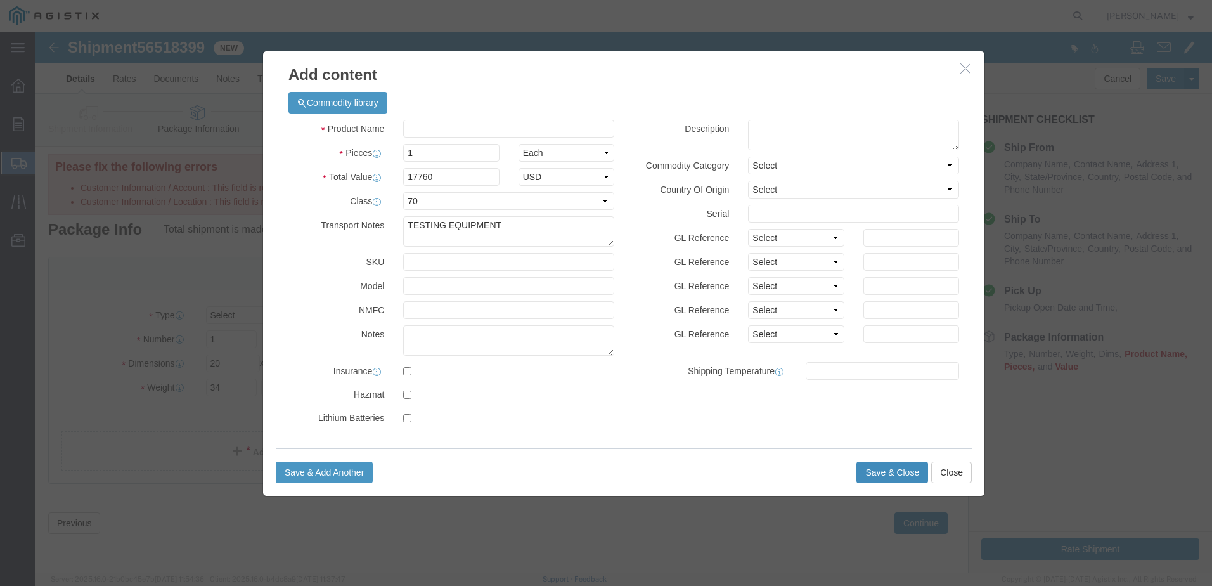
click button "Save & Close"
